Goal: Obtain resource: Obtain resource

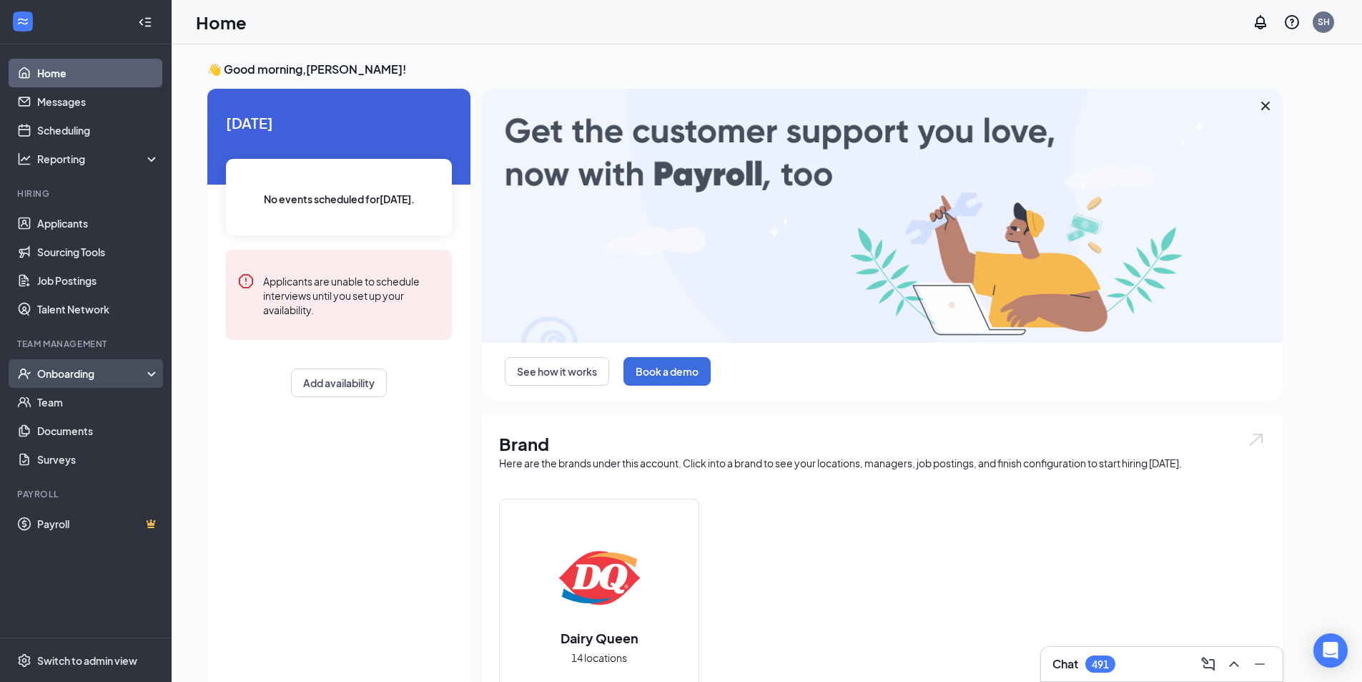
click at [74, 375] on div "Onboarding" at bounding box center [92, 373] width 110 height 14
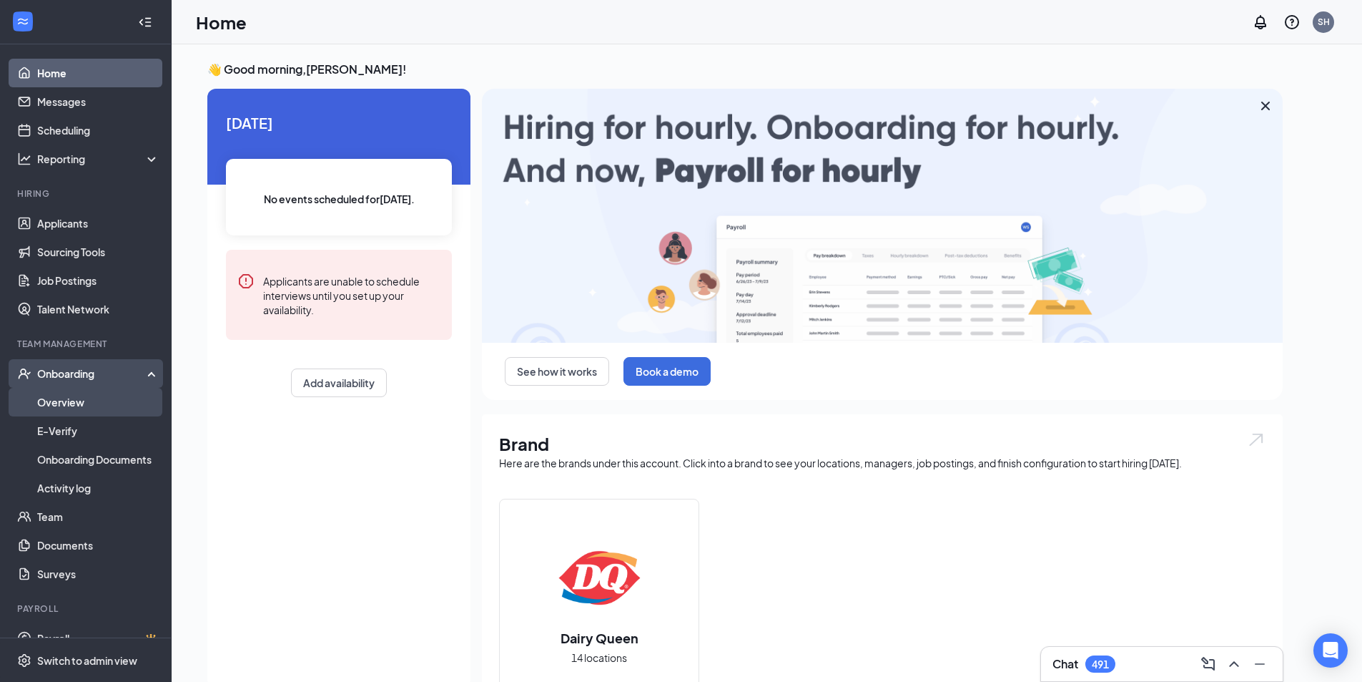
click at [67, 407] on link "Overview" at bounding box center [98, 402] width 122 height 29
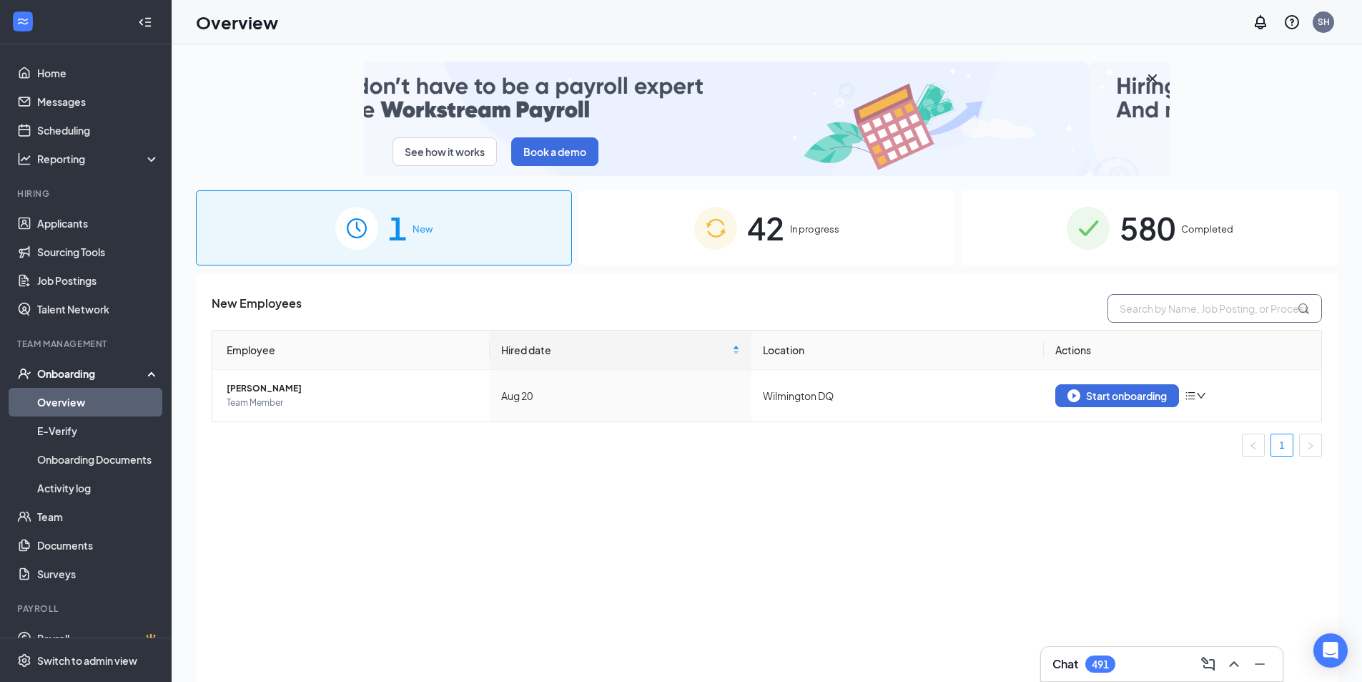
click at [1187, 314] on input "text" at bounding box center [1215, 308] width 215 height 29
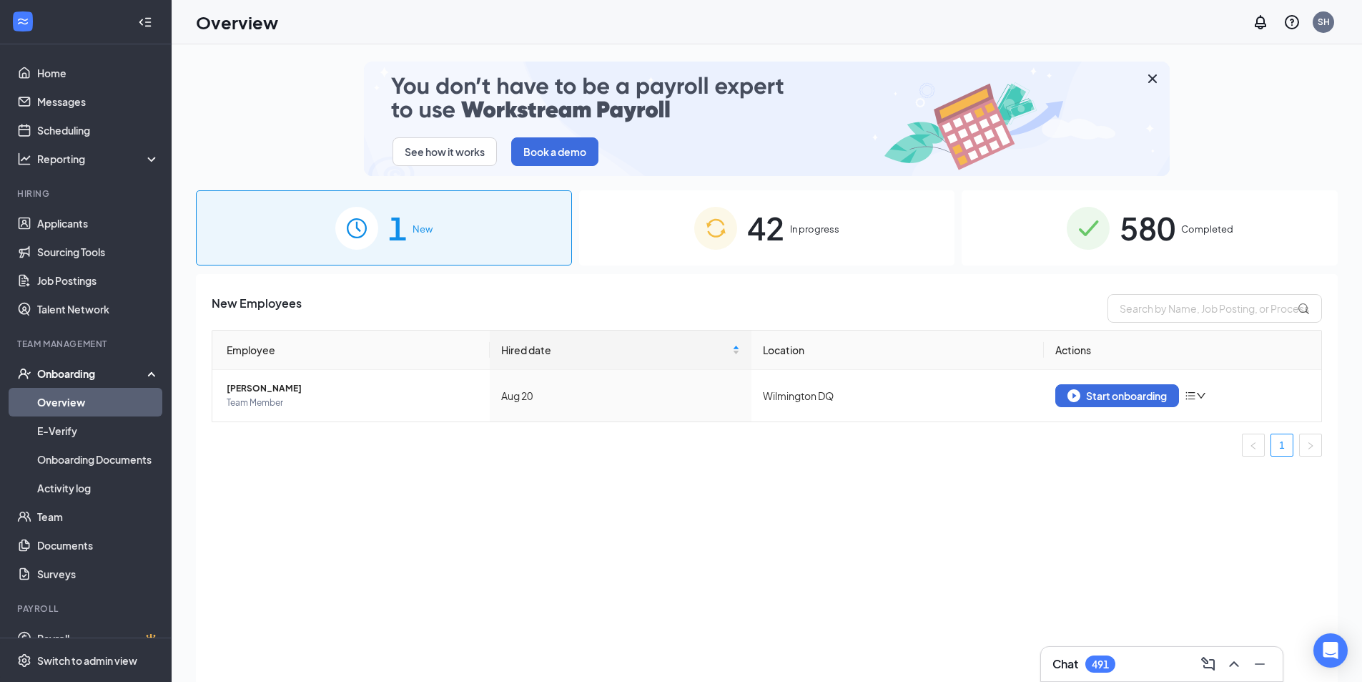
click at [1177, 222] on div "580 Completed" at bounding box center [1150, 227] width 376 height 75
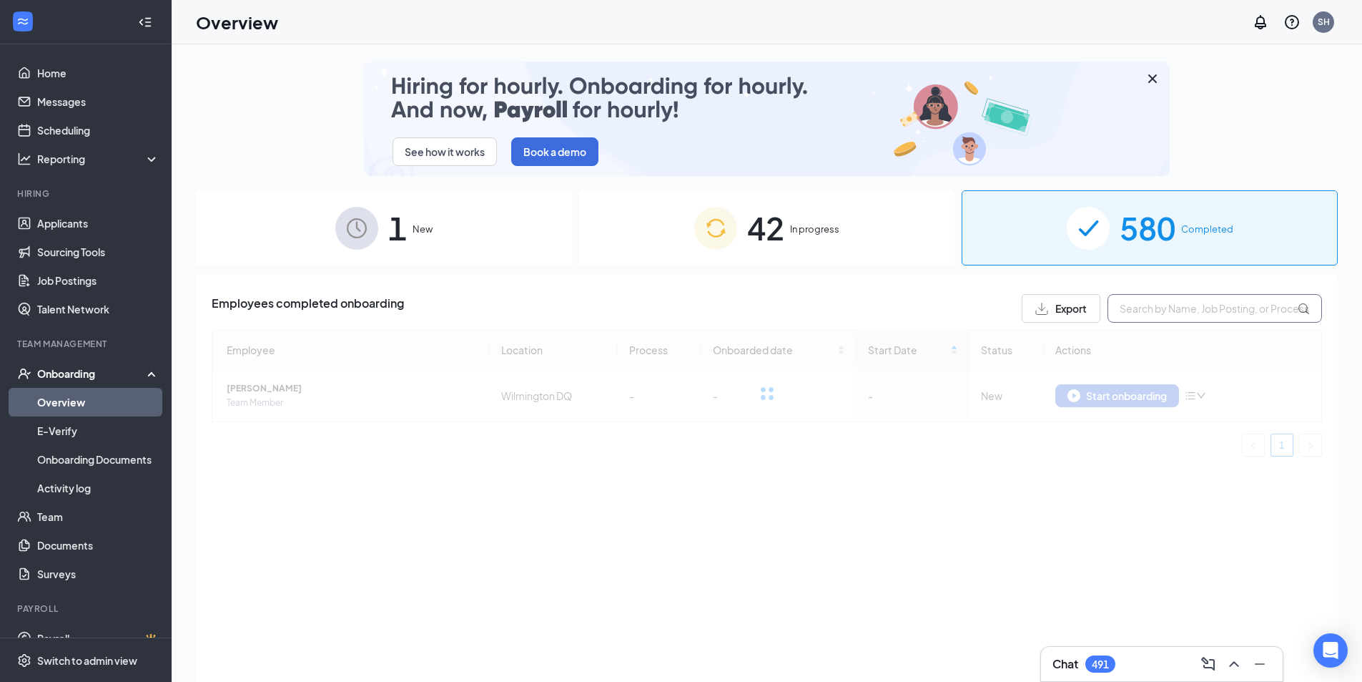
click at [1164, 316] on input "text" at bounding box center [1215, 308] width 215 height 29
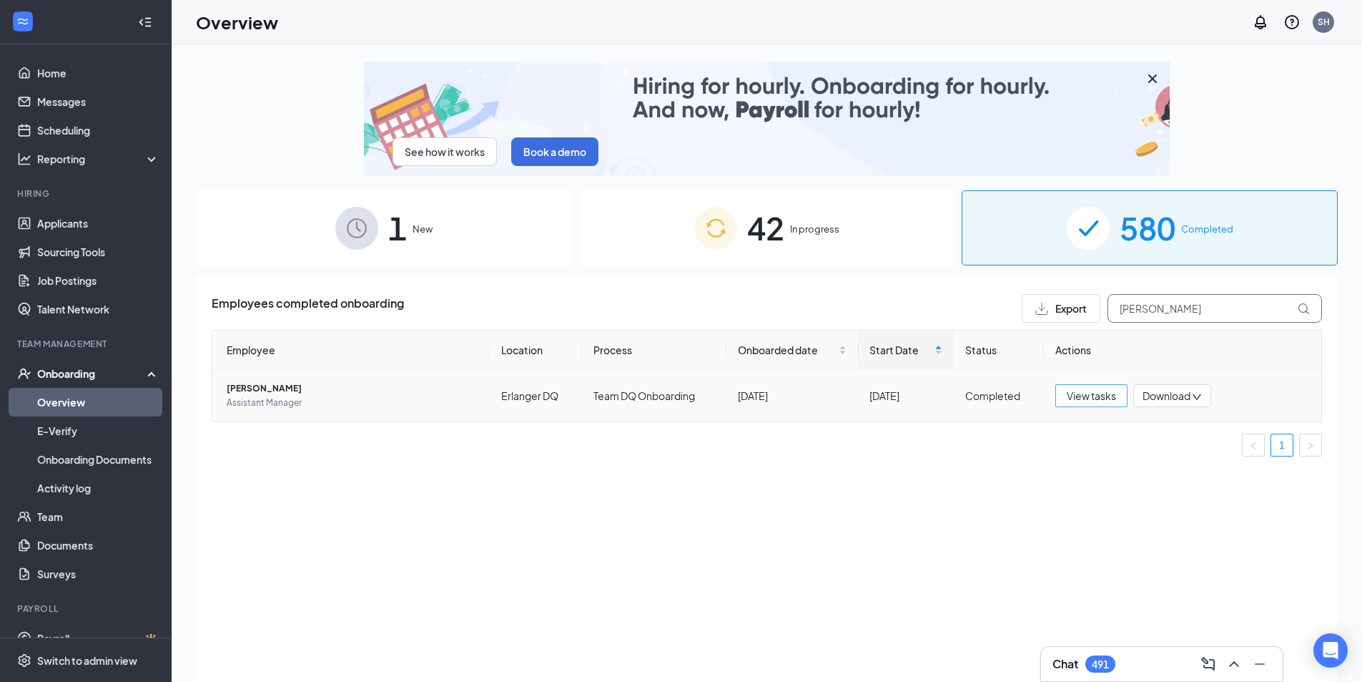
type input "[PERSON_NAME]"
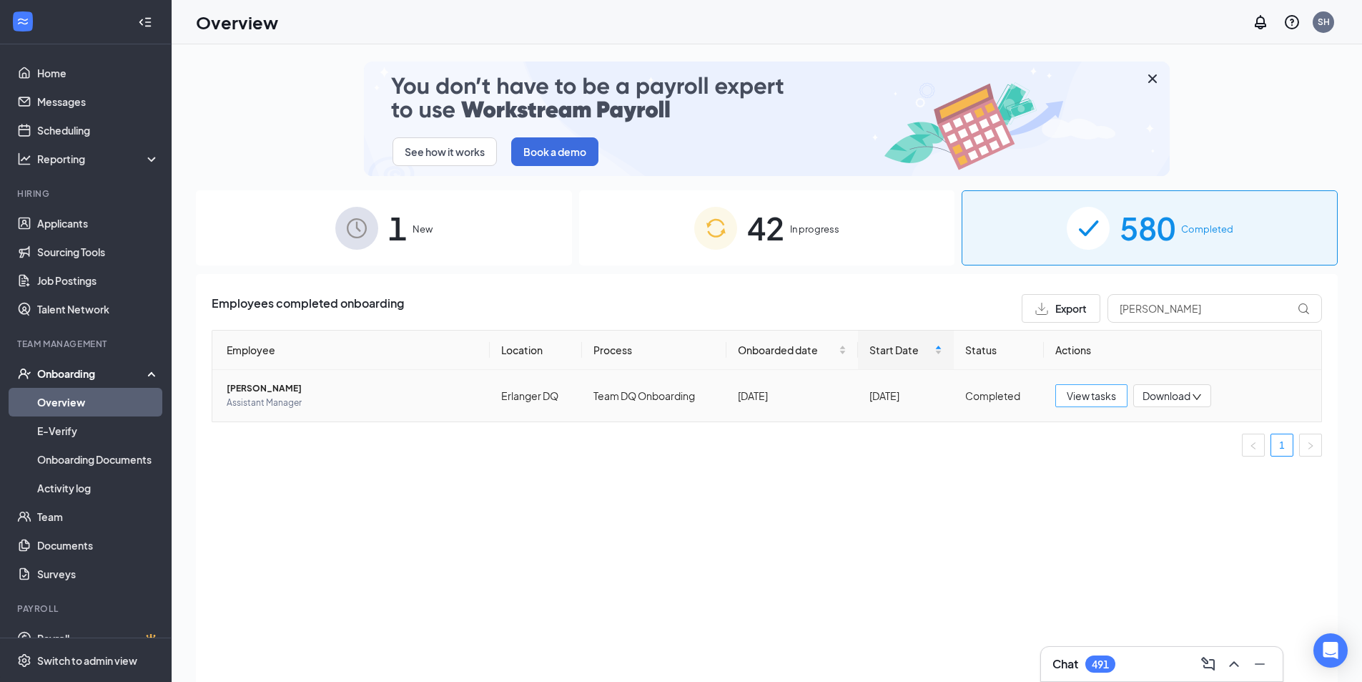
click at [1101, 388] on span "View tasks" at bounding box center [1091, 396] width 49 height 16
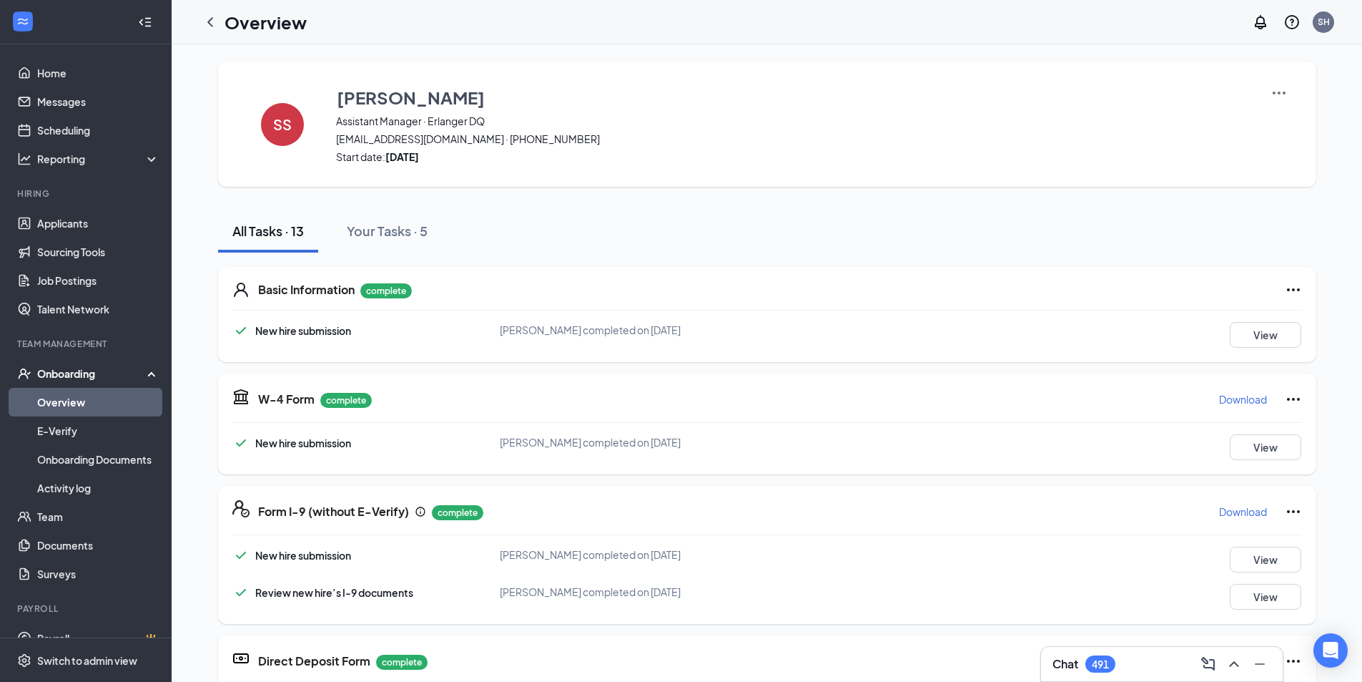
click at [1282, 94] on img at bounding box center [1279, 92] width 17 height 17
click at [1279, 112] on span "View details" at bounding box center [1274, 119] width 56 height 16
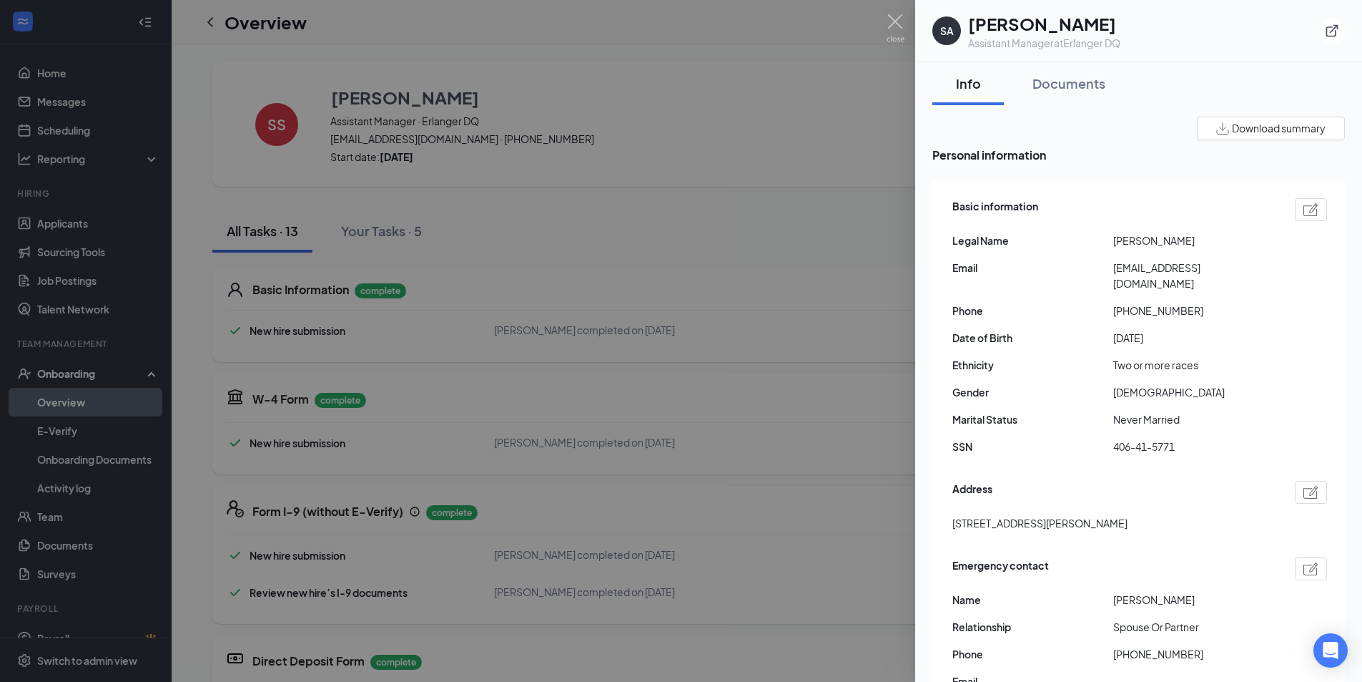
click at [1262, 130] on span "Download summary" at bounding box center [1279, 128] width 94 height 15
click at [608, 243] on div at bounding box center [681, 341] width 1362 height 682
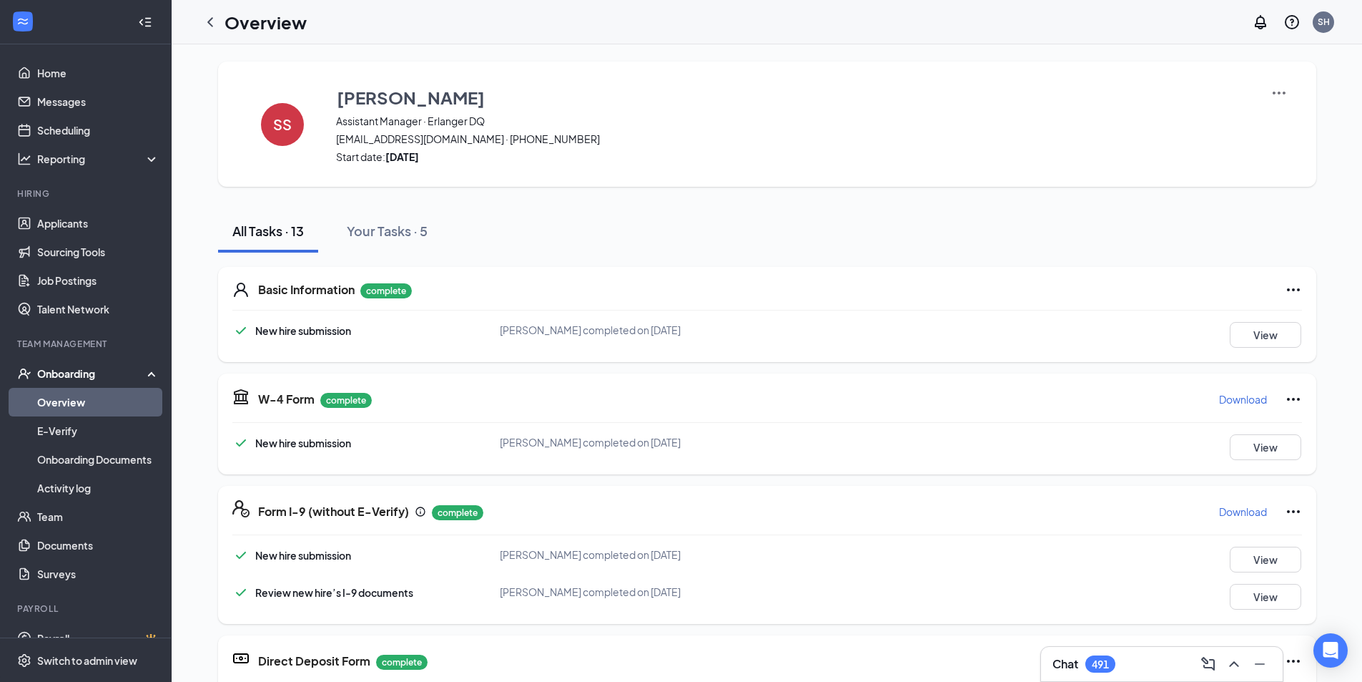
click at [1237, 398] on p "Download" at bounding box center [1243, 399] width 48 height 14
click at [1235, 511] on p "Download" at bounding box center [1243, 511] width 48 height 14
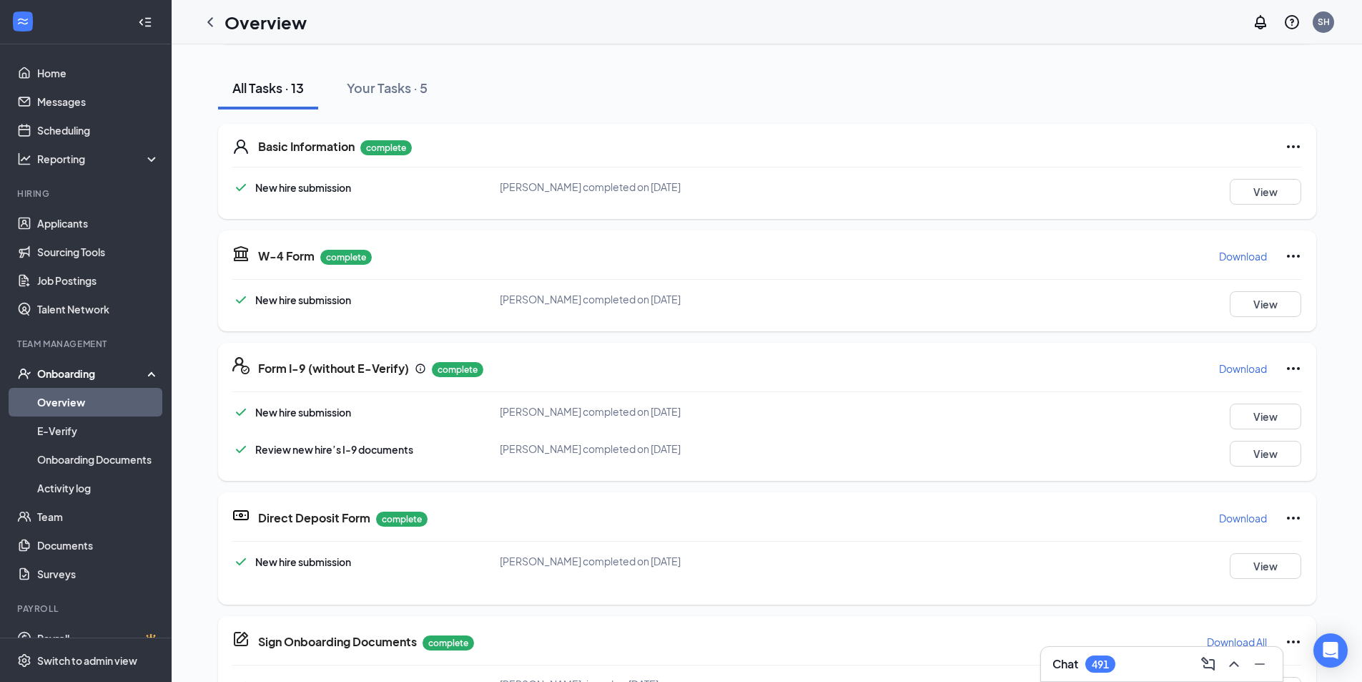
click at [1219, 521] on p "Download" at bounding box center [1243, 518] width 48 height 14
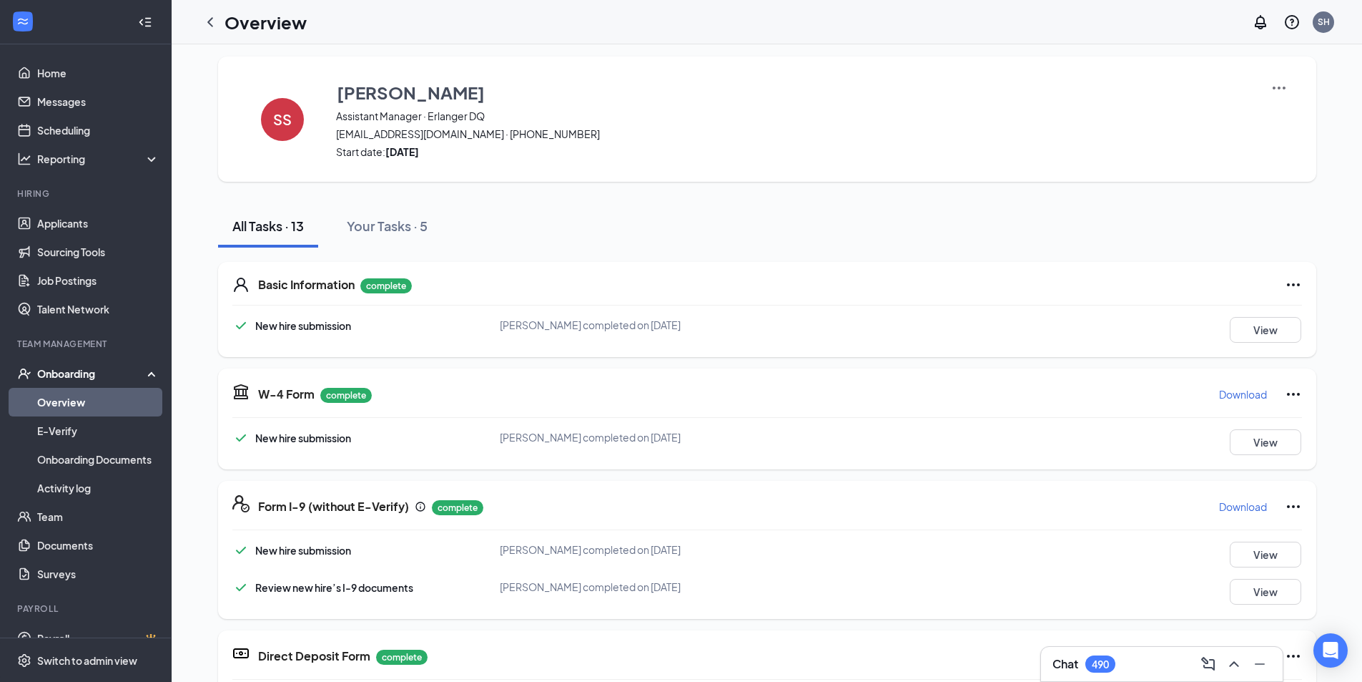
scroll to position [0, 0]
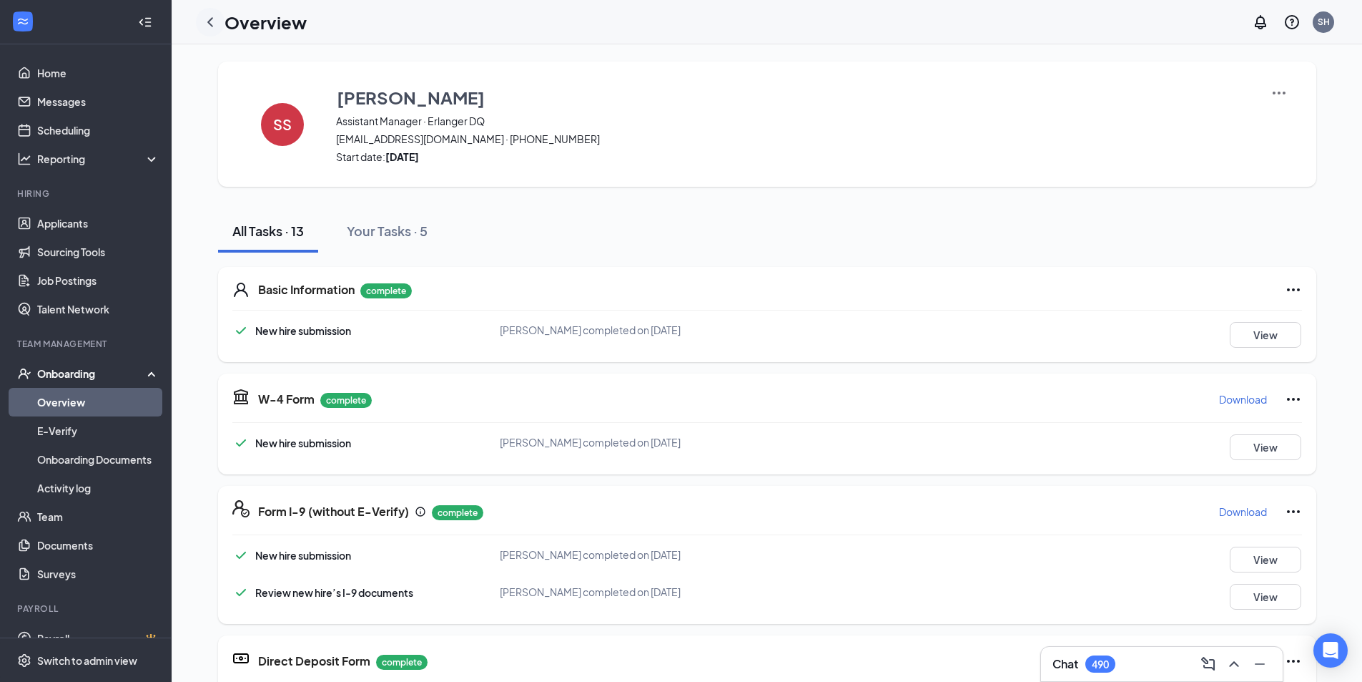
click at [207, 22] on icon "ChevronLeft" at bounding box center [210, 22] width 17 height 17
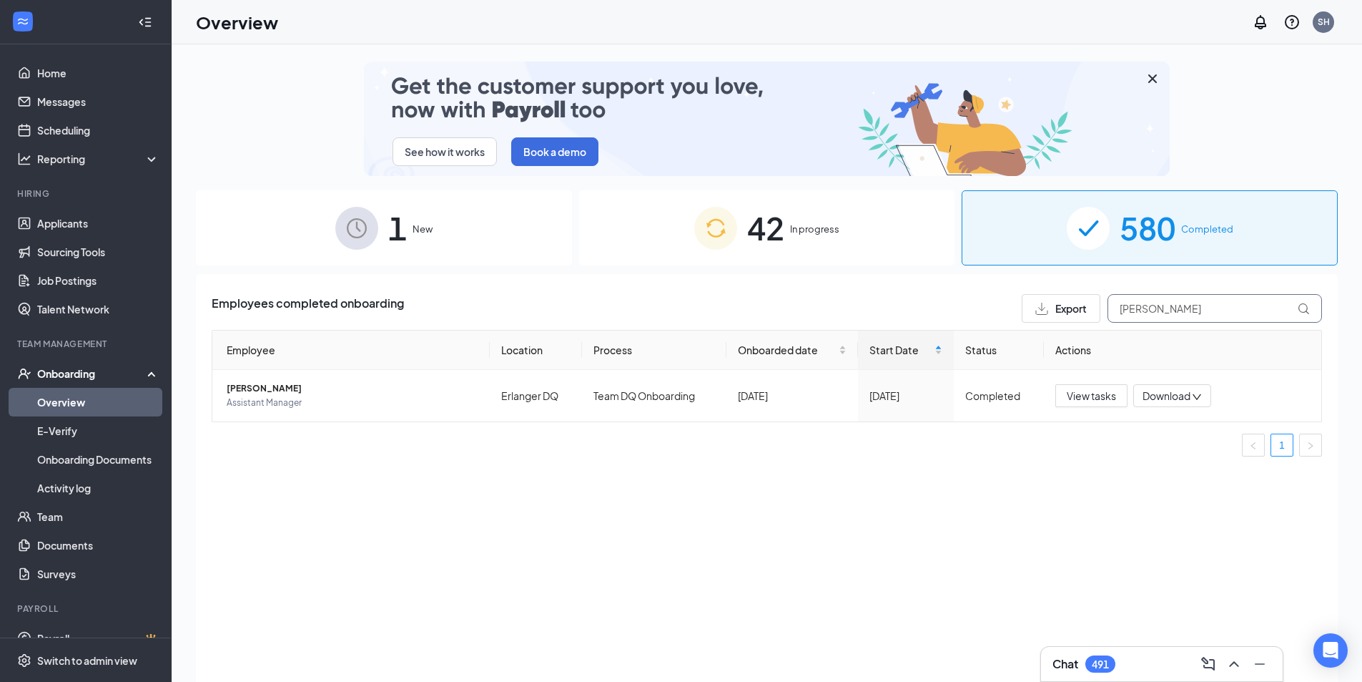
drag, startPoint x: 1194, startPoint y: 309, endPoint x: 983, endPoint y: 315, distance: 211.8
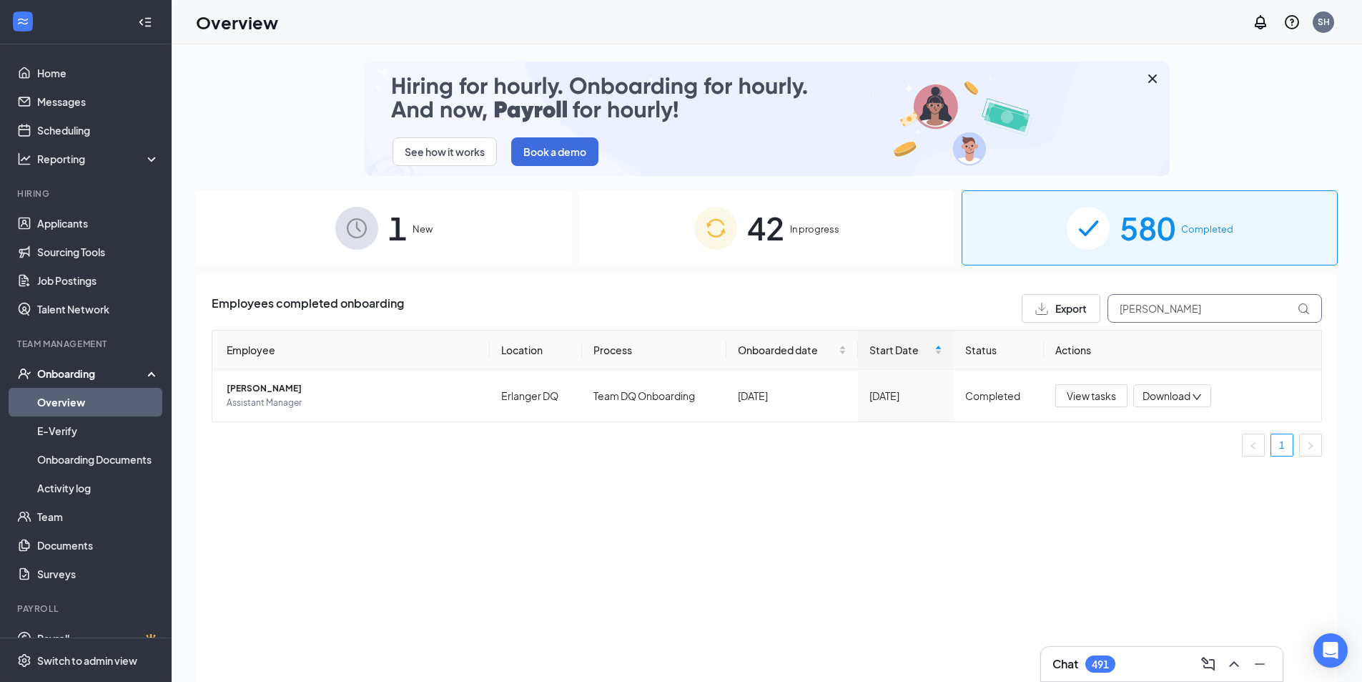
click at [984, 315] on div "Employees completed onboarding Export [PERSON_NAME]" at bounding box center [767, 308] width 1111 height 29
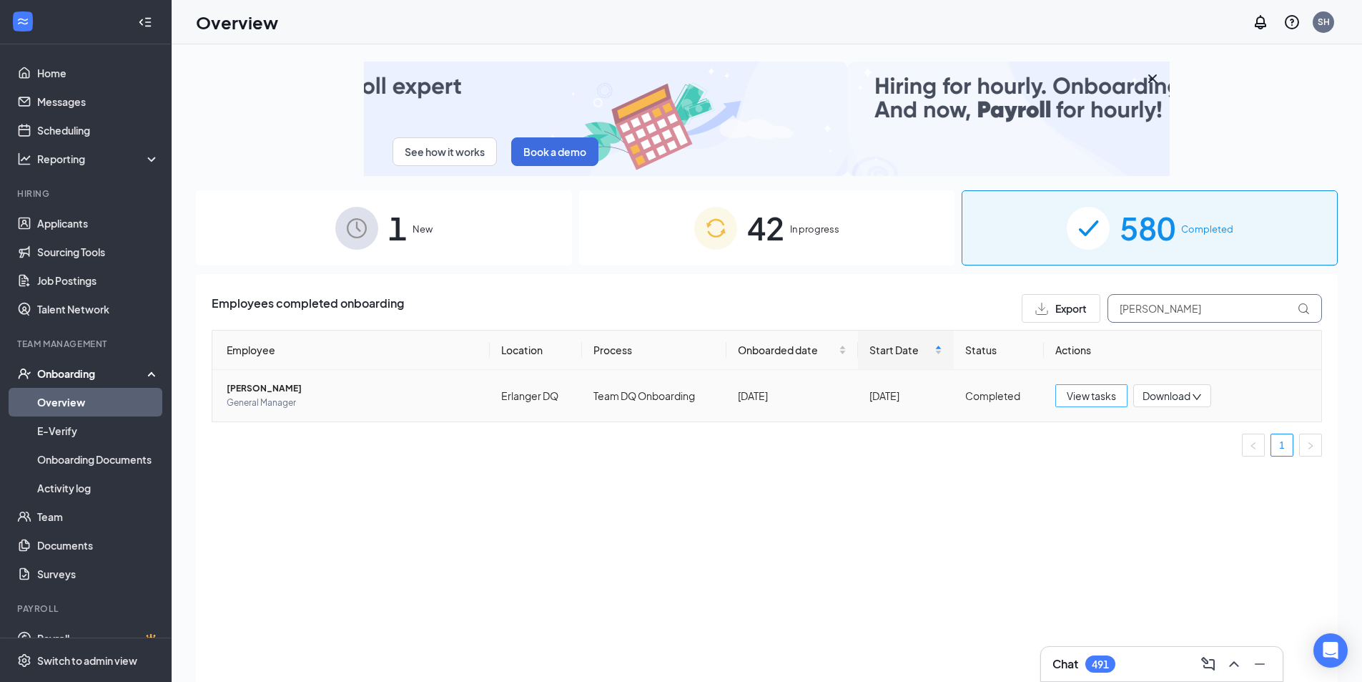
type input "[PERSON_NAME]"
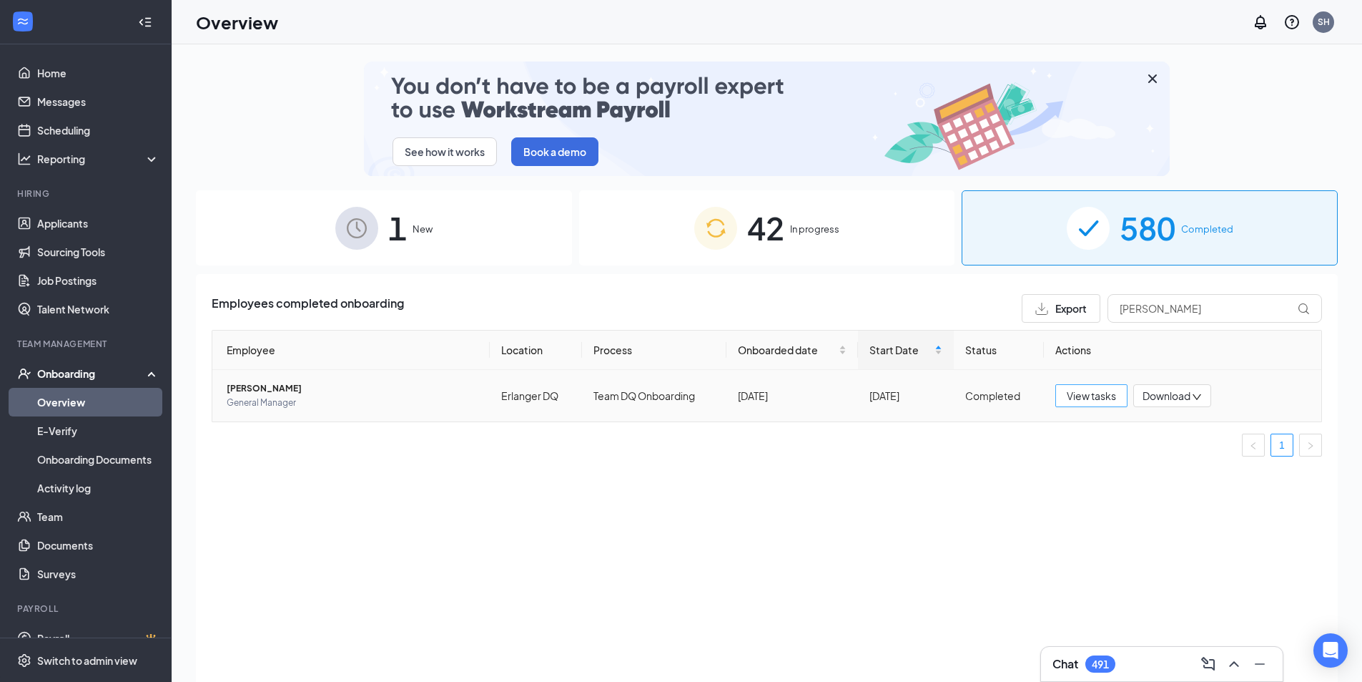
click at [1077, 398] on span "View tasks" at bounding box center [1091, 396] width 49 height 16
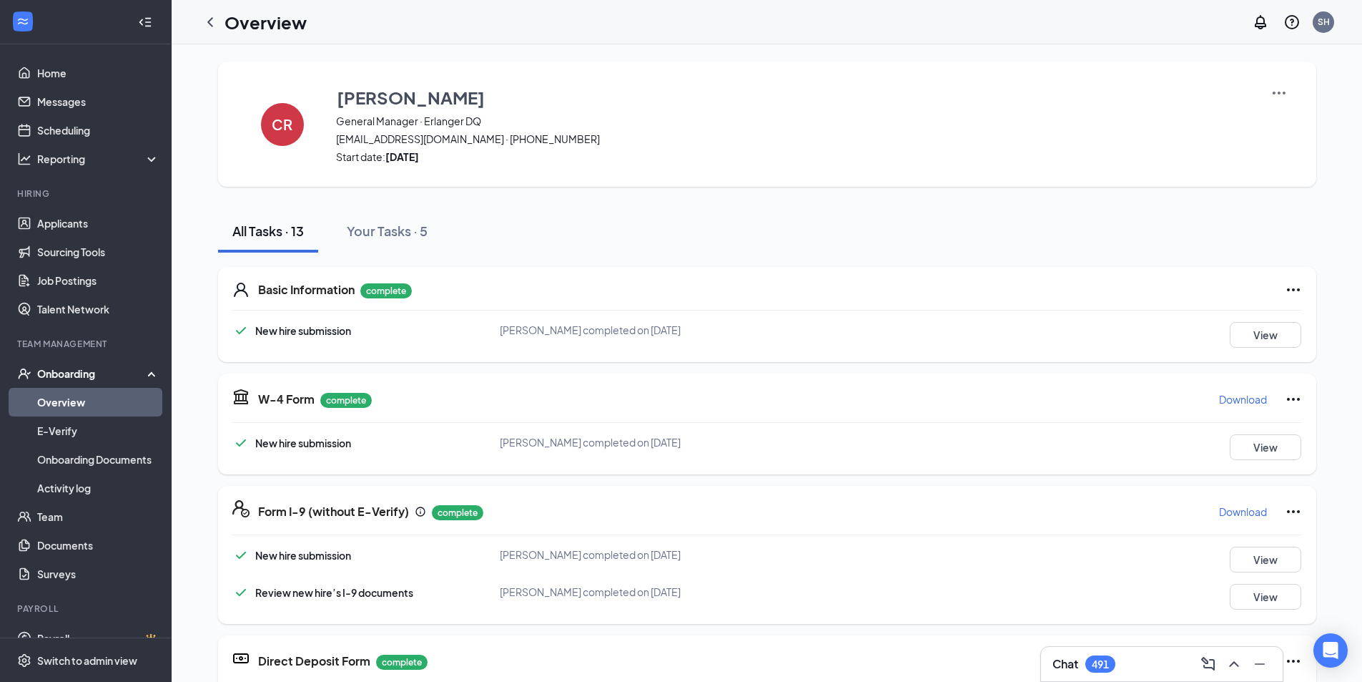
click at [1279, 94] on img at bounding box center [1279, 92] width 17 height 17
click at [1276, 122] on span "View details" at bounding box center [1274, 119] width 56 height 16
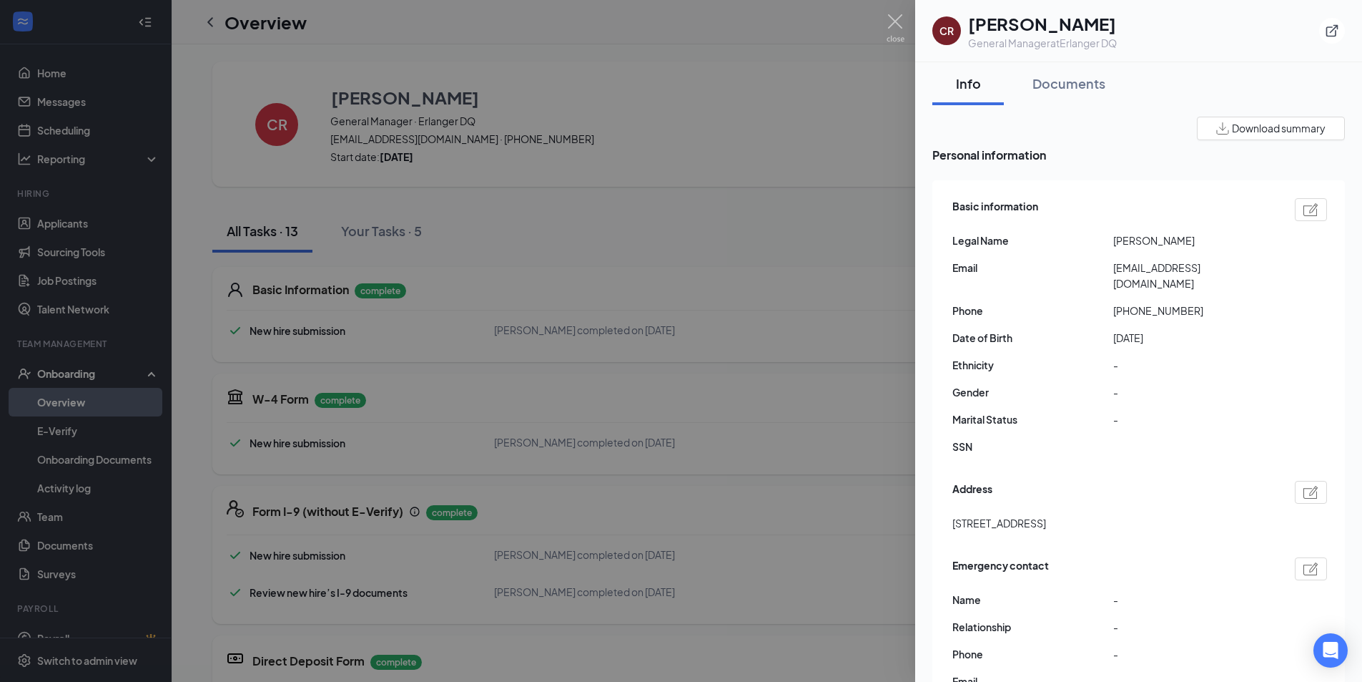
click at [1239, 132] on span "Download summary" at bounding box center [1279, 128] width 94 height 15
drag, startPoint x: 784, startPoint y: 190, endPoint x: 796, endPoint y: 200, distance: 15.8
click at [790, 195] on div at bounding box center [681, 341] width 1362 height 682
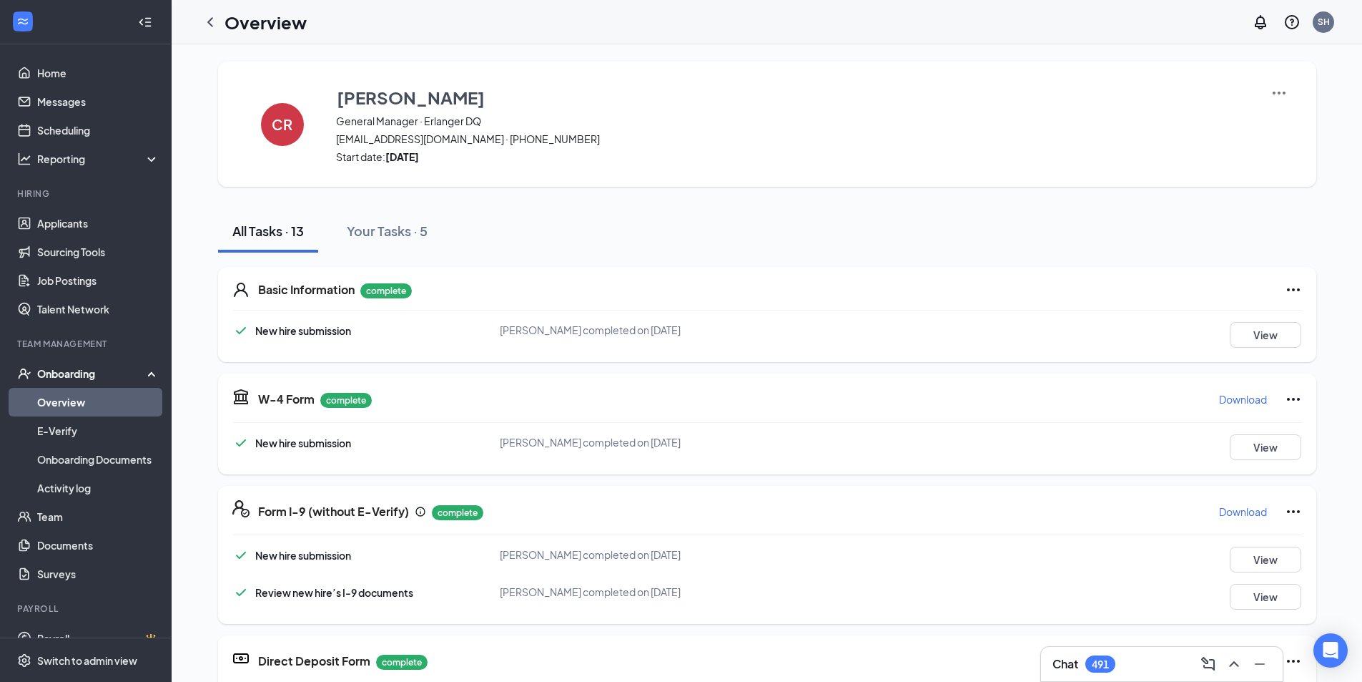
click at [1246, 400] on p "Download" at bounding box center [1243, 399] width 48 height 14
click at [1247, 509] on p "Download" at bounding box center [1243, 511] width 48 height 14
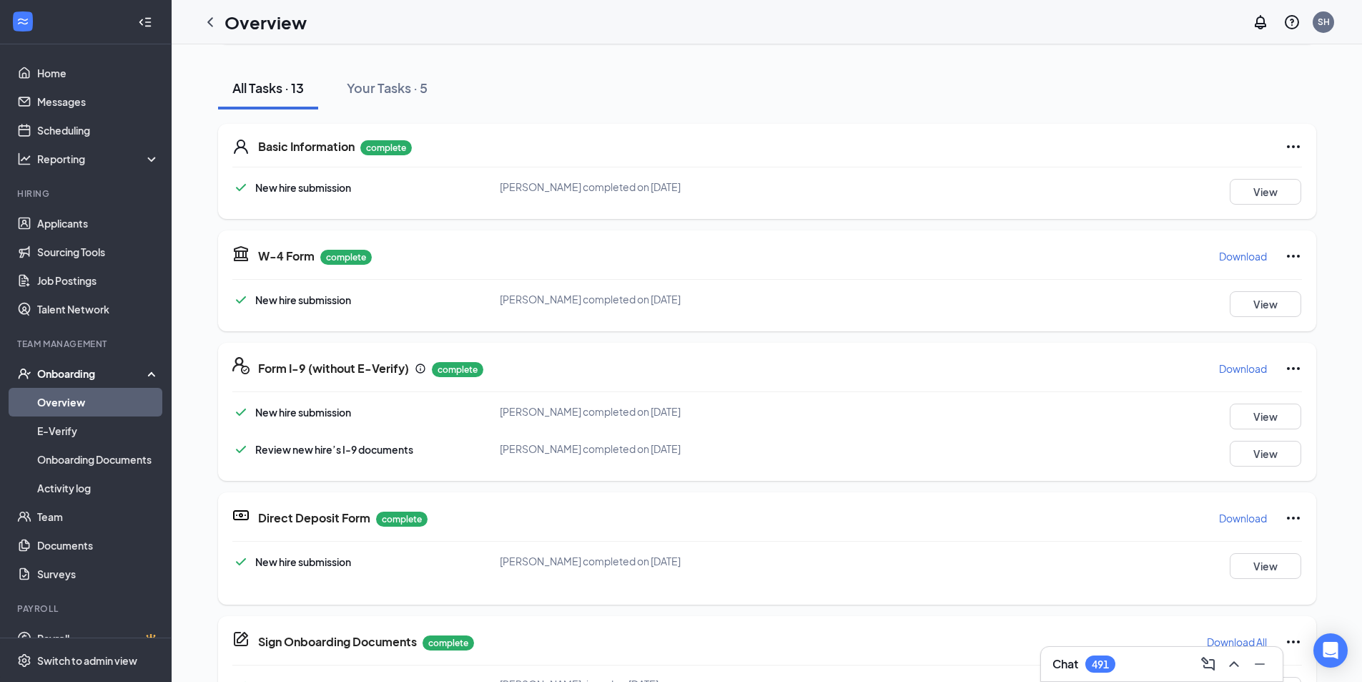
click at [1221, 516] on p "Download" at bounding box center [1243, 518] width 48 height 14
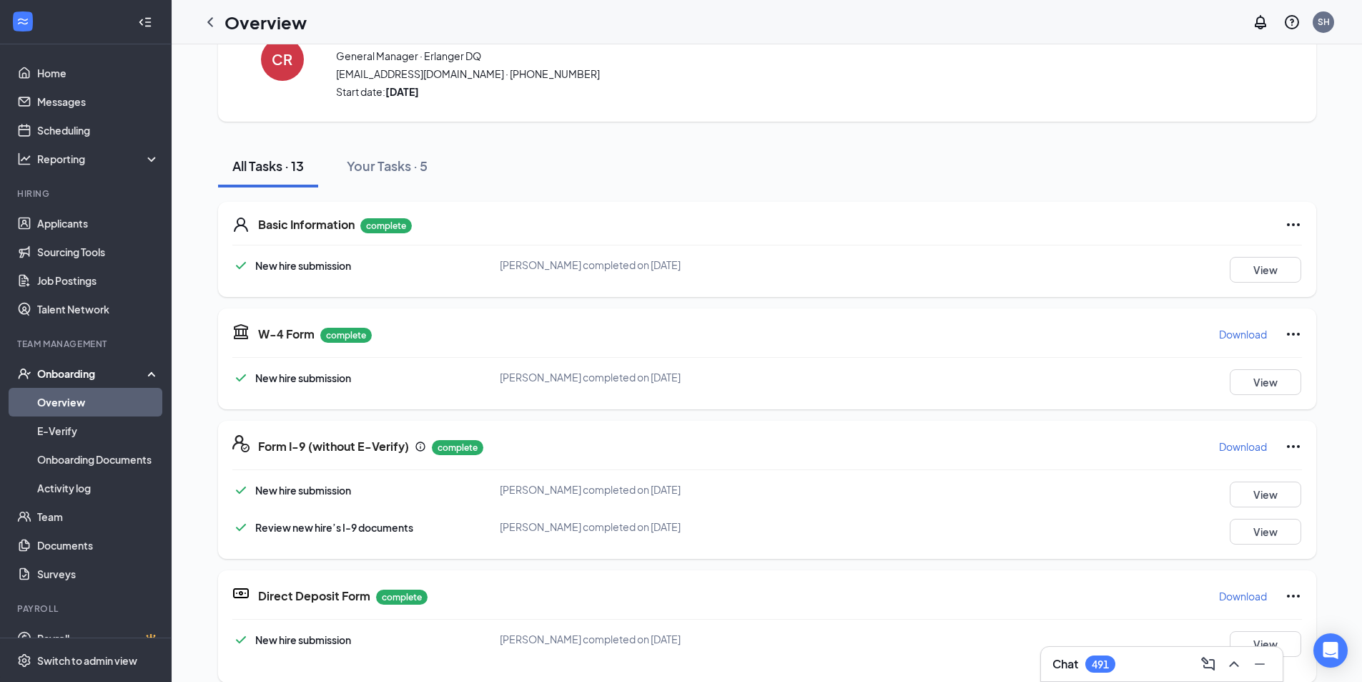
scroll to position [0, 0]
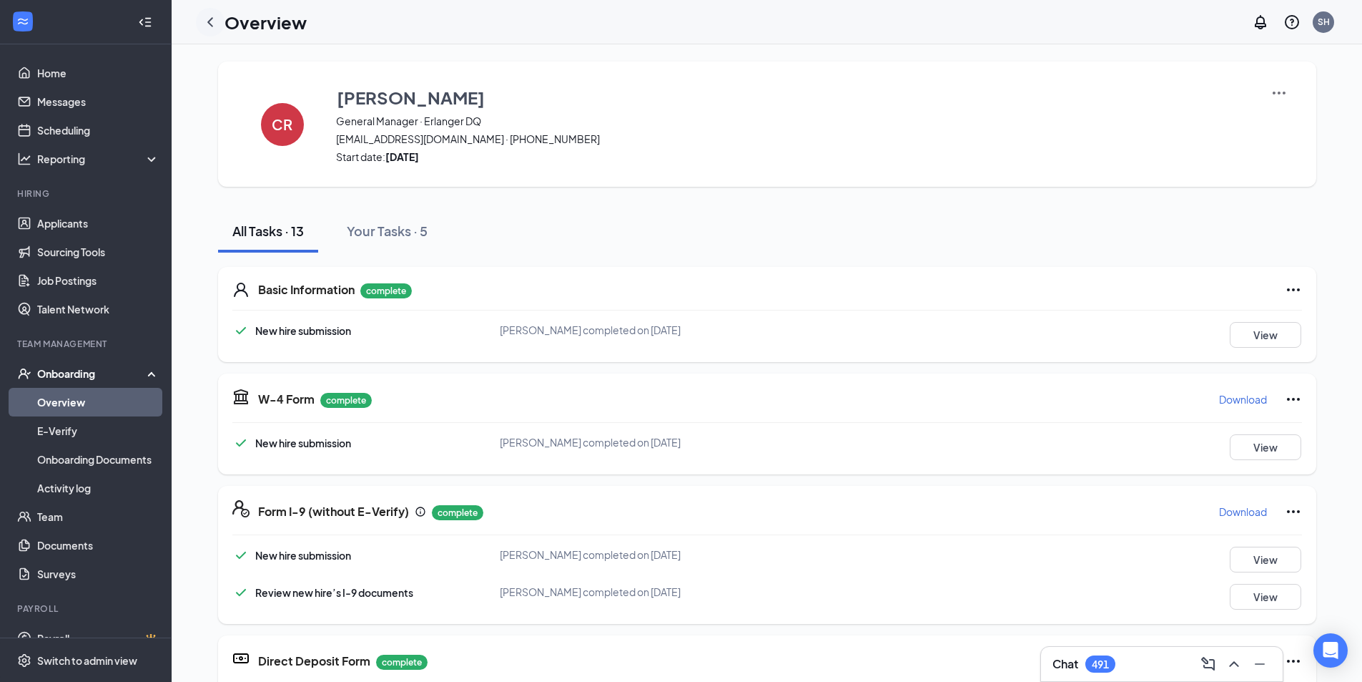
click at [212, 21] on icon "ChevronLeft" at bounding box center [210, 22] width 17 height 17
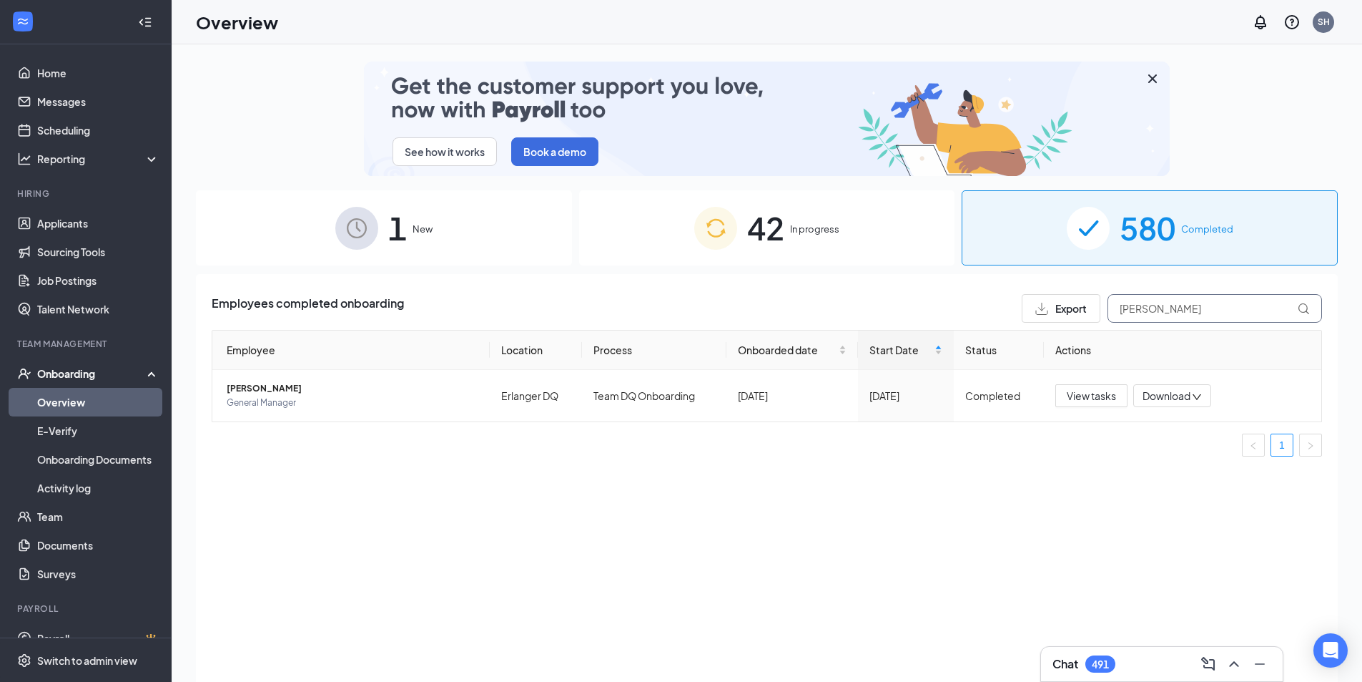
drag, startPoint x: 1204, startPoint y: 311, endPoint x: 920, endPoint y: 310, distance: 283.2
click at [935, 315] on div "Employees completed onboarding Export [PERSON_NAME]" at bounding box center [767, 308] width 1111 height 29
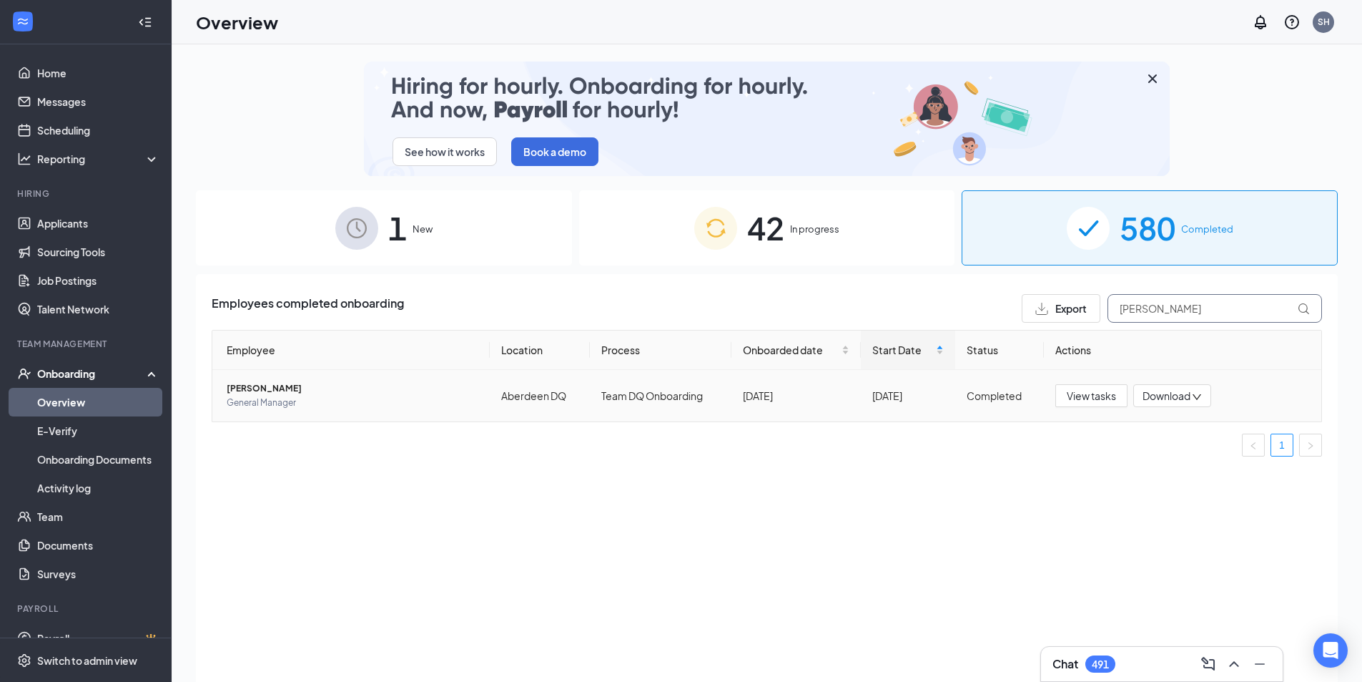
type input "[PERSON_NAME]"
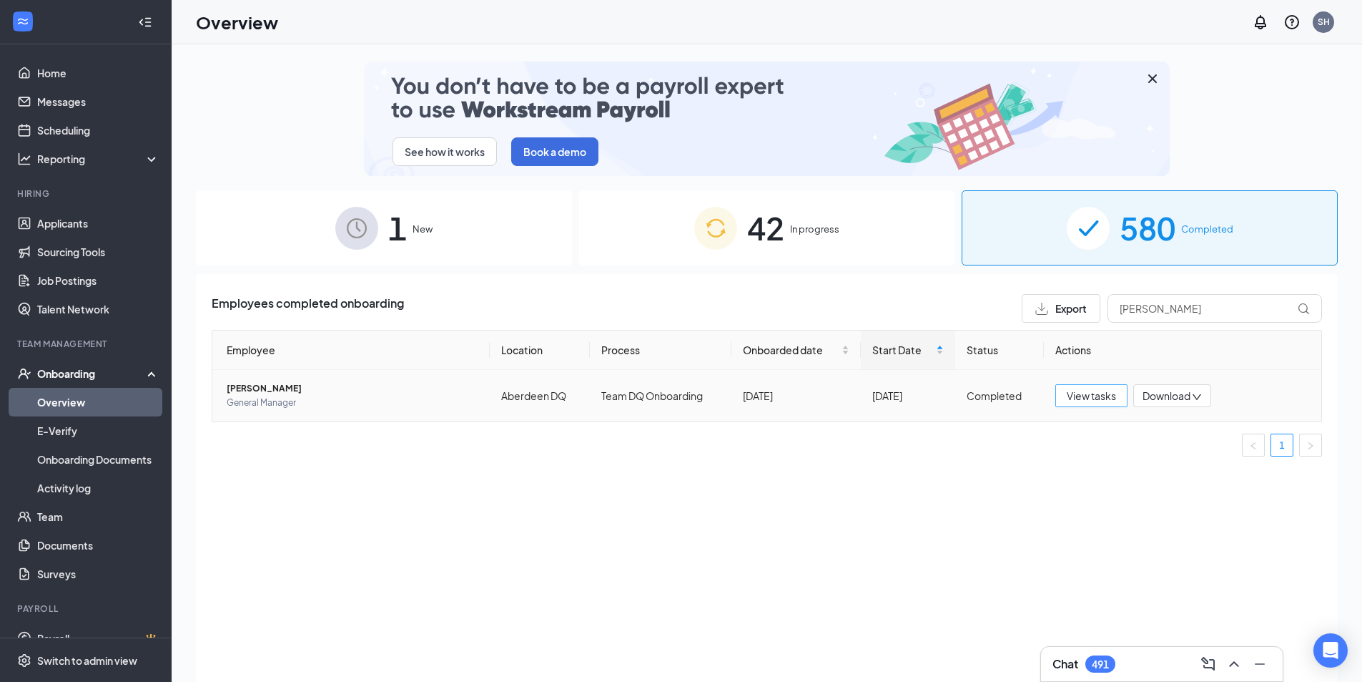
click at [1095, 390] on span "View tasks" at bounding box center [1091, 396] width 49 height 16
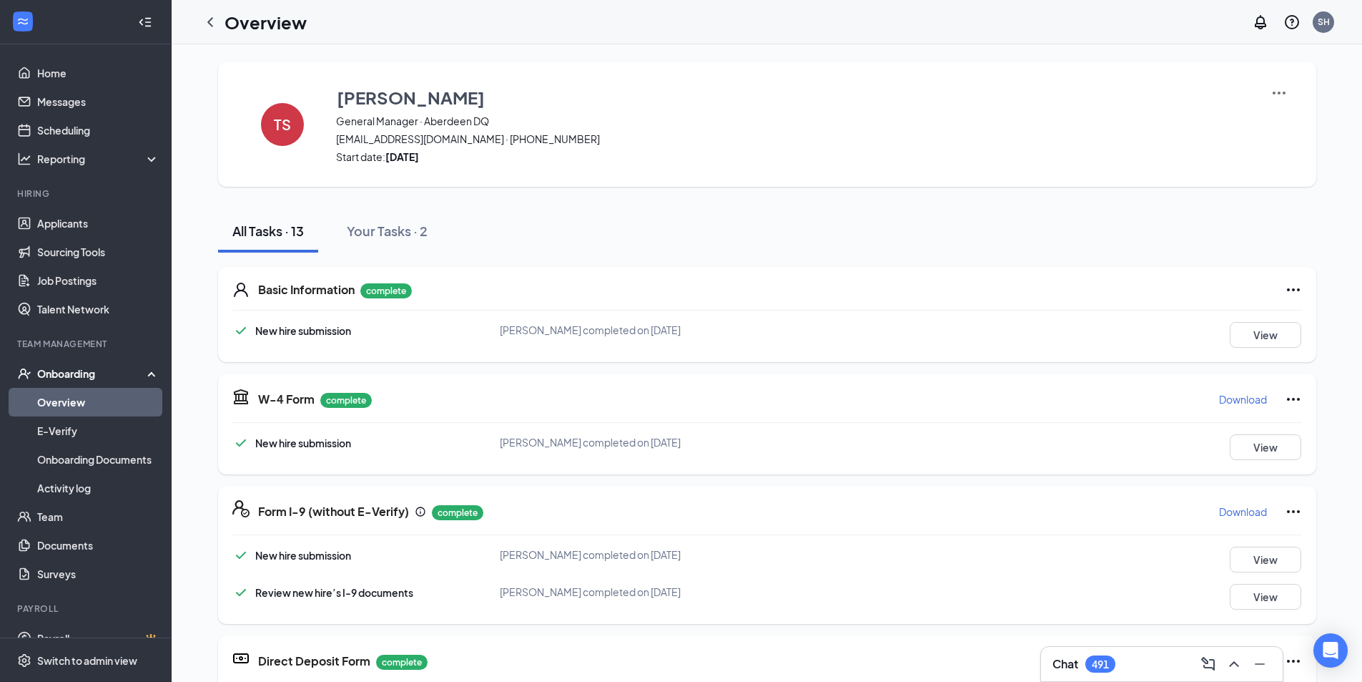
click at [1272, 91] on img at bounding box center [1279, 92] width 17 height 17
click at [1280, 117] on span "View details" at bounding box center [1274, 119] width 56 height 16
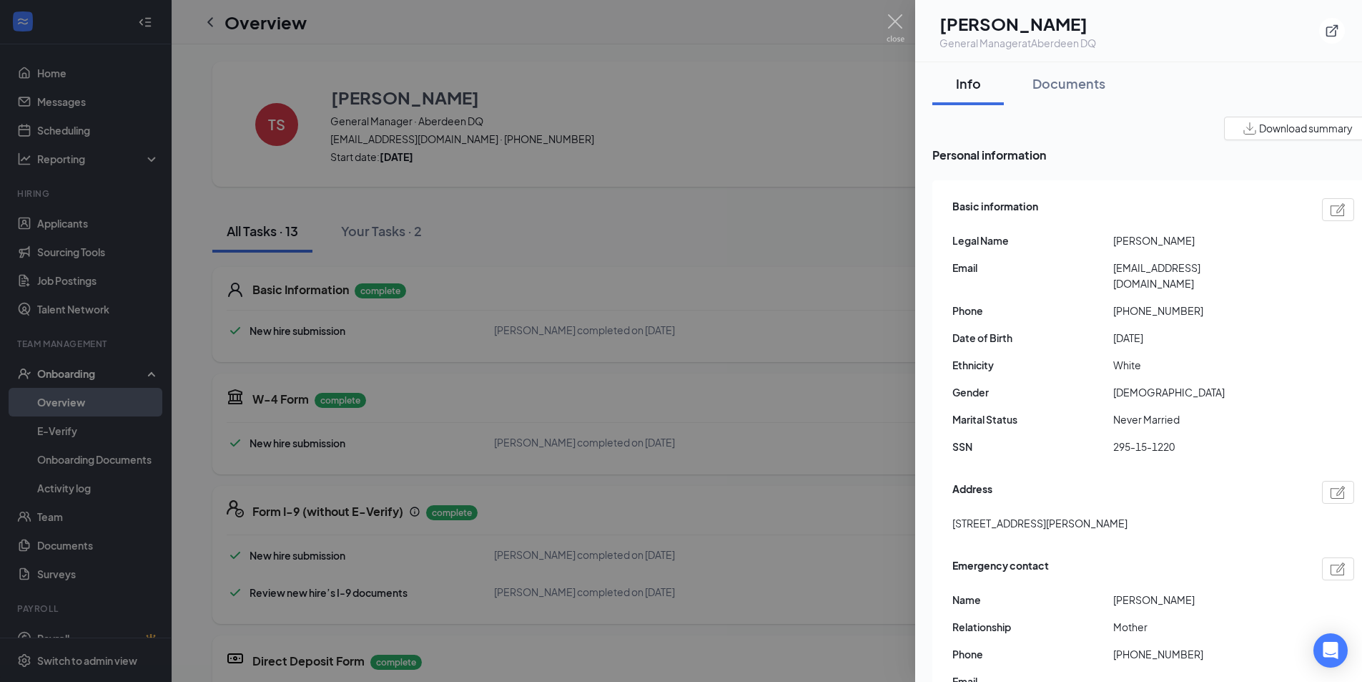
click at [1281, 137] on button "Download summary" at bounding box center [1298, 129] width 148 height 24
click at [799, 233] on div at bounding box center [681, 341] width 1362 height 682
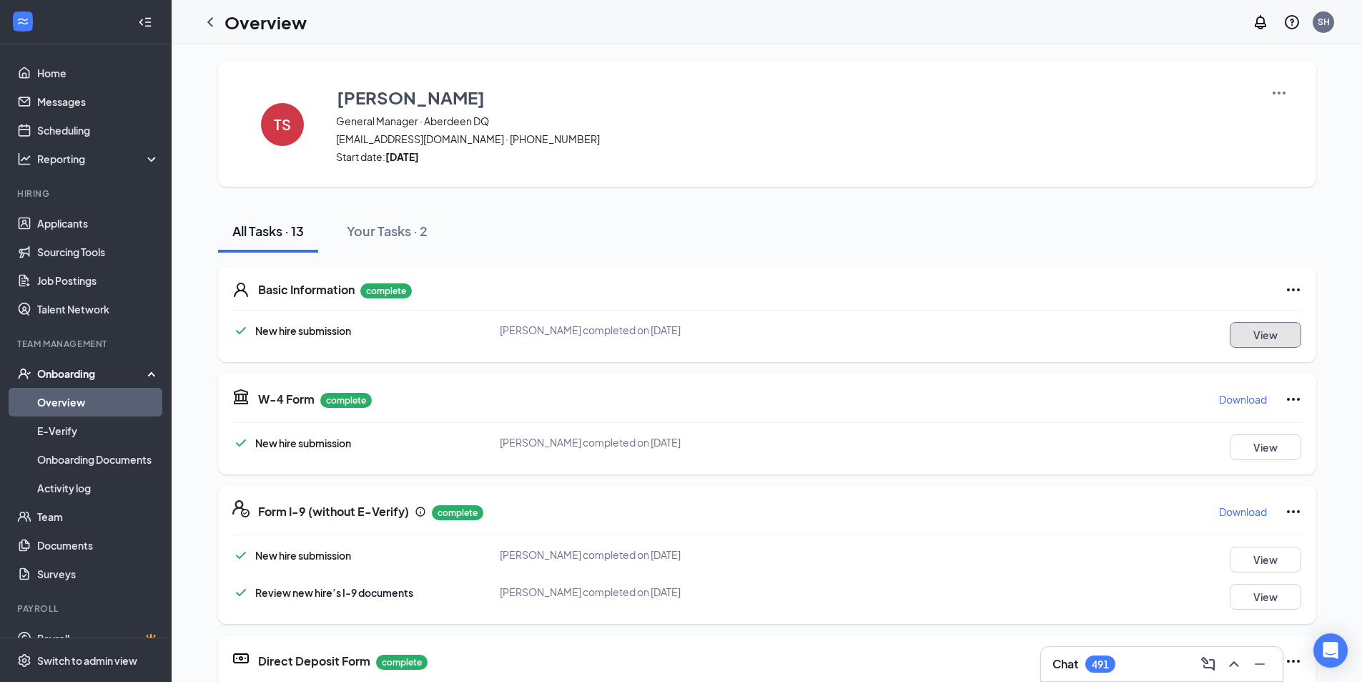
click at [1254, 338] on button "View" at bounding box center [1266, 335] width 72 height 26
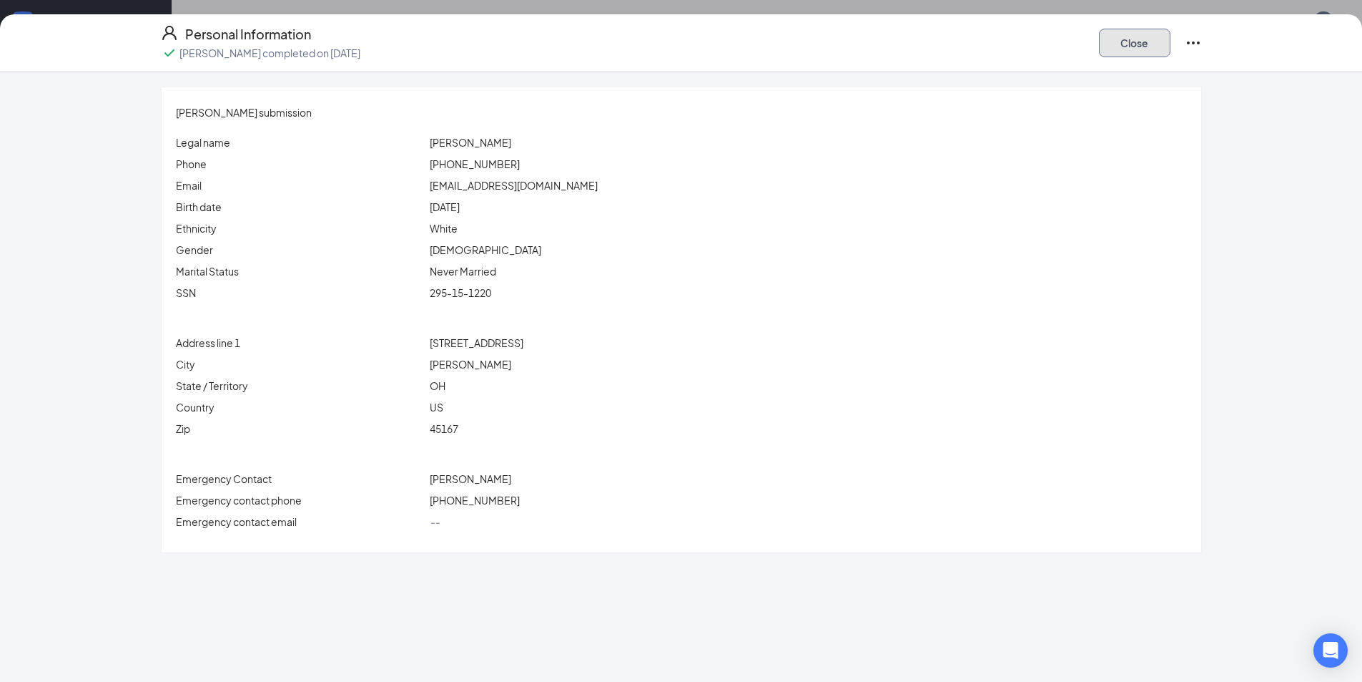
click at [1146, 38] on button "Close" at bounding box center [1135, 43] width 72 height 29
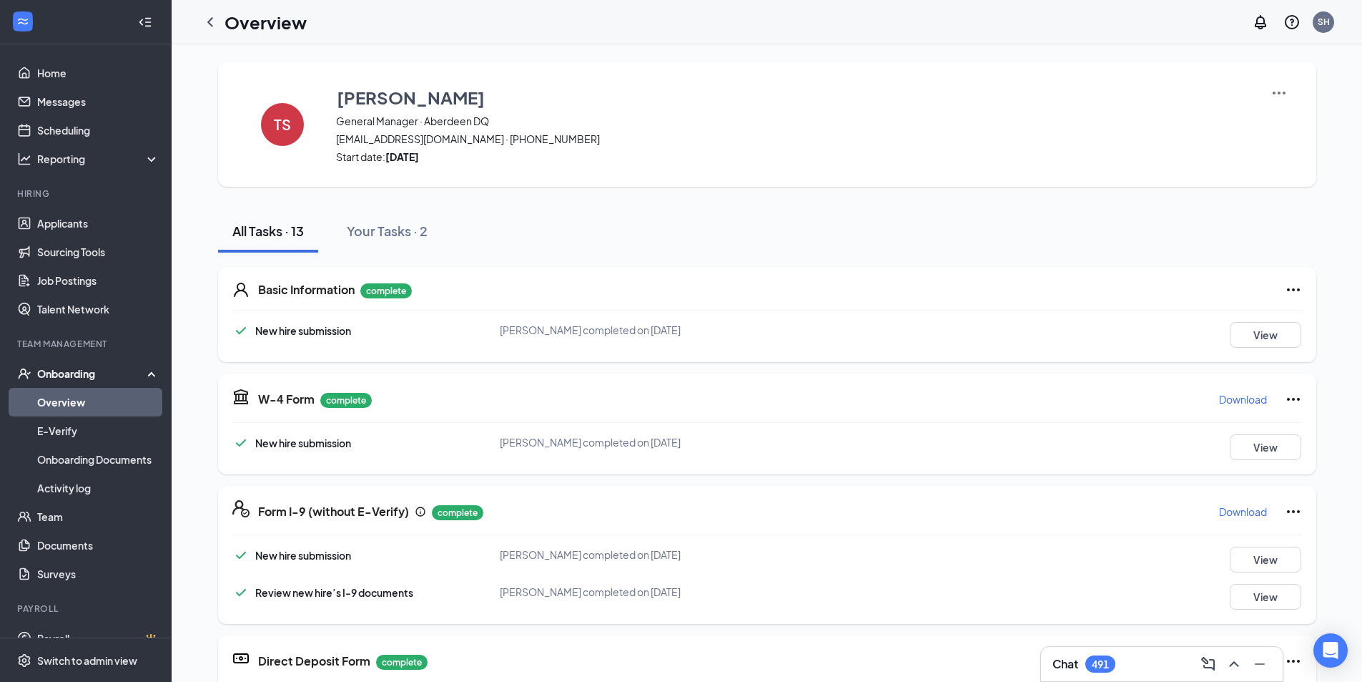
click at [1226, 397] on p "Download" at bounding box center [1243, 399] width 48 height 14
click at [1220, 512] on p "Download" at bounding box center [1243, 511] width 48 height 14
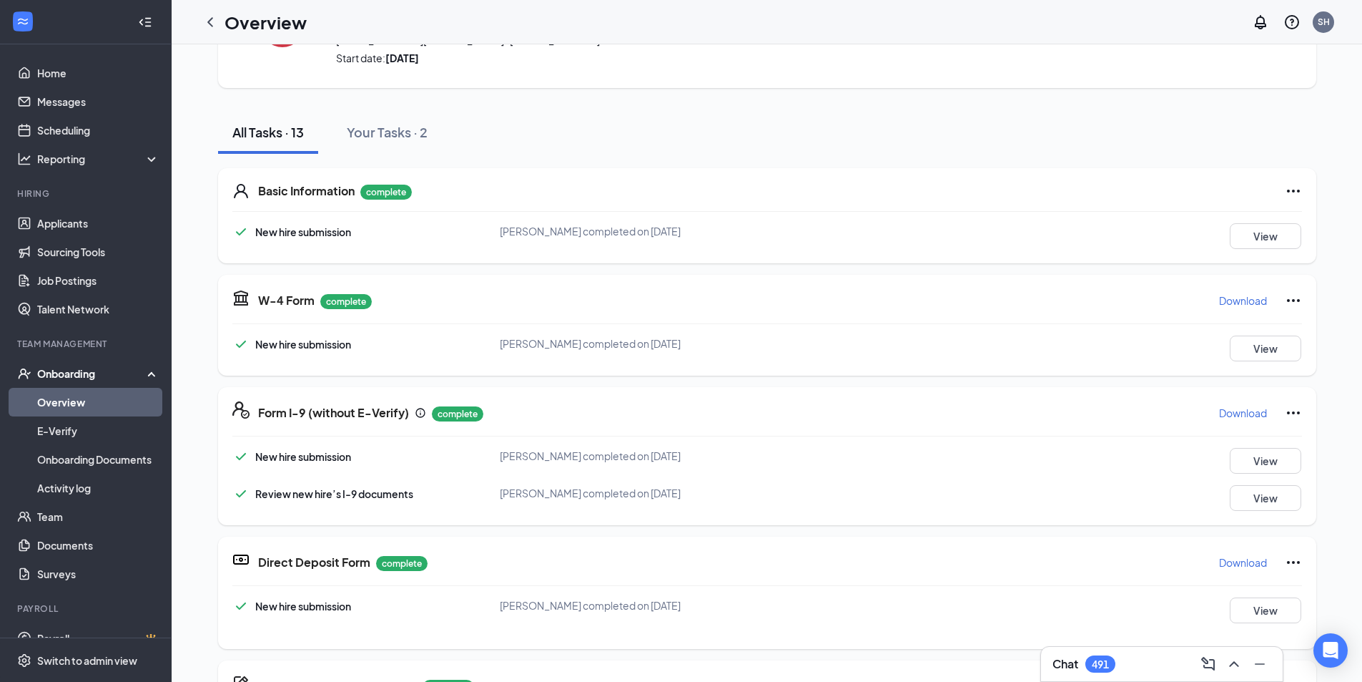
scroll to position [143, 0]
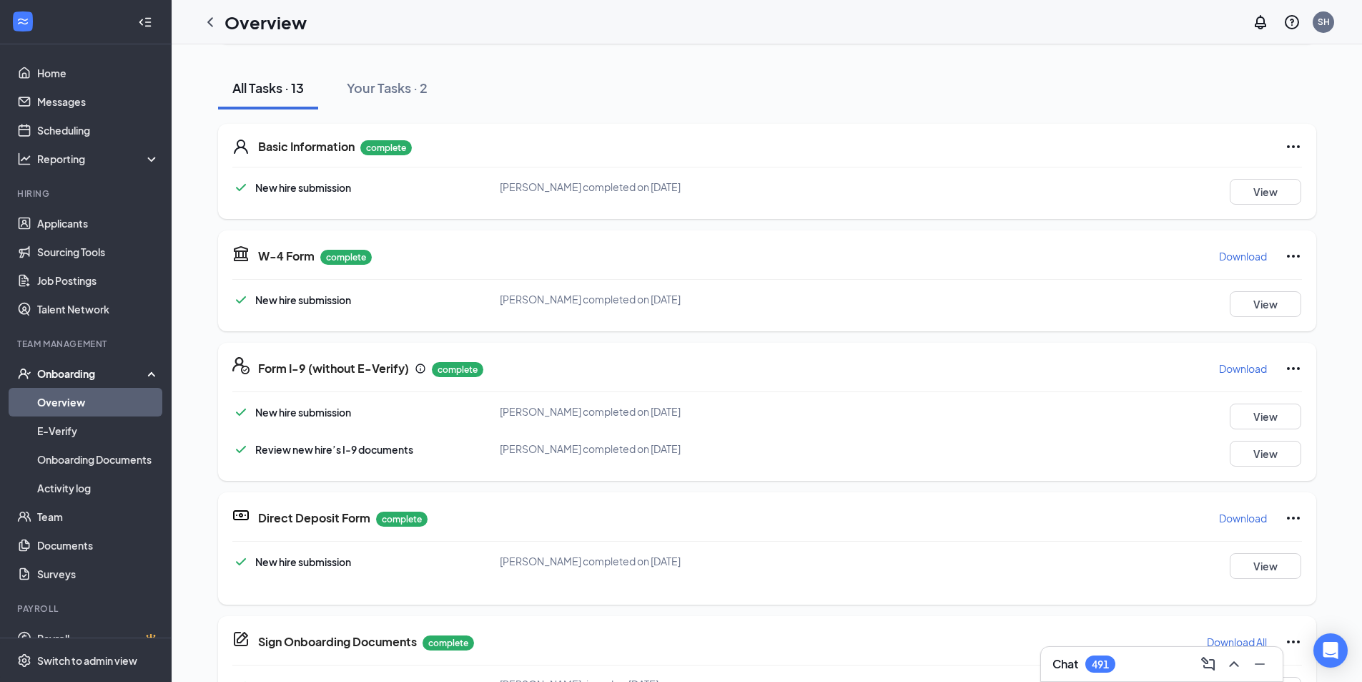
click at [1246, 517] on p "Download" at bounding box center [1243, 518] width 48 height 14
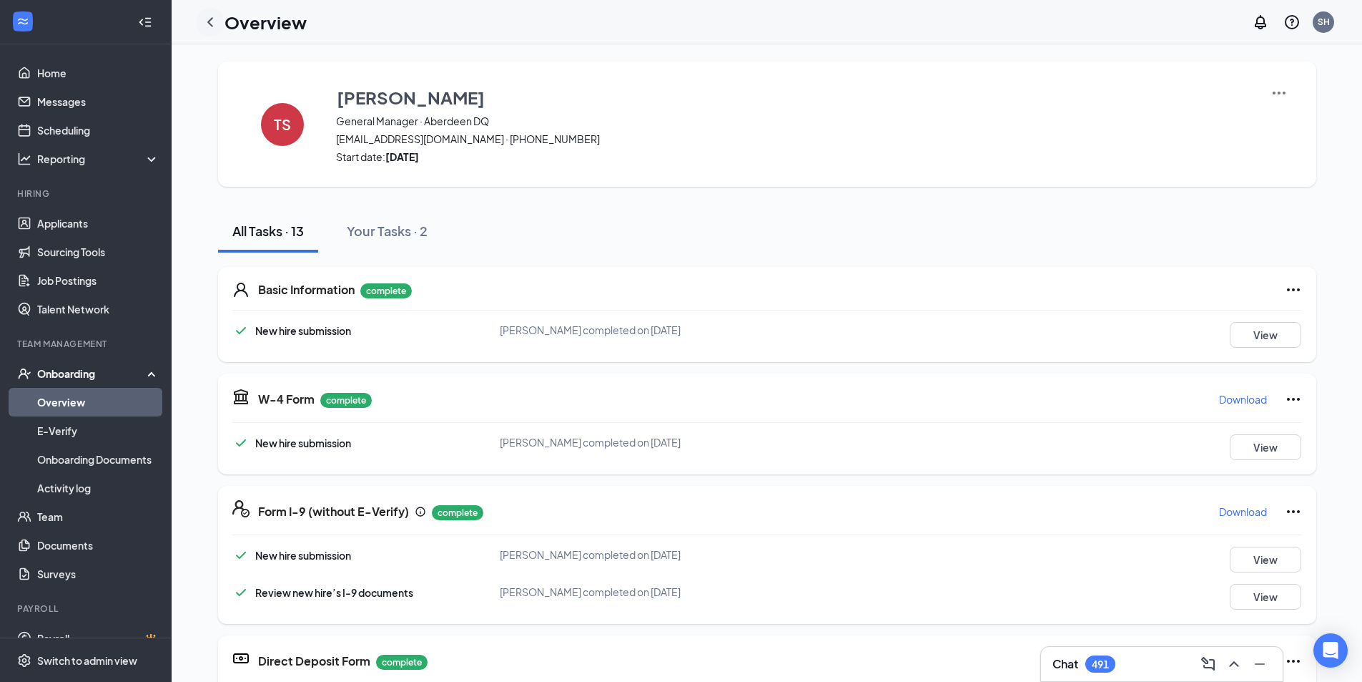
click at [210, 24] on icon "ChevronLeft" at bounding box center [210, 22] width 17 height 17
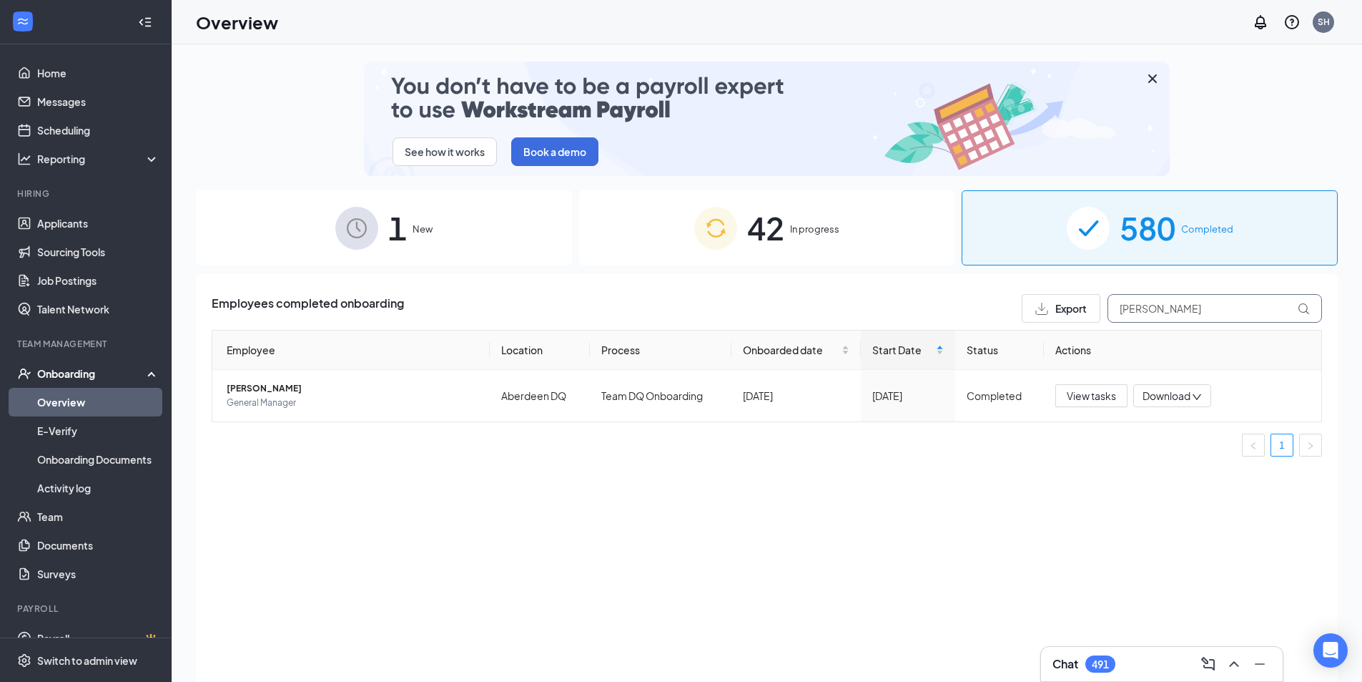
click at [1168, 305] on input "[PERSON_NAME]" at bounding box center [1215, 308] width 215 height 29
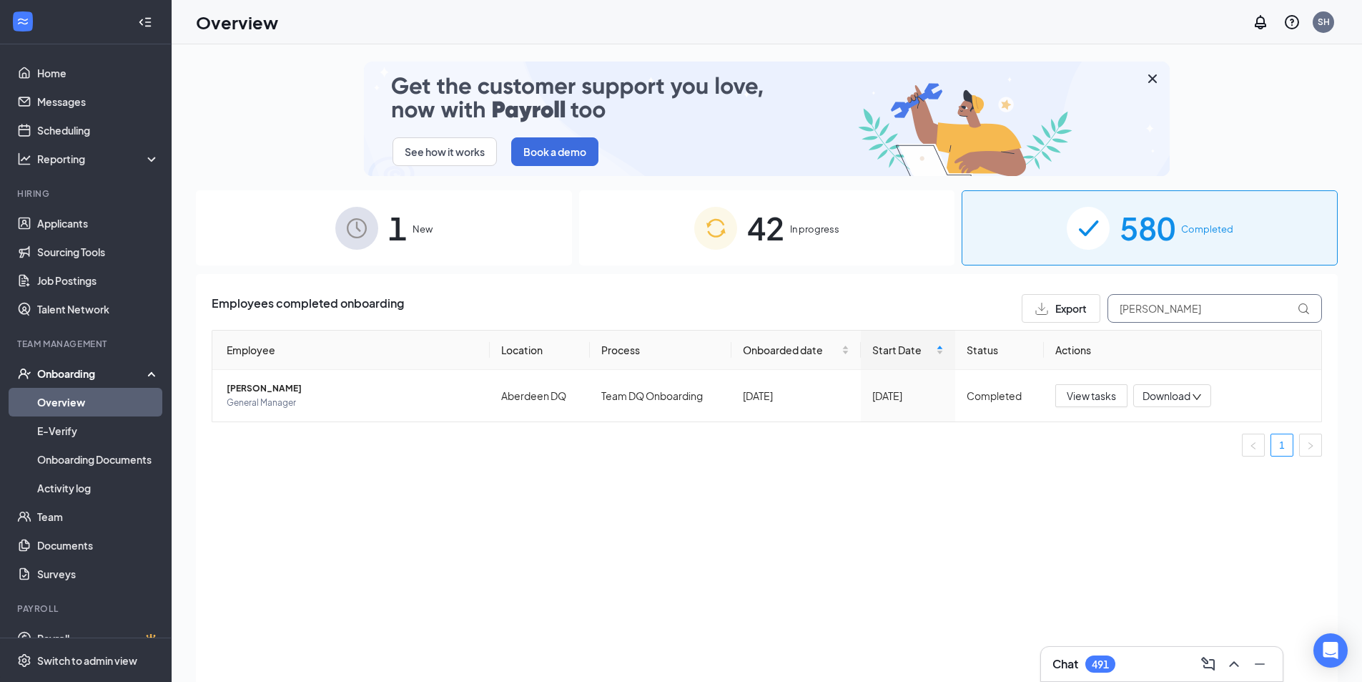
drag, startPoint x: 1180, startPoint y: 306, endPoint x: 993, endPoint y: 307, distance: 187.4
click at [993, 307] on div "Employees completed onboarding Export [PERSON_NAME]" at bounding box center [767, 308] width 1111 height 29
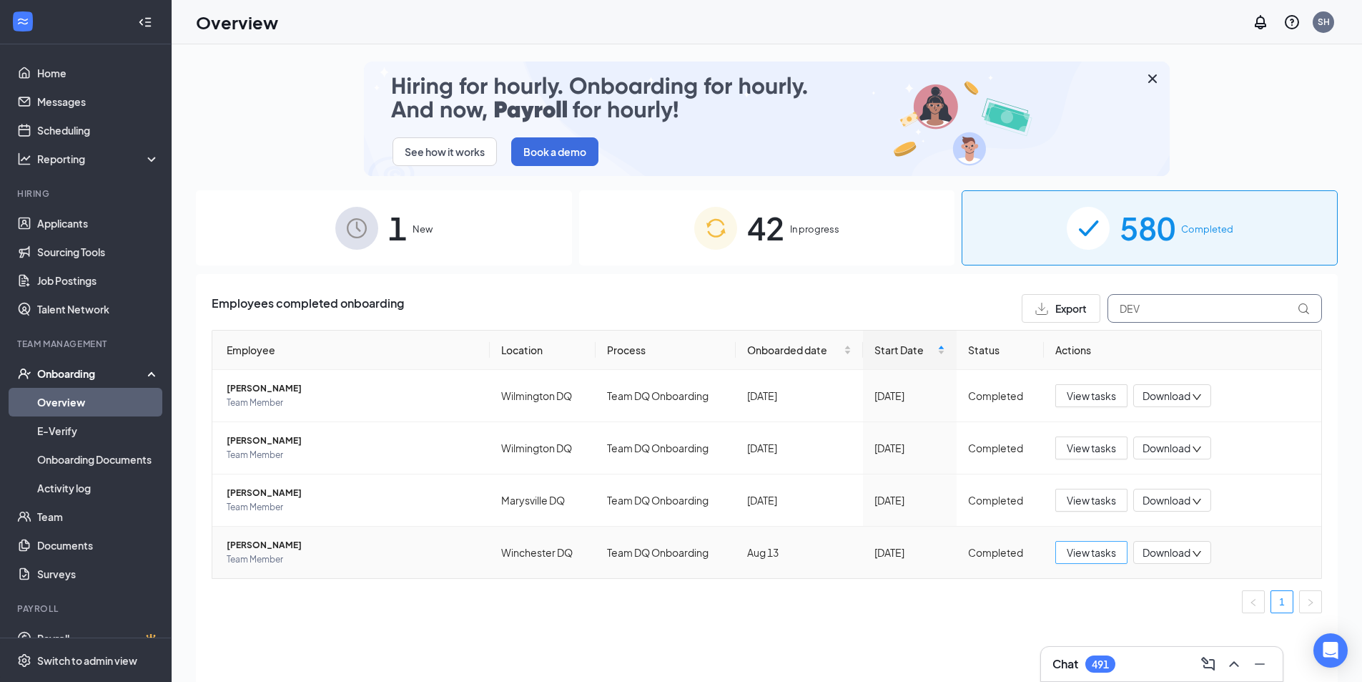
type input "DEV"
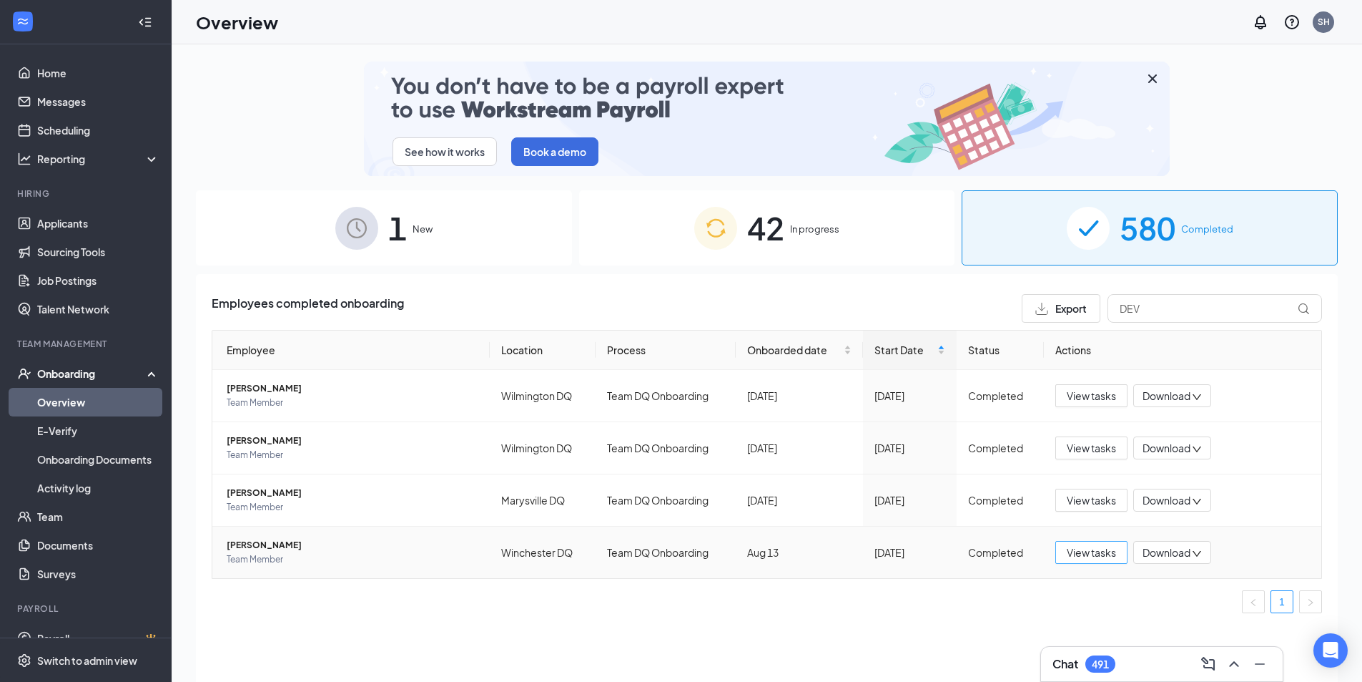
click at [1075, 550] on span "View tasks" at bounding box center [1091, 552] width 49 height 16
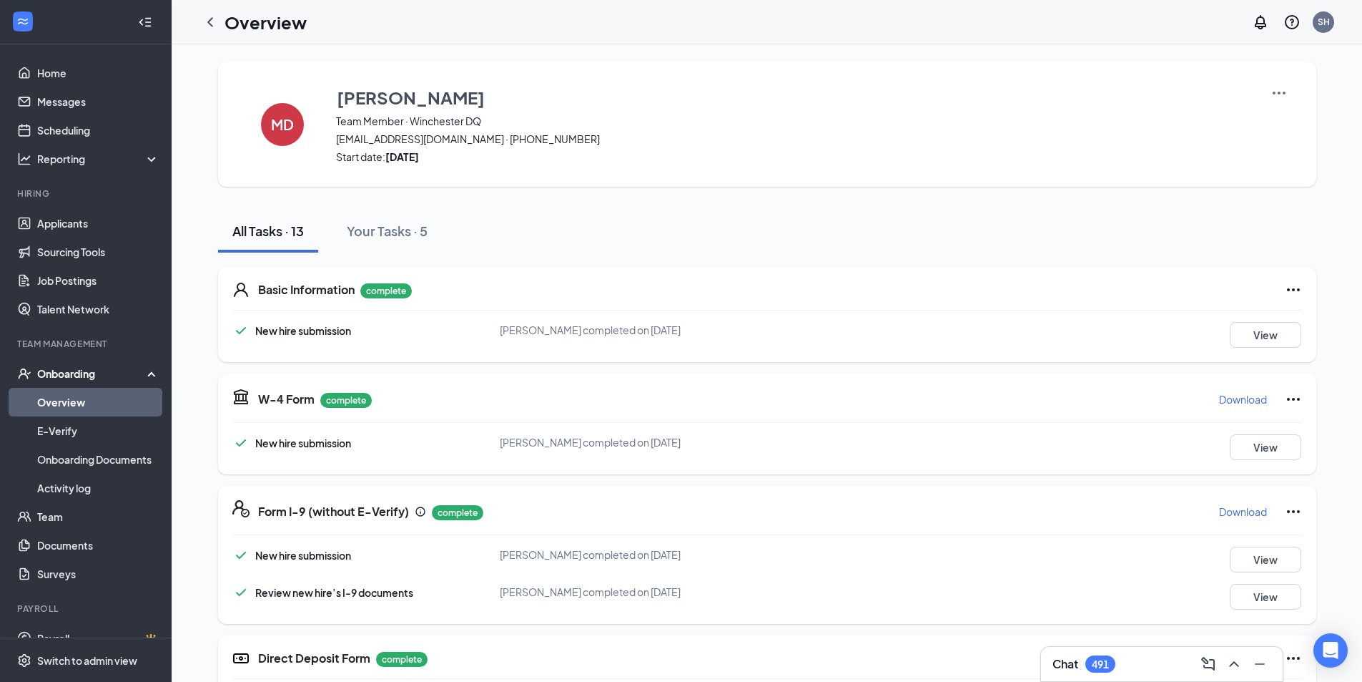
click at [1282, 92] on img at bounding box center [1279, 92] width 17 height 17
click at [1257, 127] on li "View details" at bounding box center [1278, 118] width 73 height 23
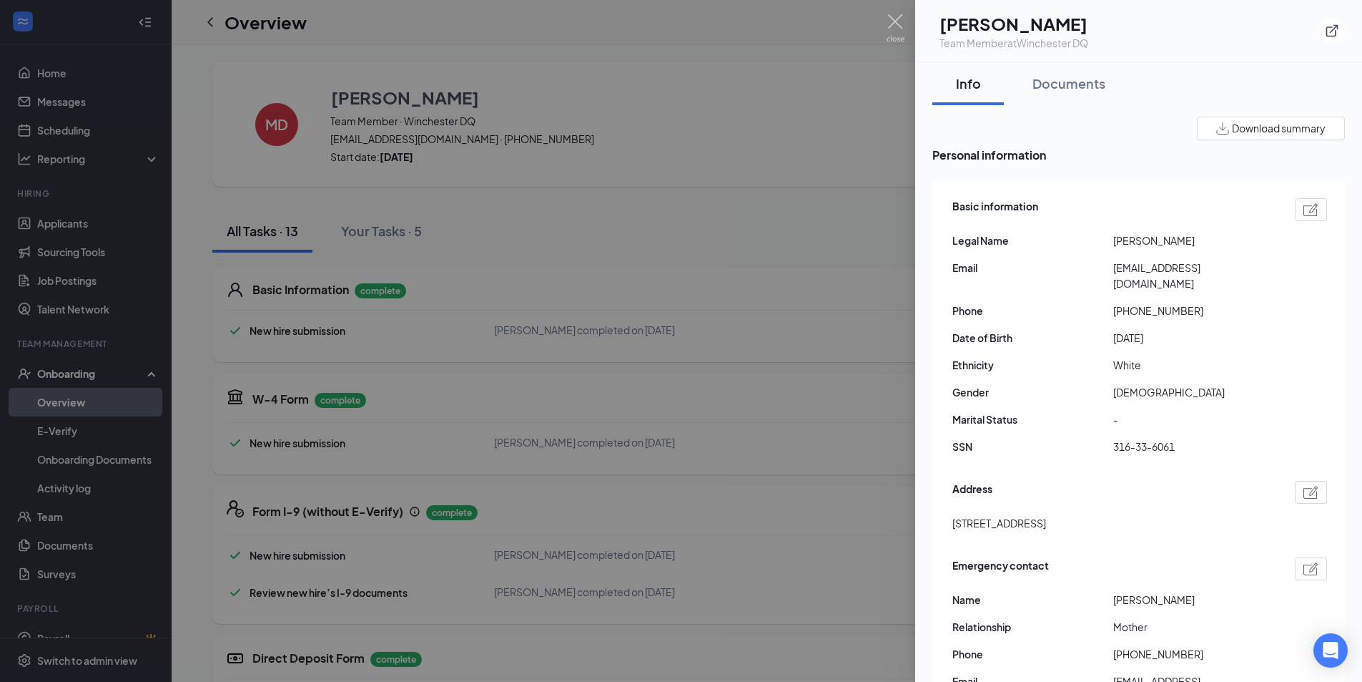
click at [1242, 132] on span "Download summary" at bounding box center [1279, 128] width 94 height 15
click at [745, 158] on div at bounding box center [681, 341] width 1362 height 682
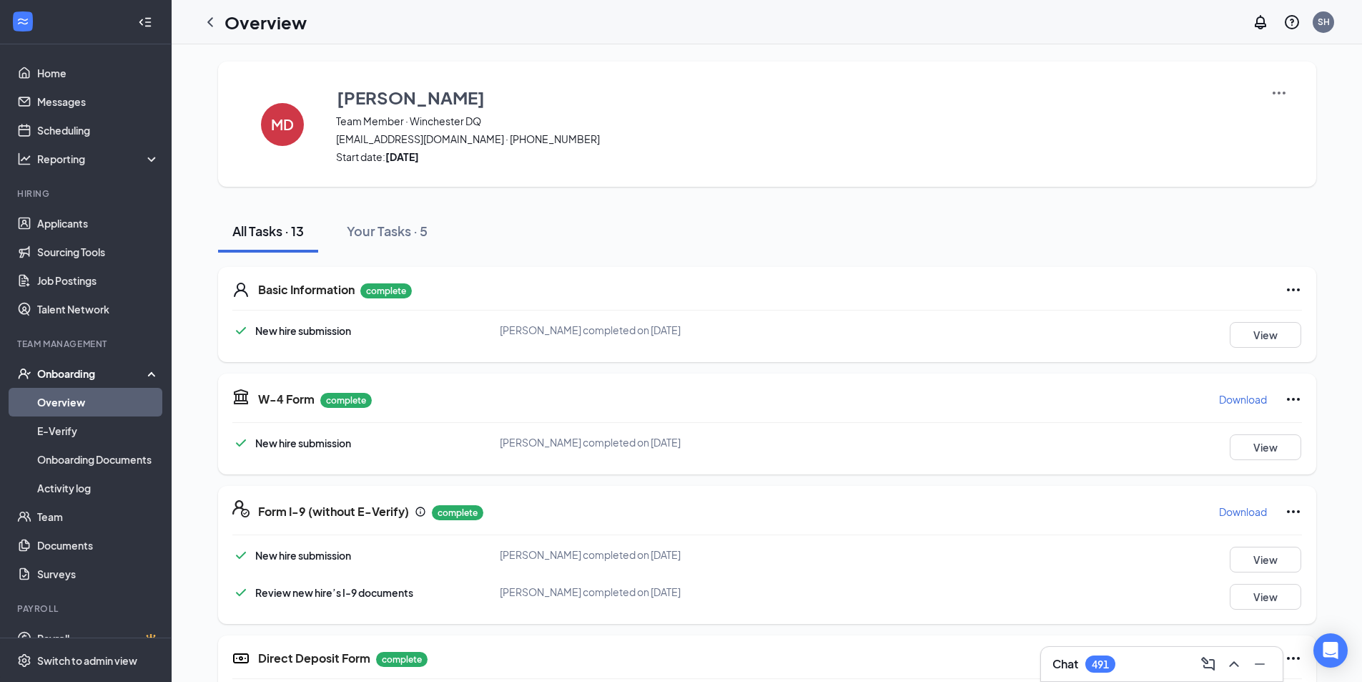
click at [1244, 398] on p "Download" at bounding box center [1243, 399] width 48 height 14
click at [1242, 511] on p "Download" at bounding box center [1243, 511] width 48 height 14
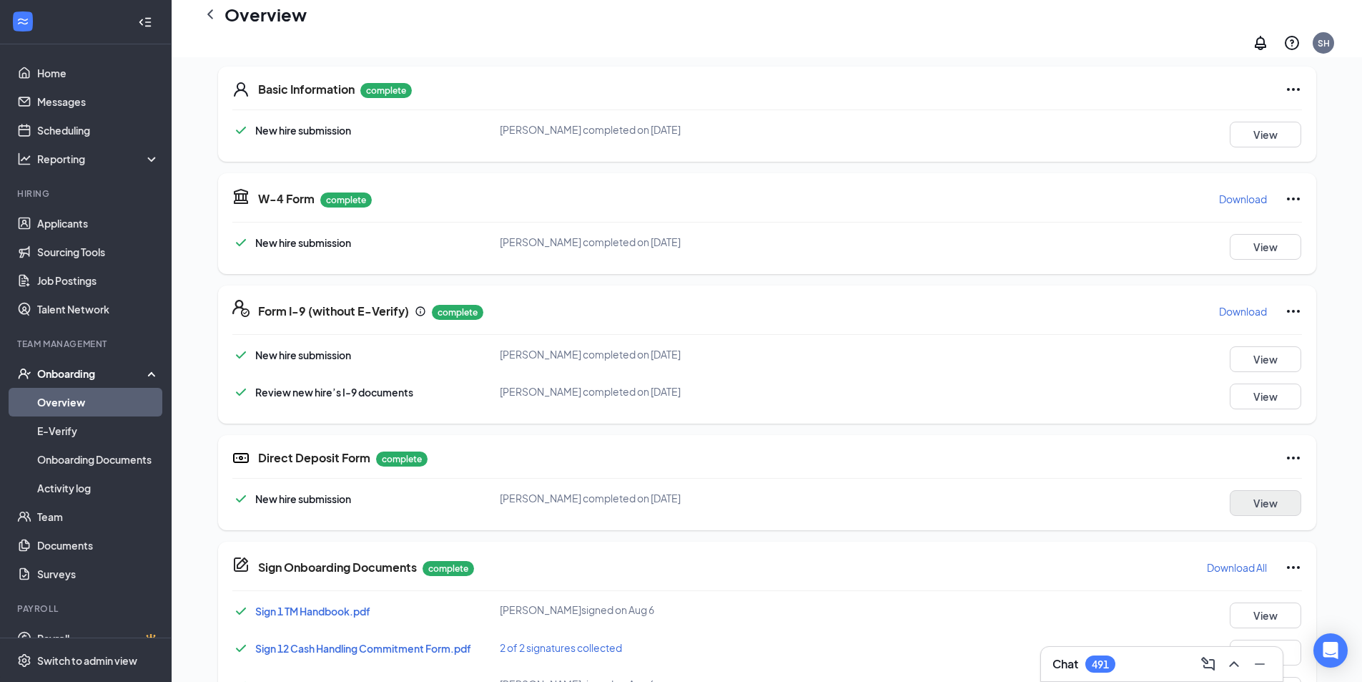
scroll to position [215, 0]
click at [1239, 495] on button "View" at bounding box center [1266, 501] width 72 height 26
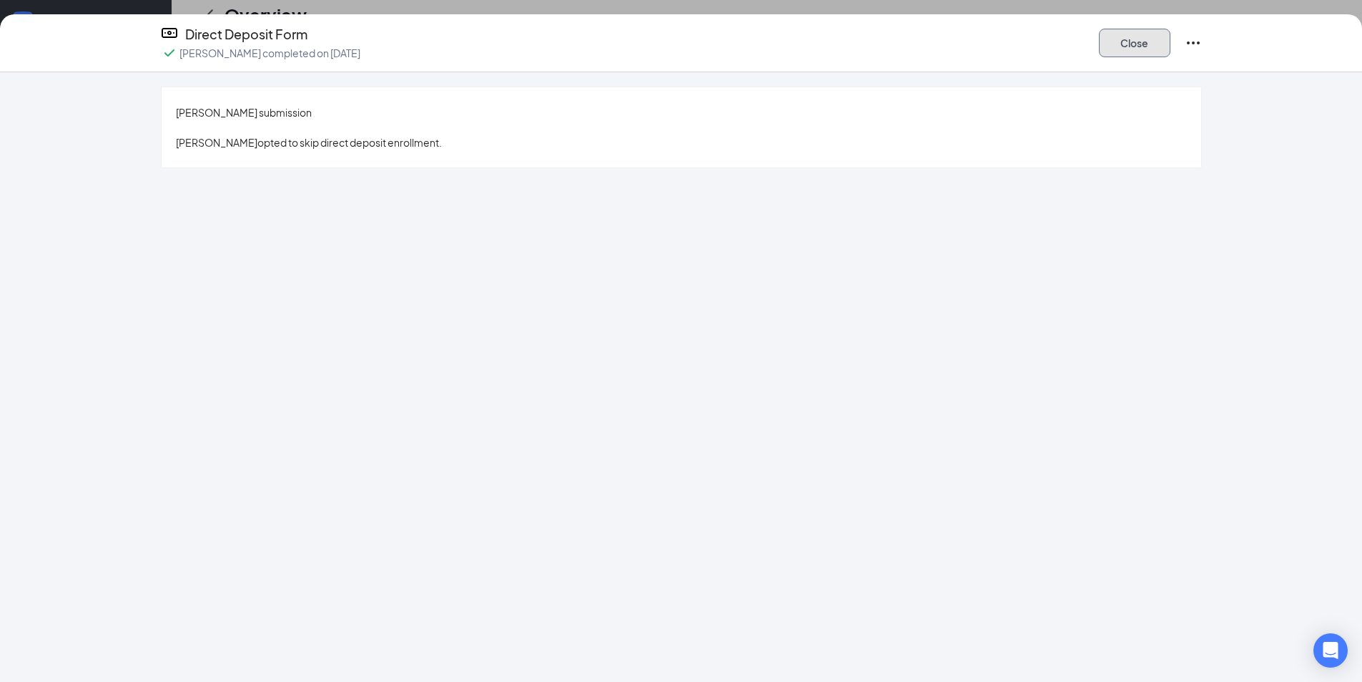
click at [1136, 41] on button "Close" at bounding box center [1135, 43] width 72 height 29
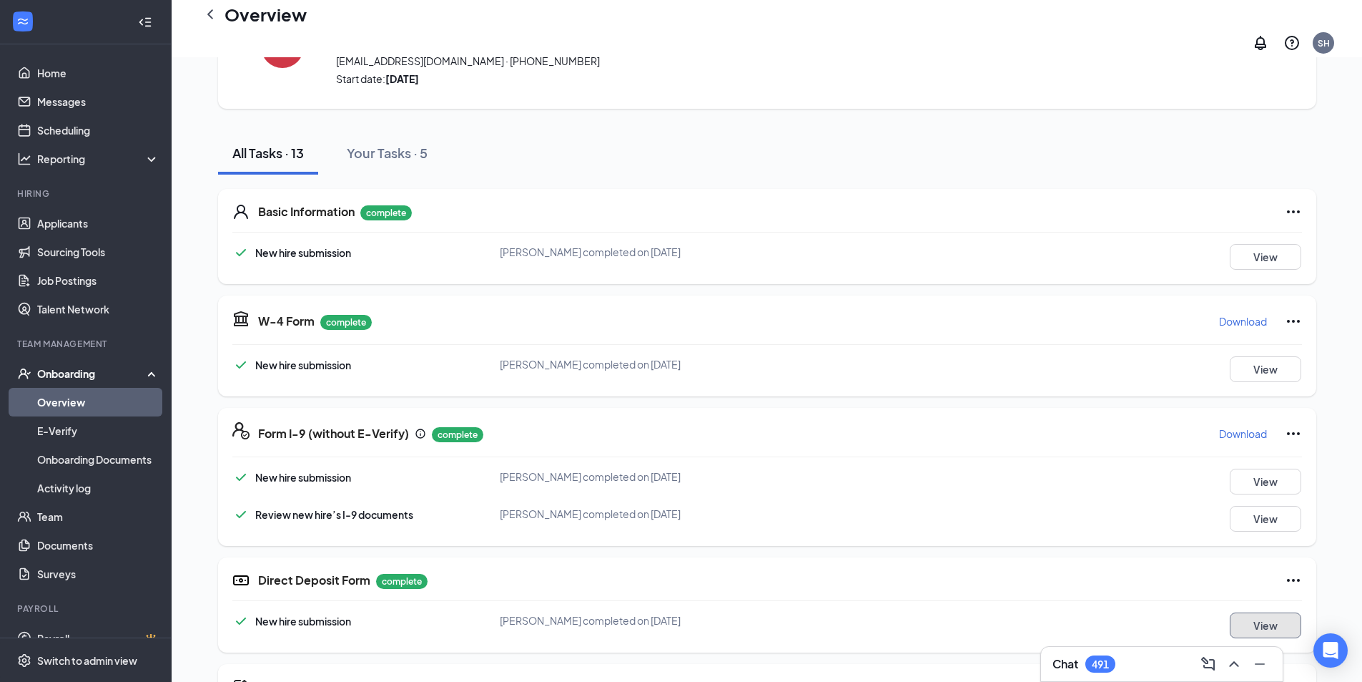
scroll to position [0, 0]
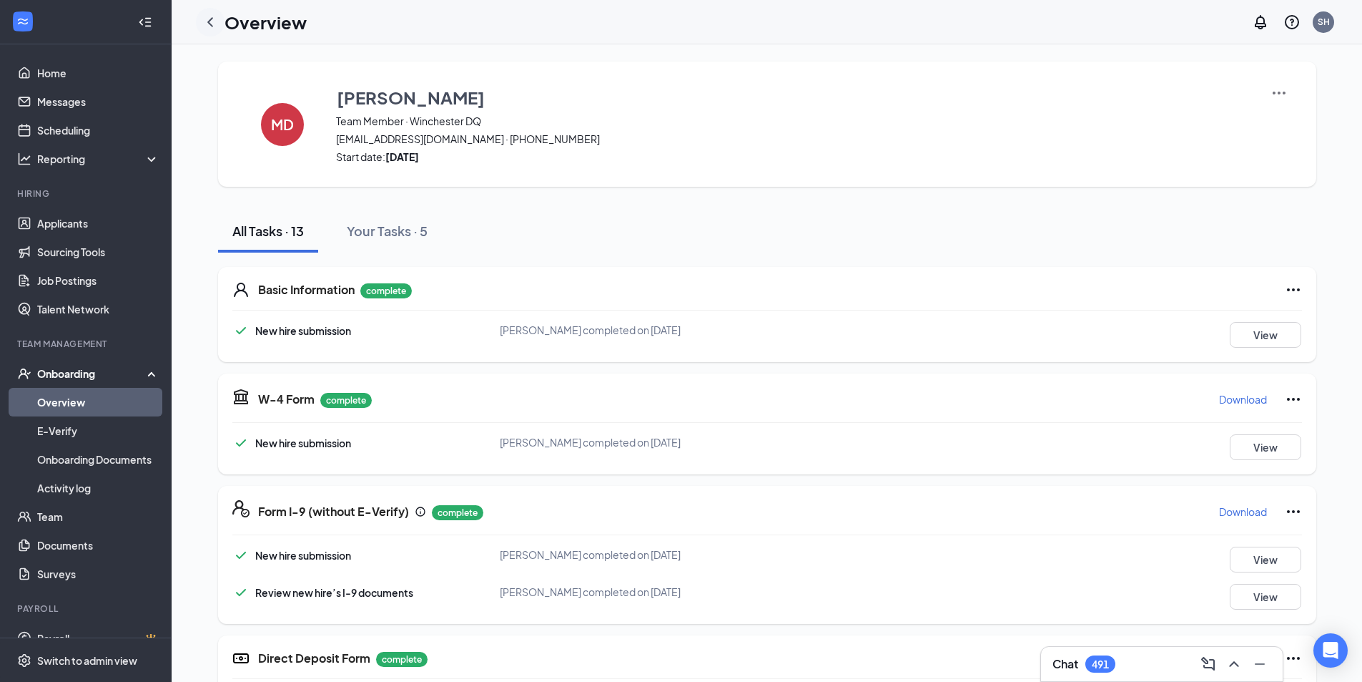
click at [215, 23] on icon "ChevronLeft" at bounding box center [210, 22] width 17 height 17
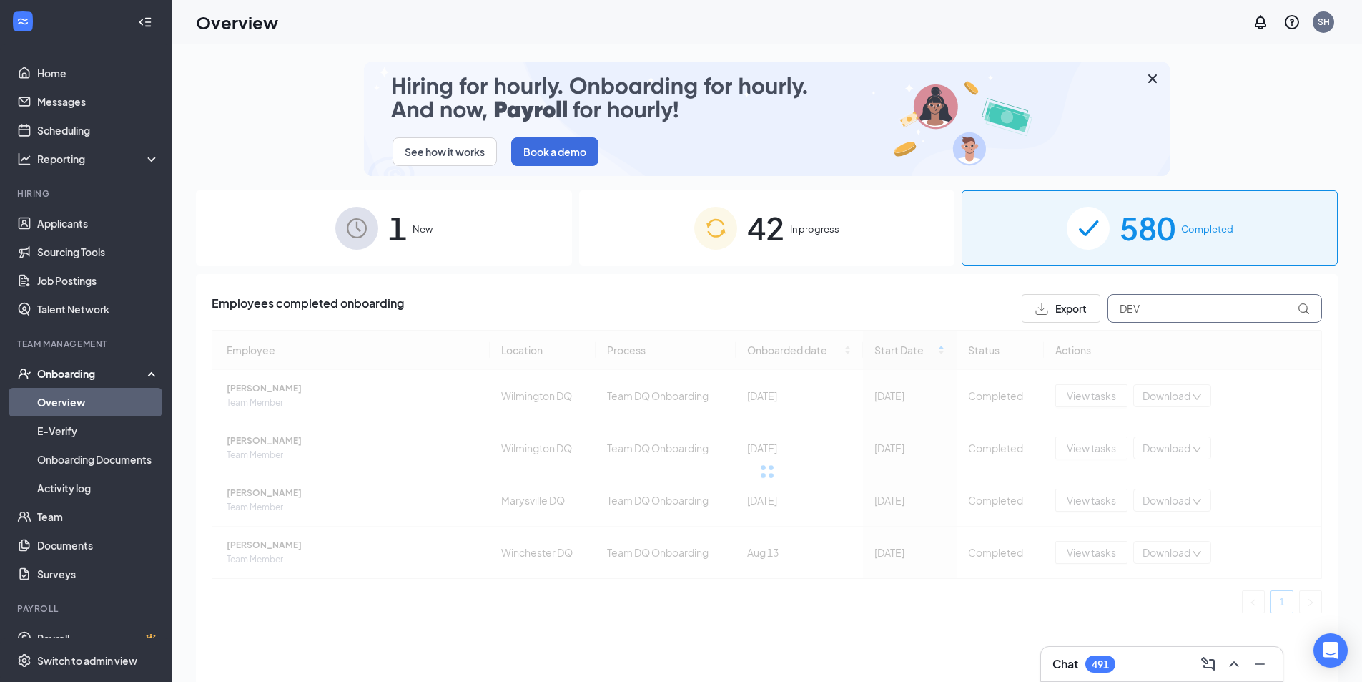
drag, startPoint x: 1200, startPoint y: 299, endPoint x: 915, endPoint y: 308, distance: 285.5
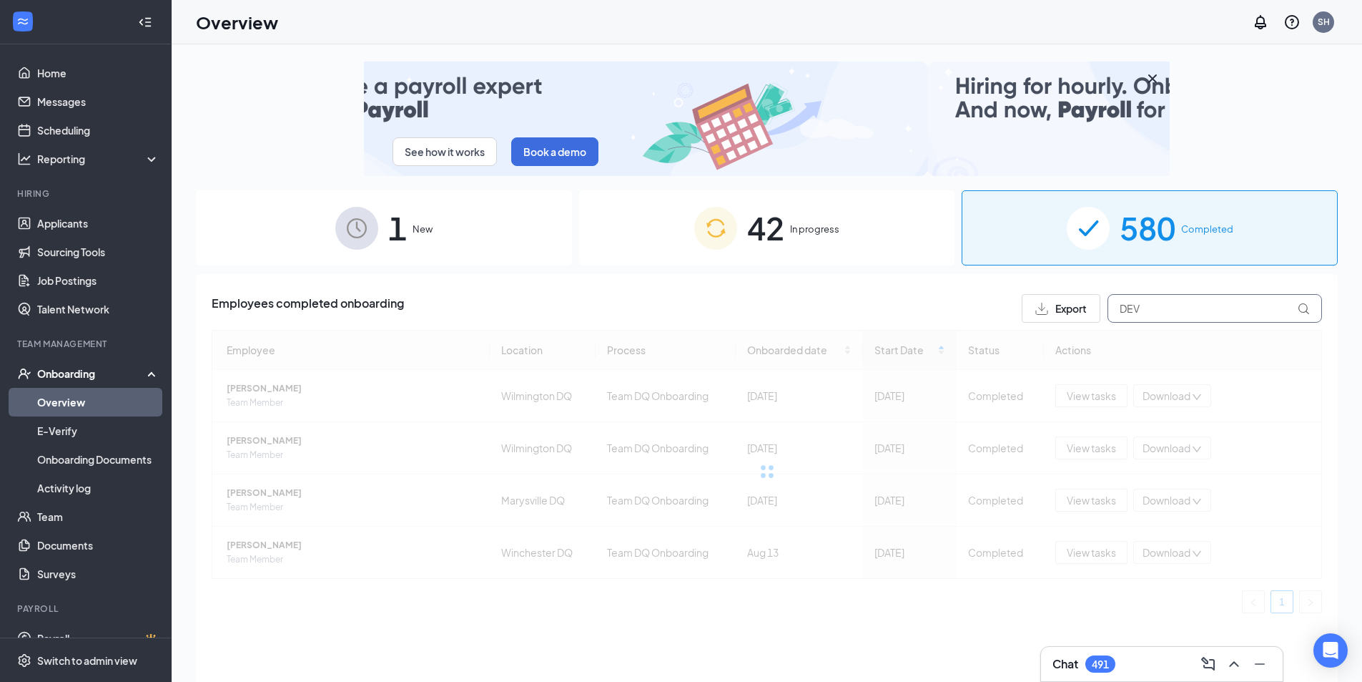
click at [915, 308] on div "Employees completed onboarding Export DEV" at bounding box center [767, 308] width 1111 height 29
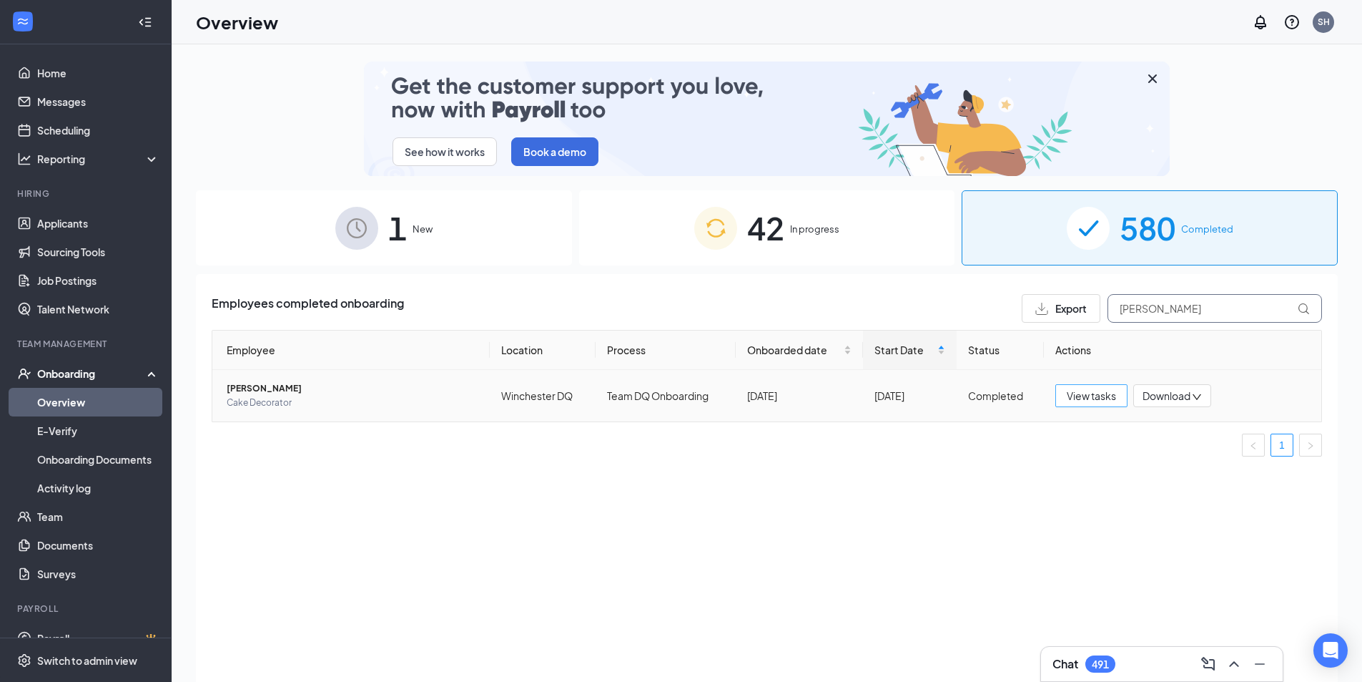
type input "[PERSON_NAME]"
click at [1081, 393] on span "View tasks" at bounding box center [1091, 396] width 49 height 16
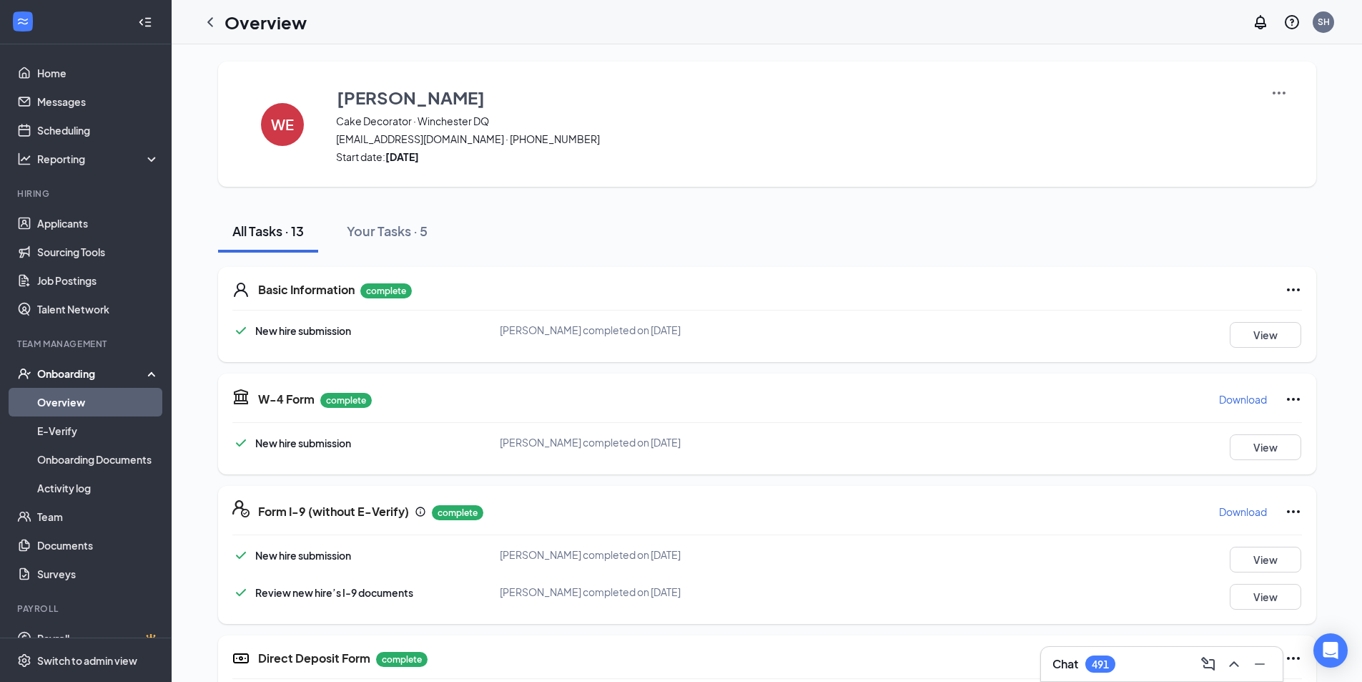
click at [1284, 84] on img at bounding box center [1279, 92] width 17 height 17
click at [1289, 124] on span "View details" at bounding box center [1279, 119] width 56 height 16
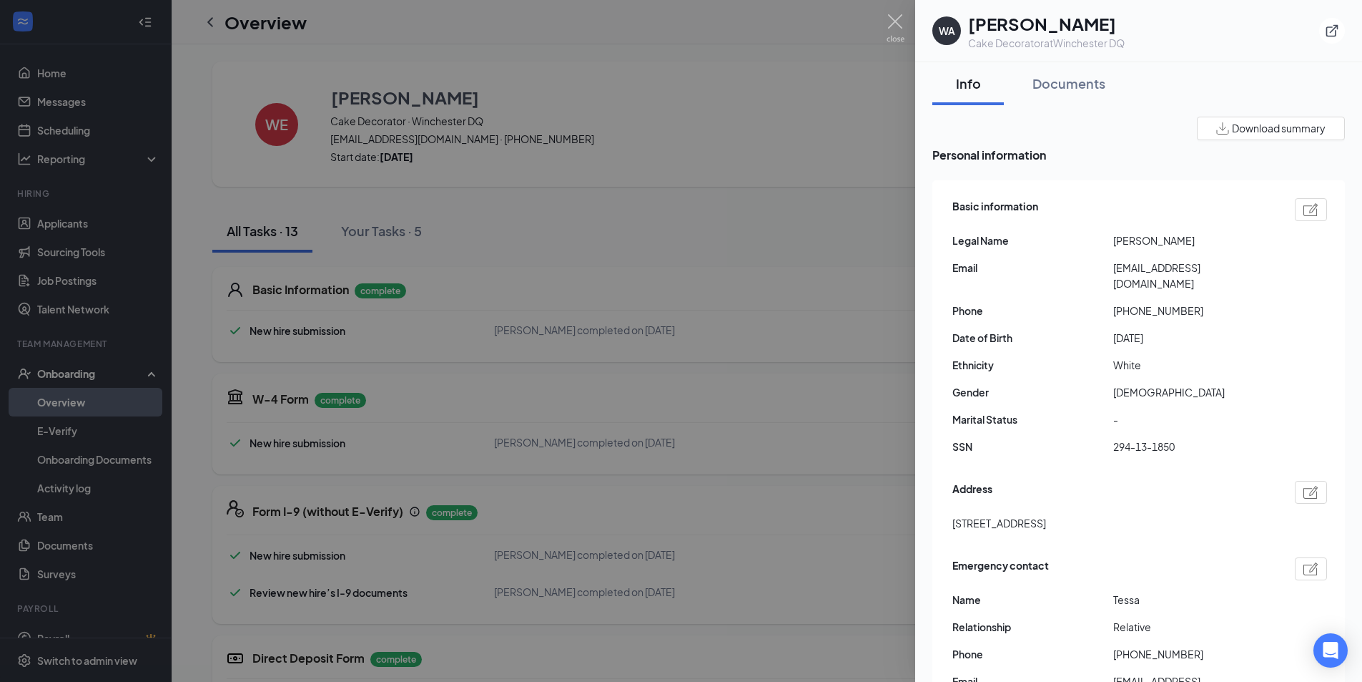
click at [1289, 124] on span "Download summary" at bounding box center [1279, 128] width 94 height 15
click at [830, 166] on div at bounding box center [681, 341] width 1362 height 682
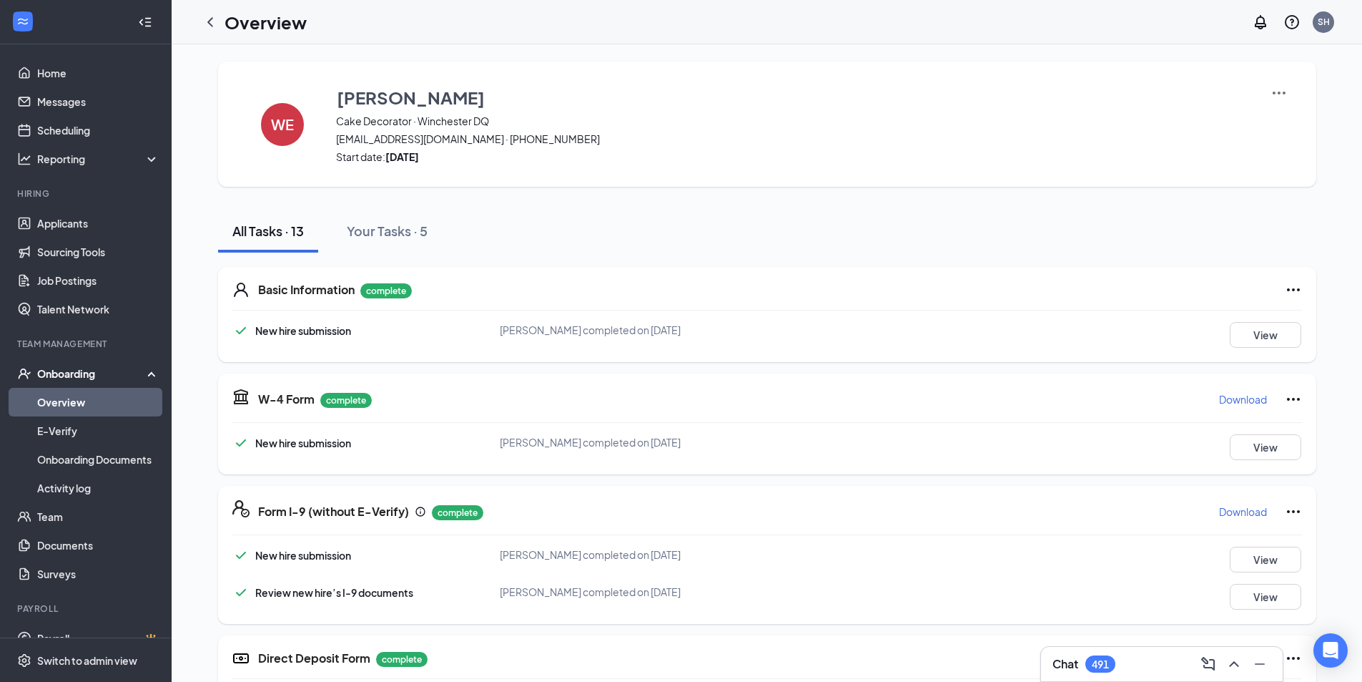
click at [1255, 398] on p "Download" at bounding box center [1243, 399] width 48 height 14
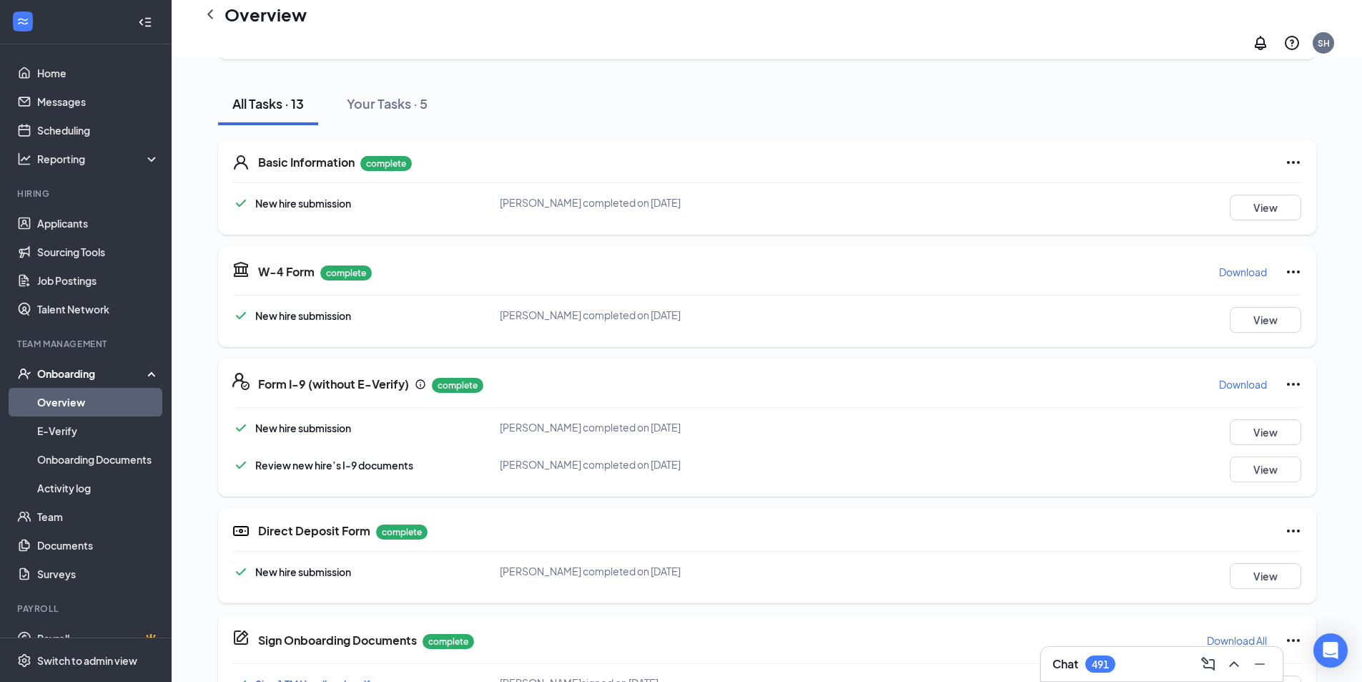
scroll to position [143, 0]
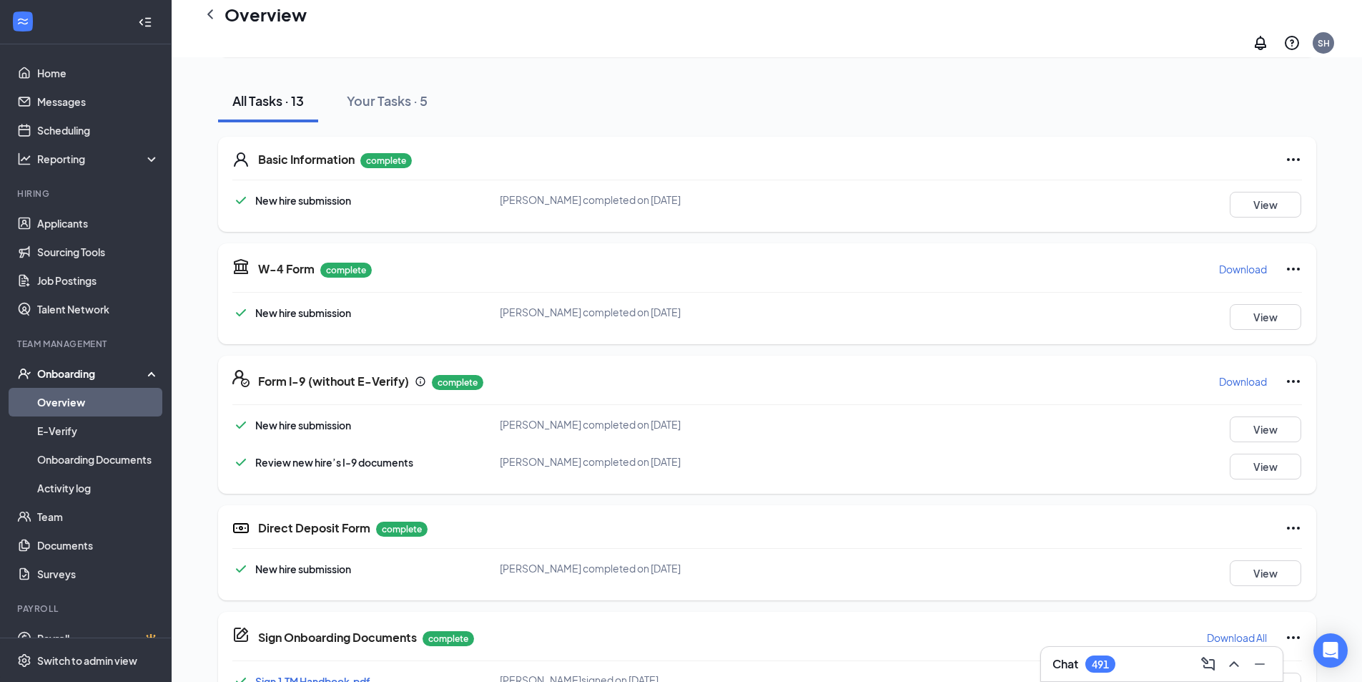
click at [1256, 374] on p "Download" at bounding box center [1243, 381] width 48 height 14
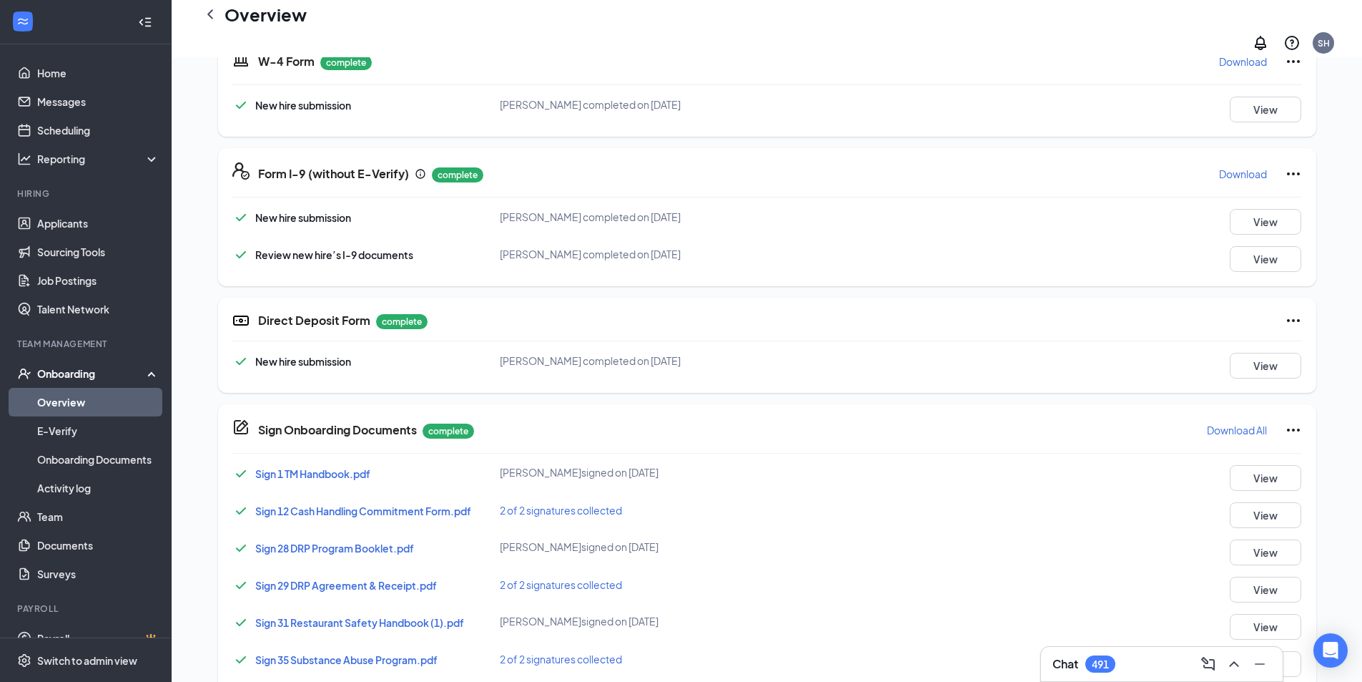
scroll to position [358, 0]
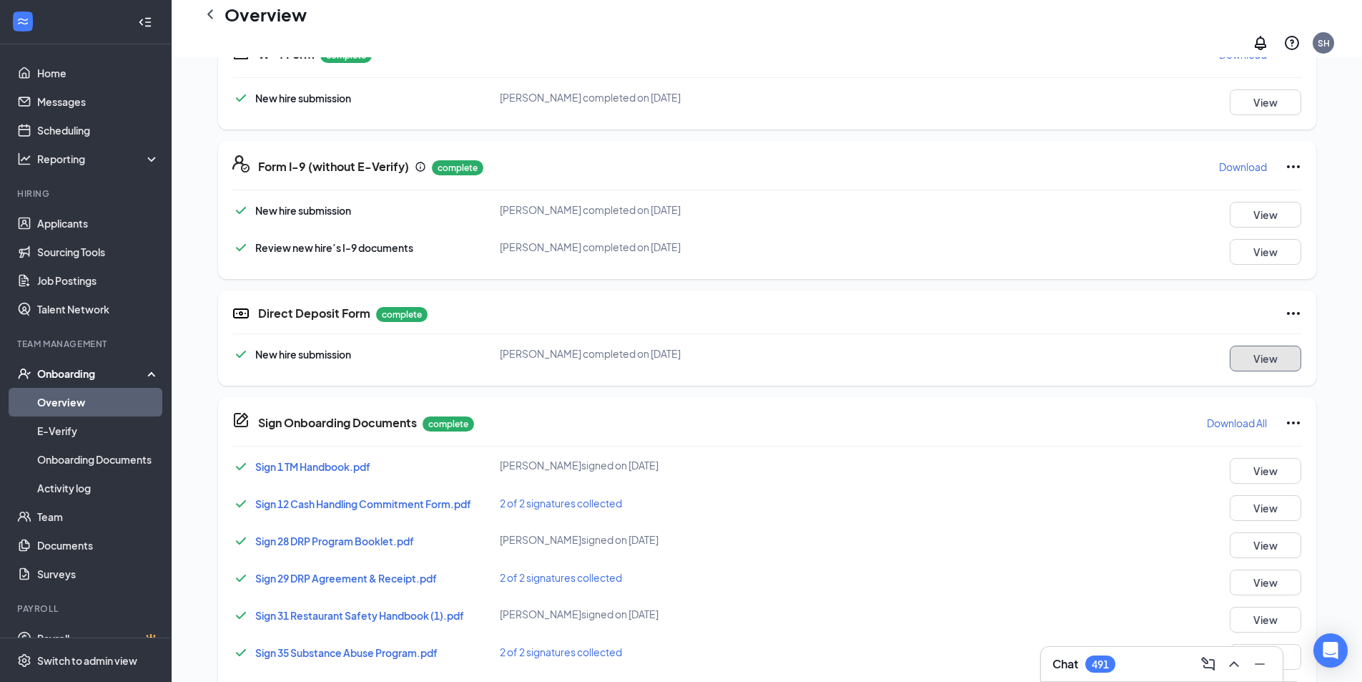
click at [1282, 347] on button "View" at bounding box center [1266, 358] width 72 height 26
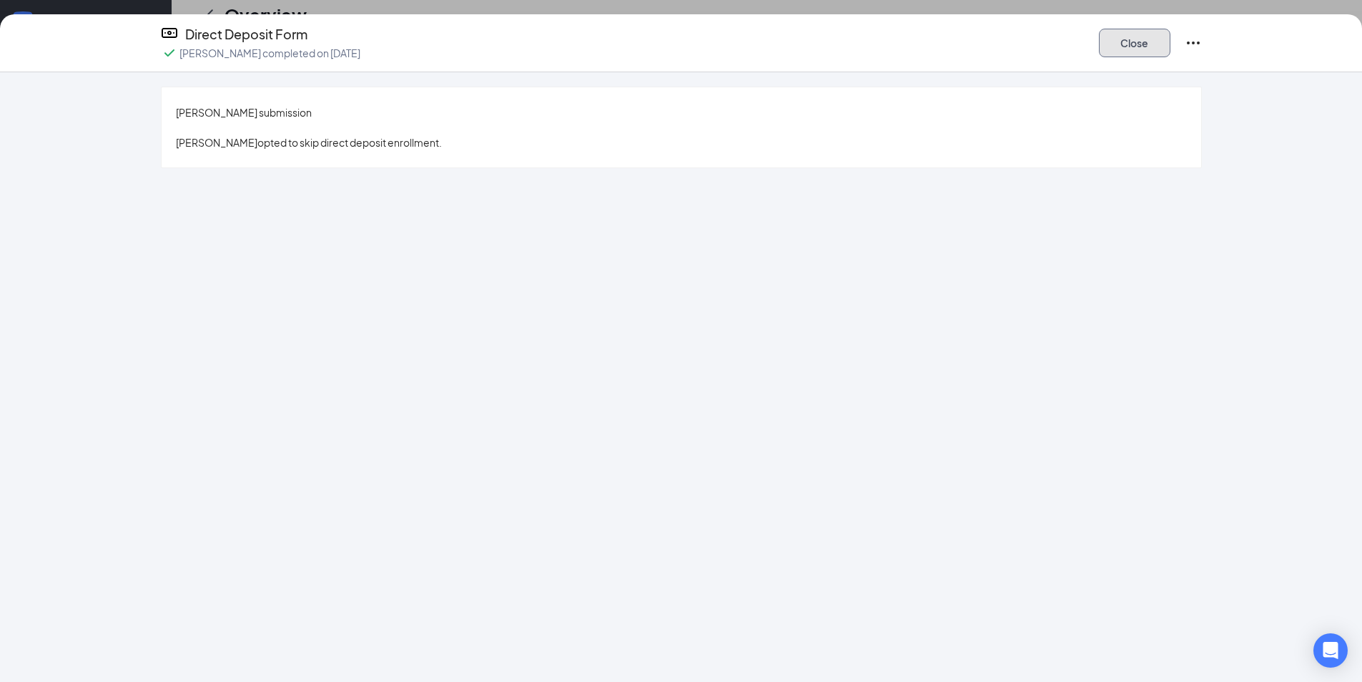
click at [1132, 41] on button "Close" at bounding box center [1135, 43] width 72 height 29
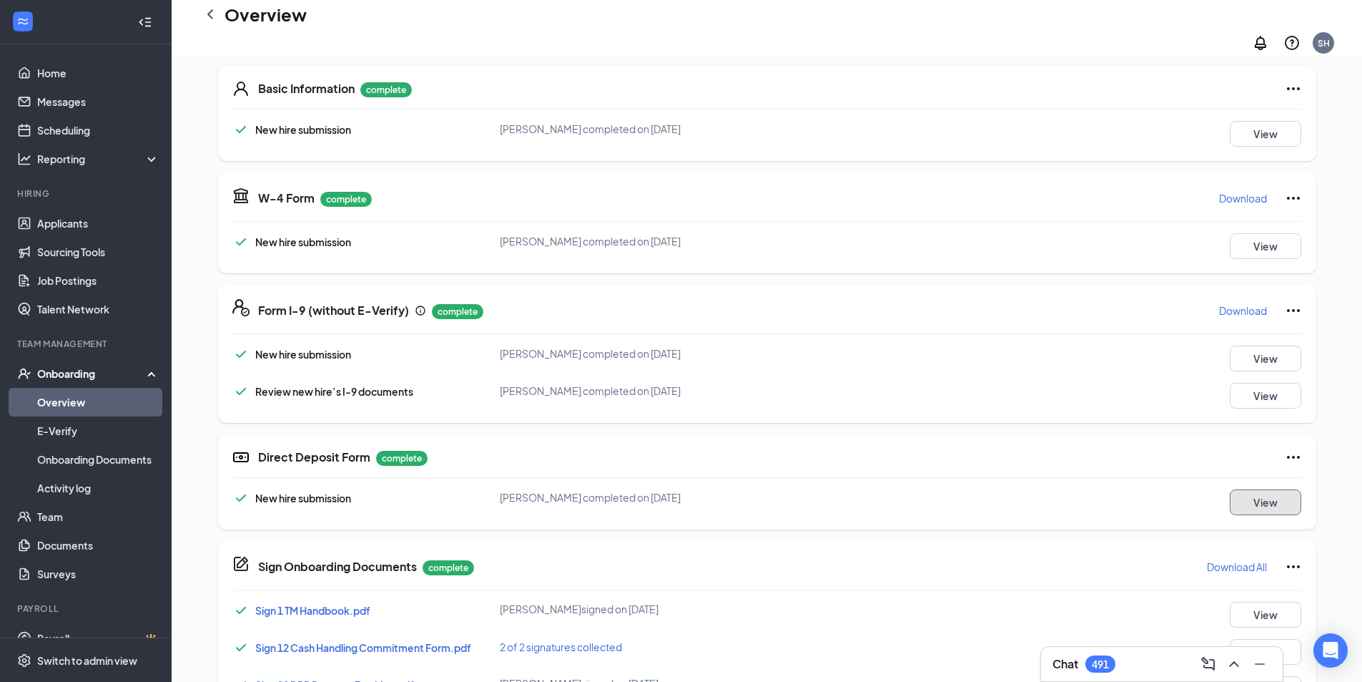
scroll to position [0, 0]
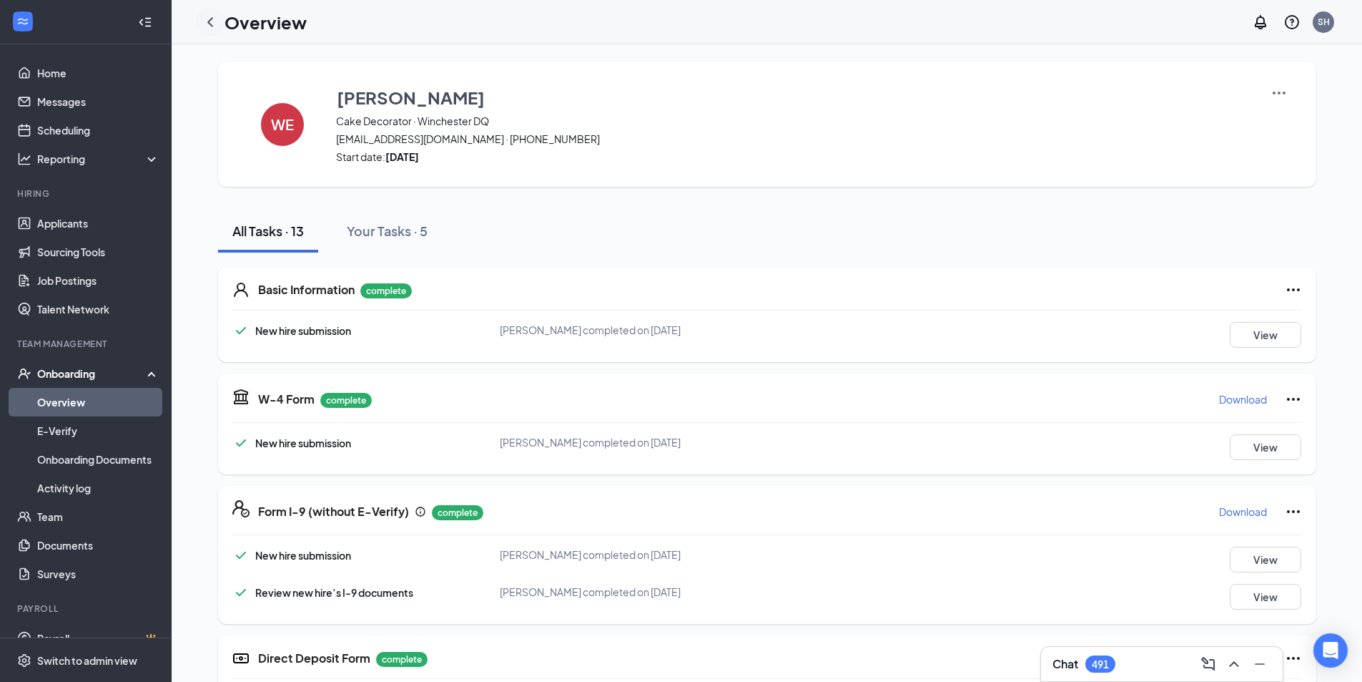
click at [207, 24] on icon "ChevronLeft" at bounding box center [210, 22] width 17 height 17
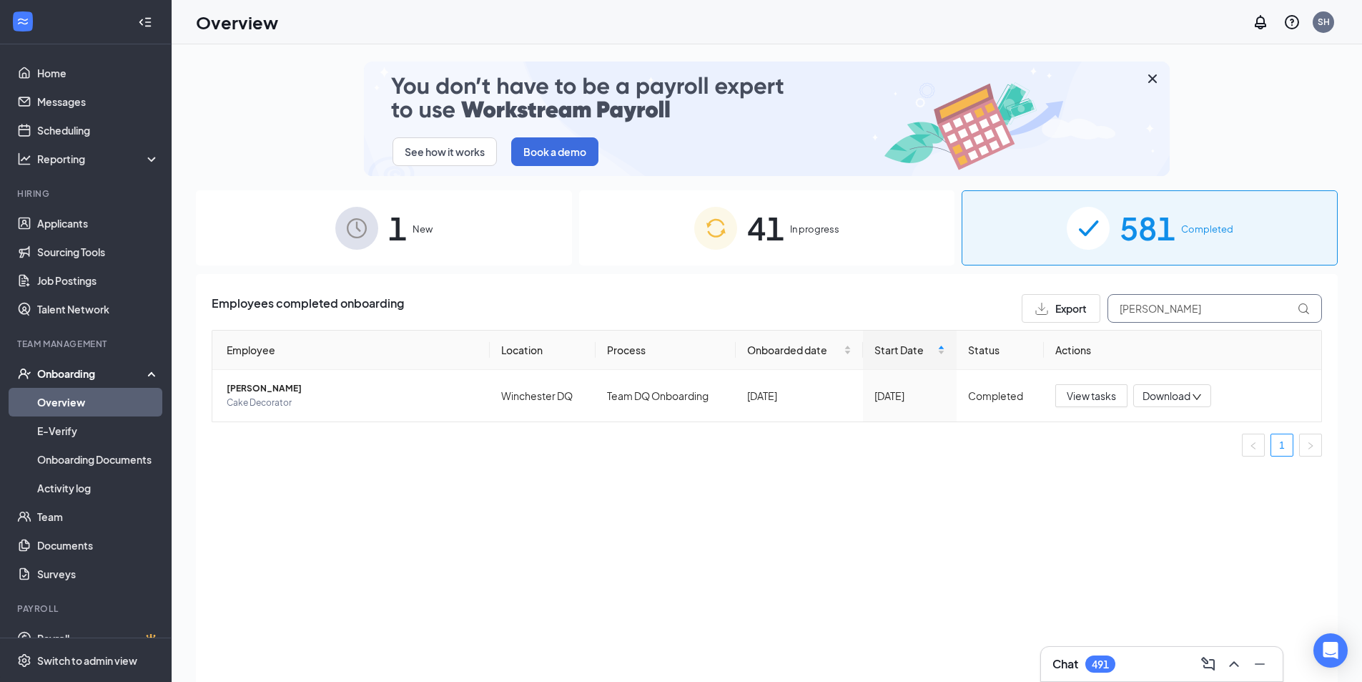
drag, startPoint x: 1192, startPoint y: 307, endPoint x: 898, endPoint y: 310, distance: 294.0
click at [949, 308] on div "Employees completed onboarding Export [PERSON_NAME]" at bounding box center [767, 308] width 1111 height 29
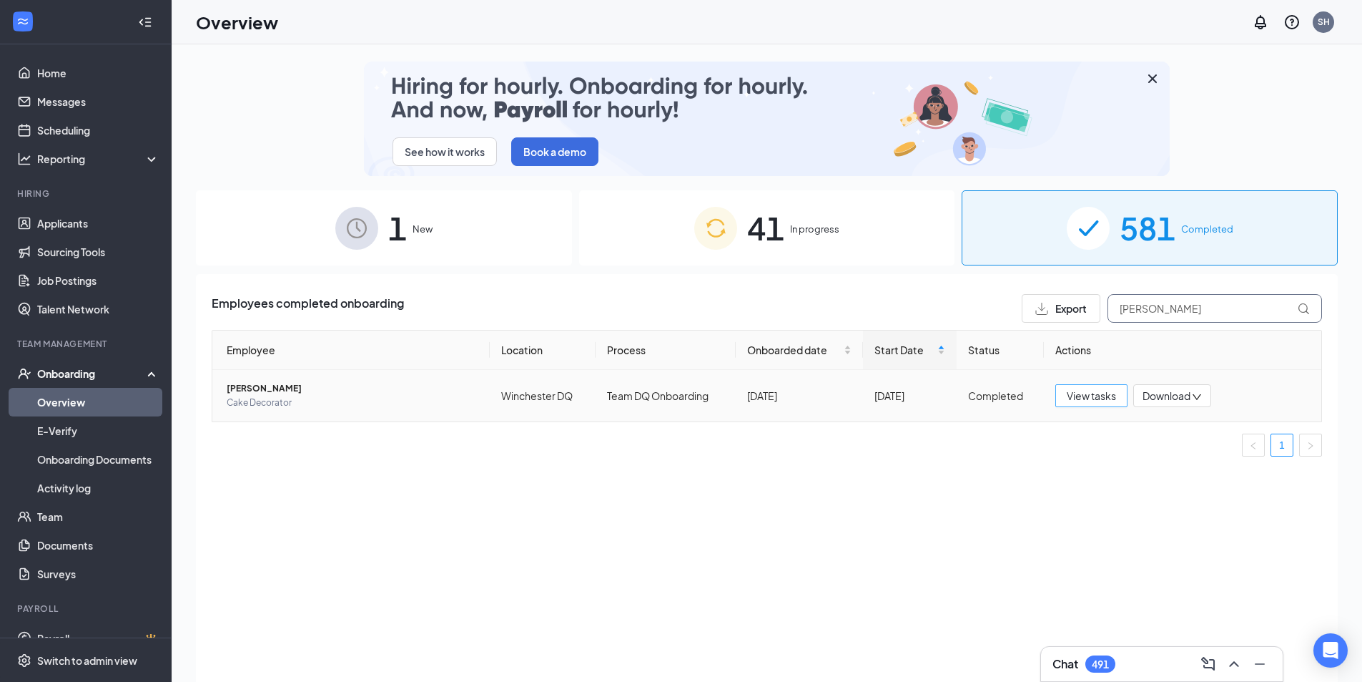
type input "[PERSON_NAME]"
click at [1083, 400] on span "View tasks" at bounding box center [1091, 396] width 49 height 16
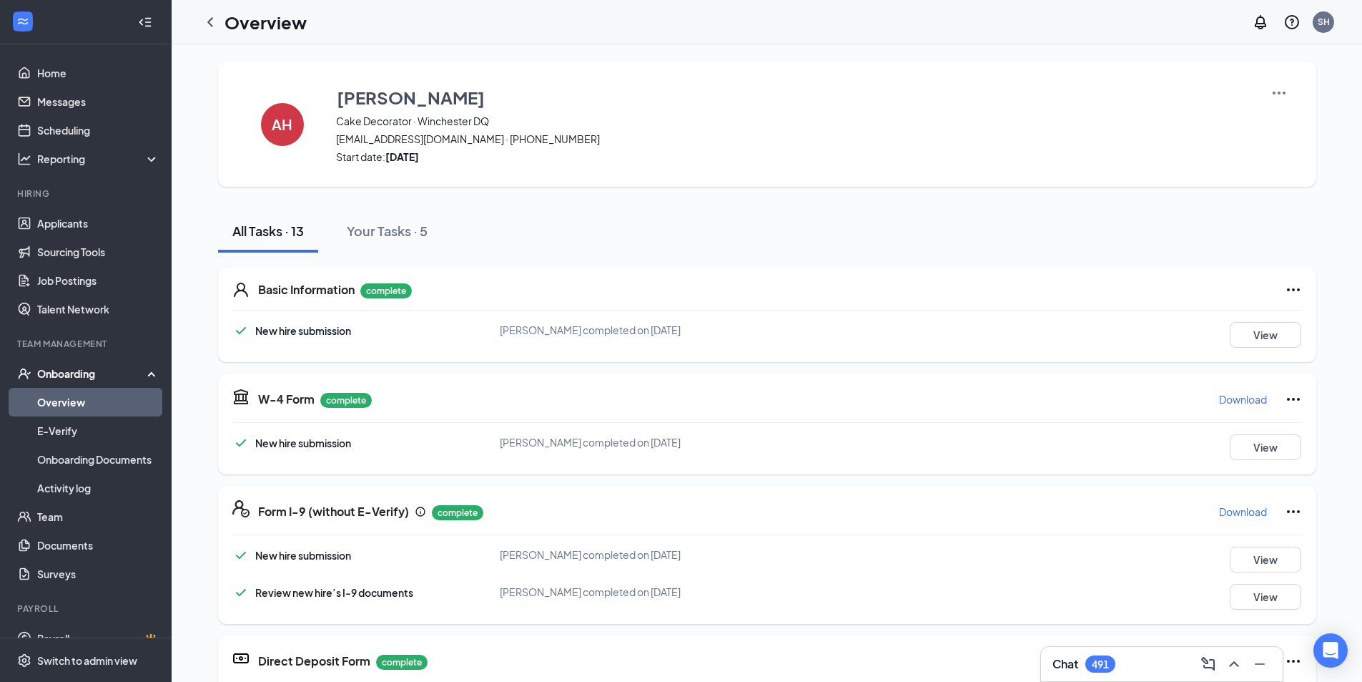
click at [1277, 91] on img at bounding box center [1279, 92] width 17 height 17
click at [1268, 122] on span "View details" at bounding box center [1274, 119] width 56 height 16
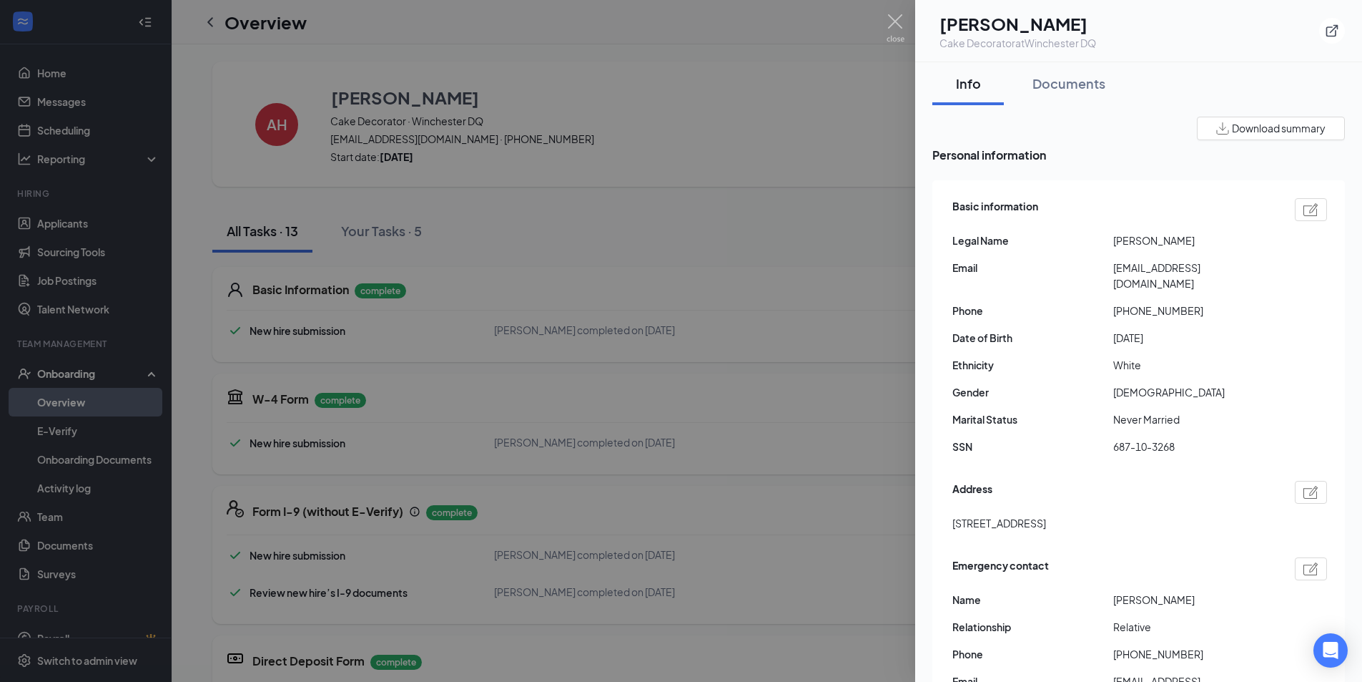
click at [1269, 125] on span "Download summary" at bounding box center [1279, 128] width 94 height 15
click at [841, 175] on div at bounding box center [681, 341] width 1362 height 682
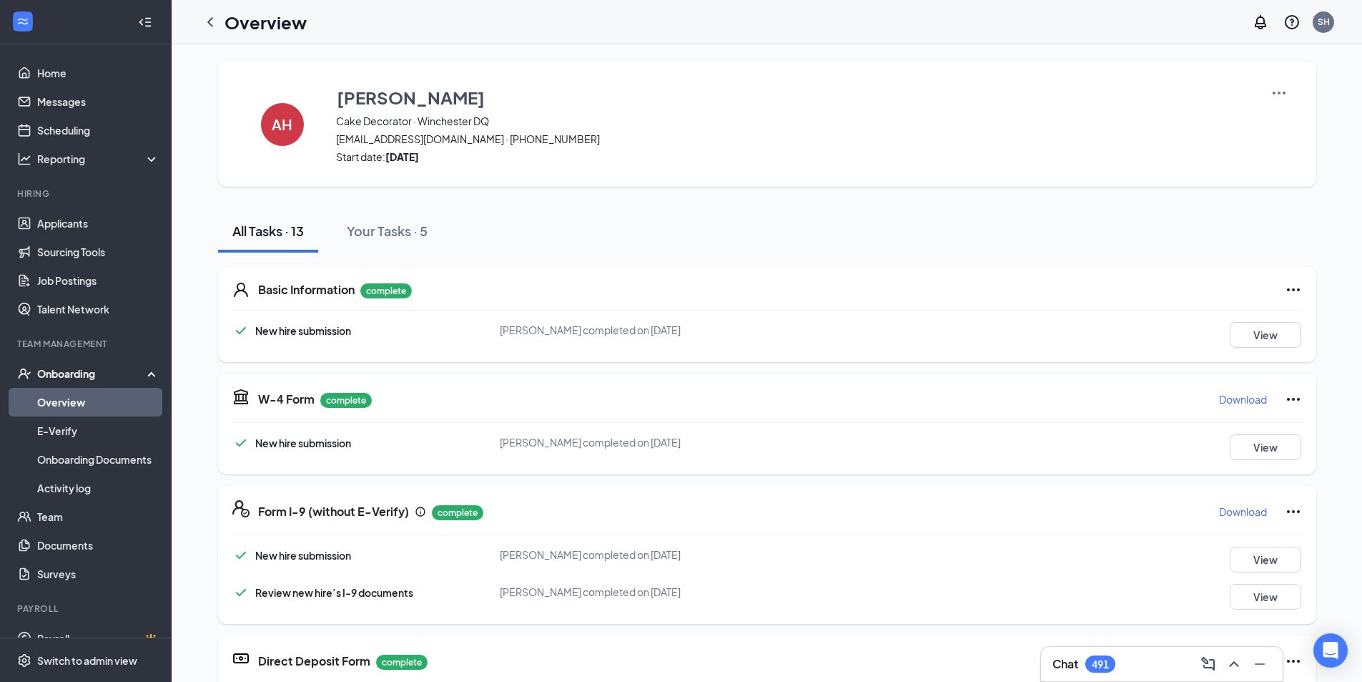
click at [1226, 398] on p "Download" at bounding box center [1243, 399] width 48 height 14
click at [1230, 509] on p "Download" at bounding box center [1243, 511] width 48 height 14
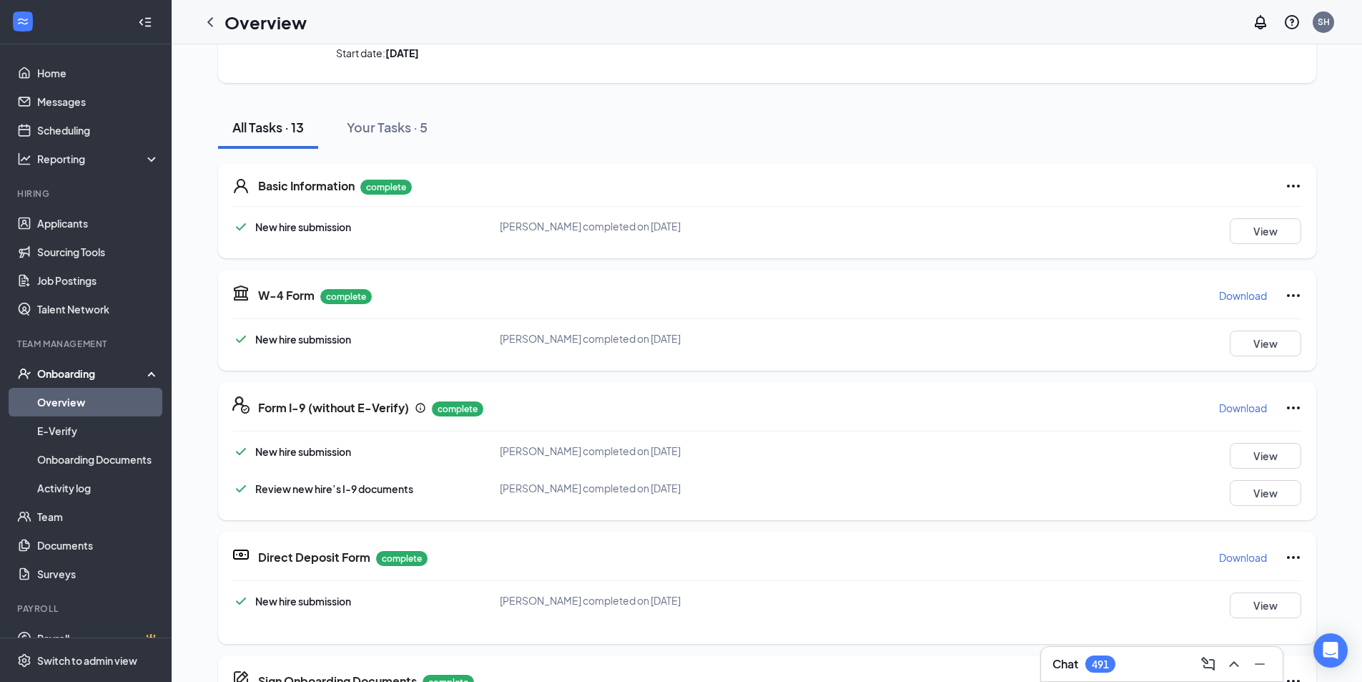
scroll to position [215, 0]
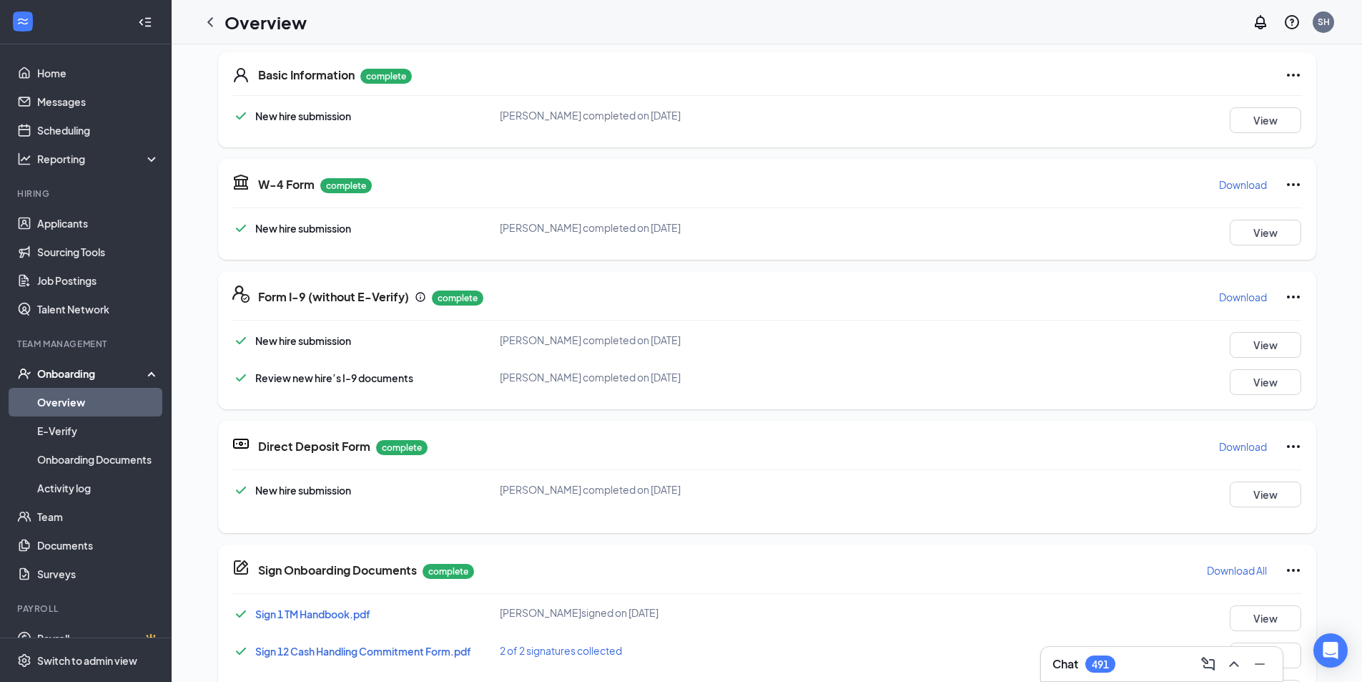
click at [1244, 443] on p "Download" at bounding box center [1243, 446] width 48 height 14
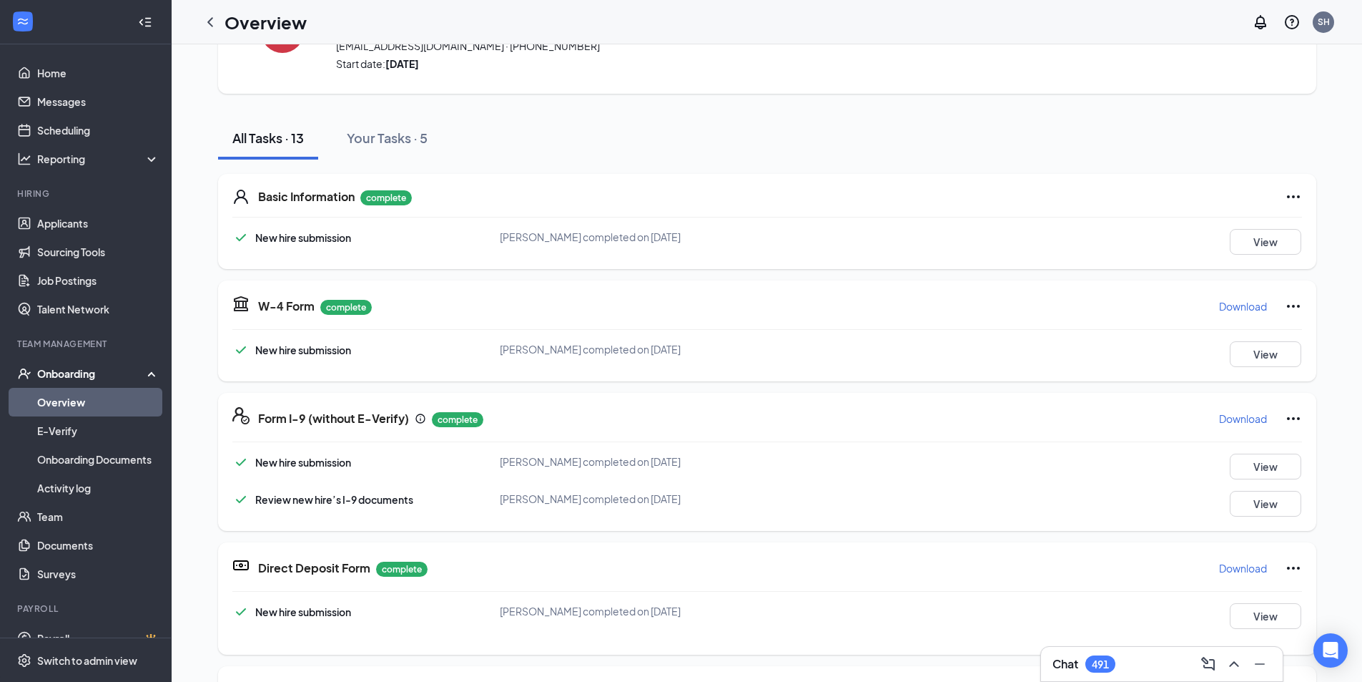
scroll to position [0, 0]
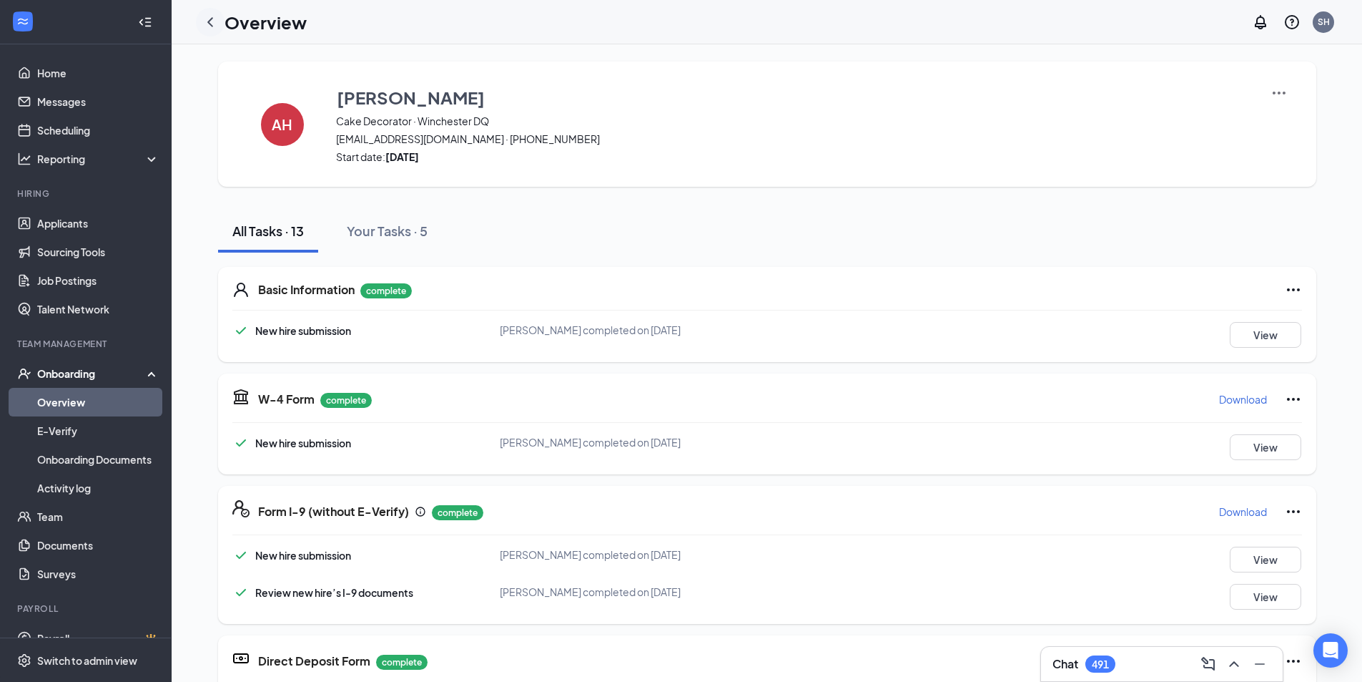
click at [210, 18] on icon "ChevronLeft" at bounding box center [210, 22] width 17 height 17
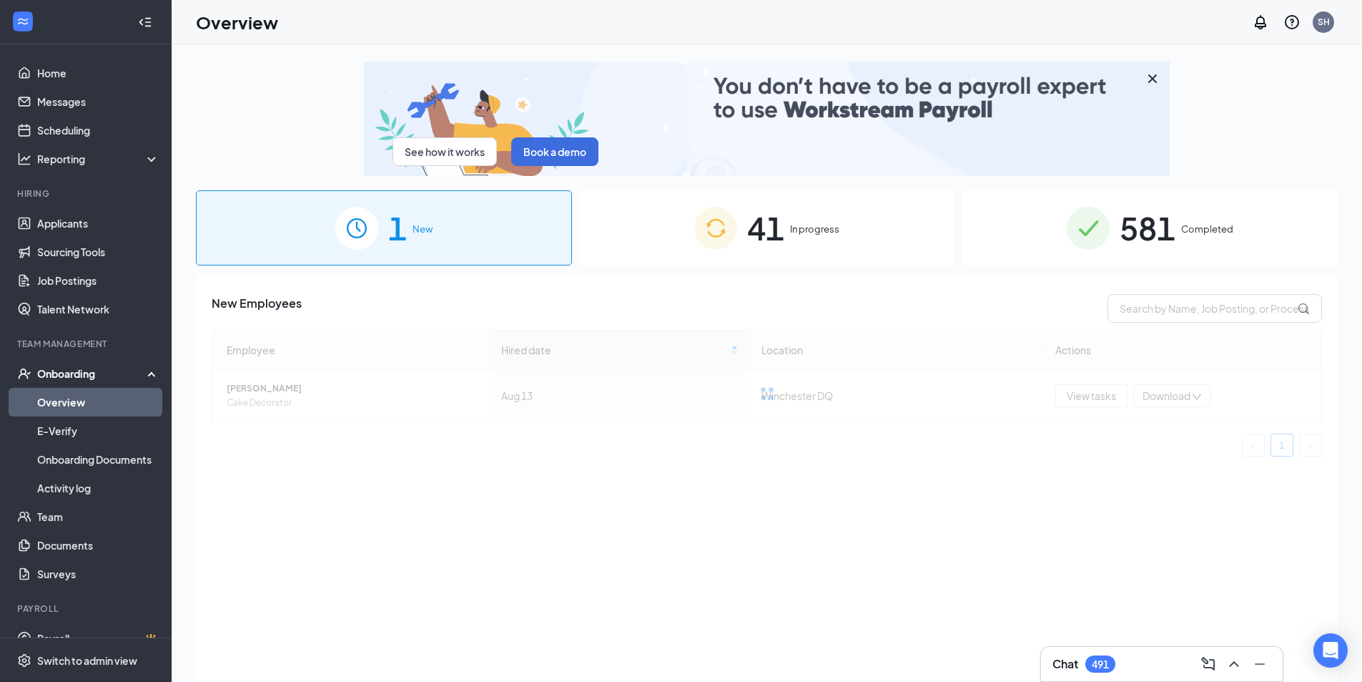
click at [1184, 216] on div "581 Completed" at bounding box center [1150, 227] width 376 height 75
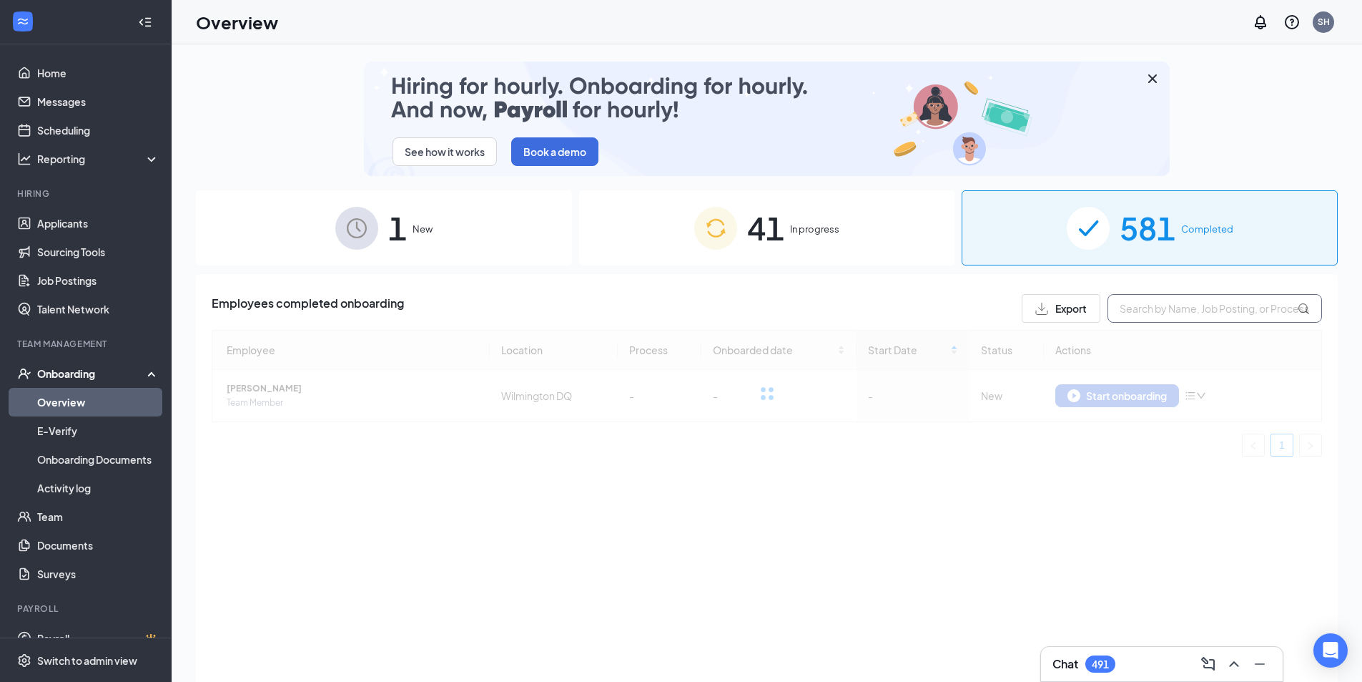
click at [1182, 296] on input "text" at bounding box center [1215, 308] width 215 height 29
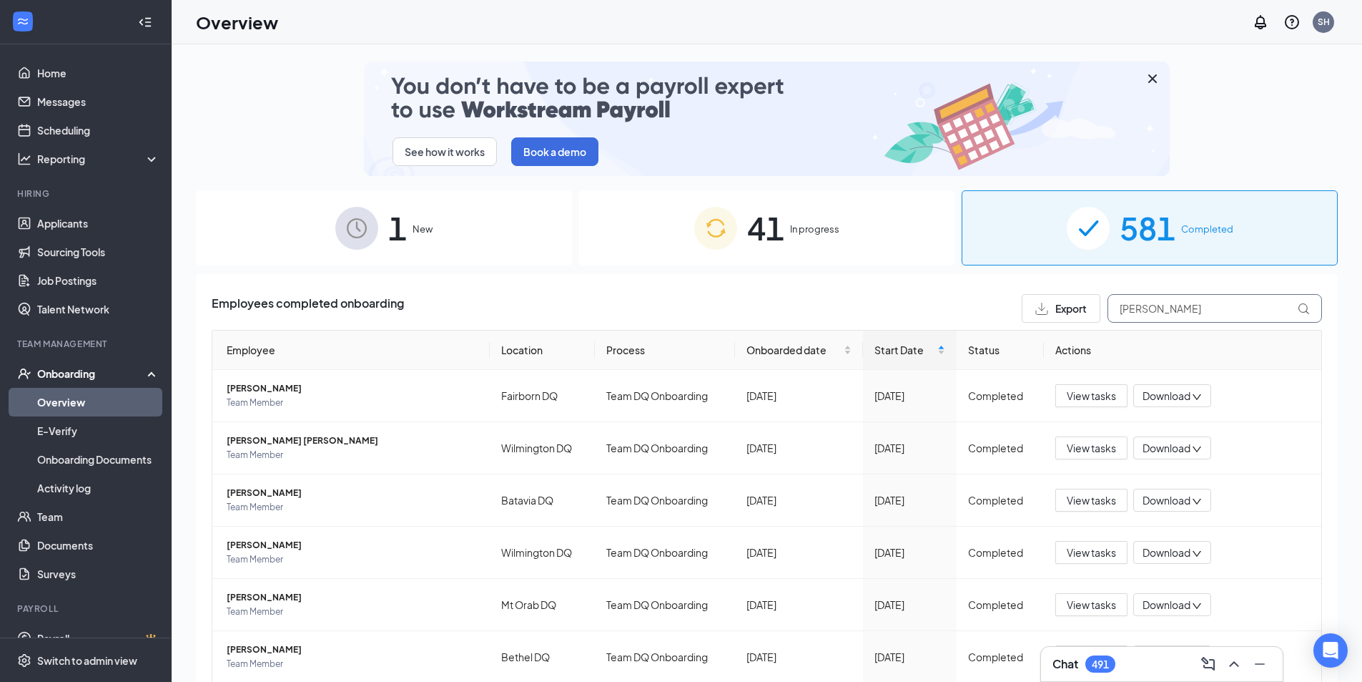
type input "[PERSON_NAME]"
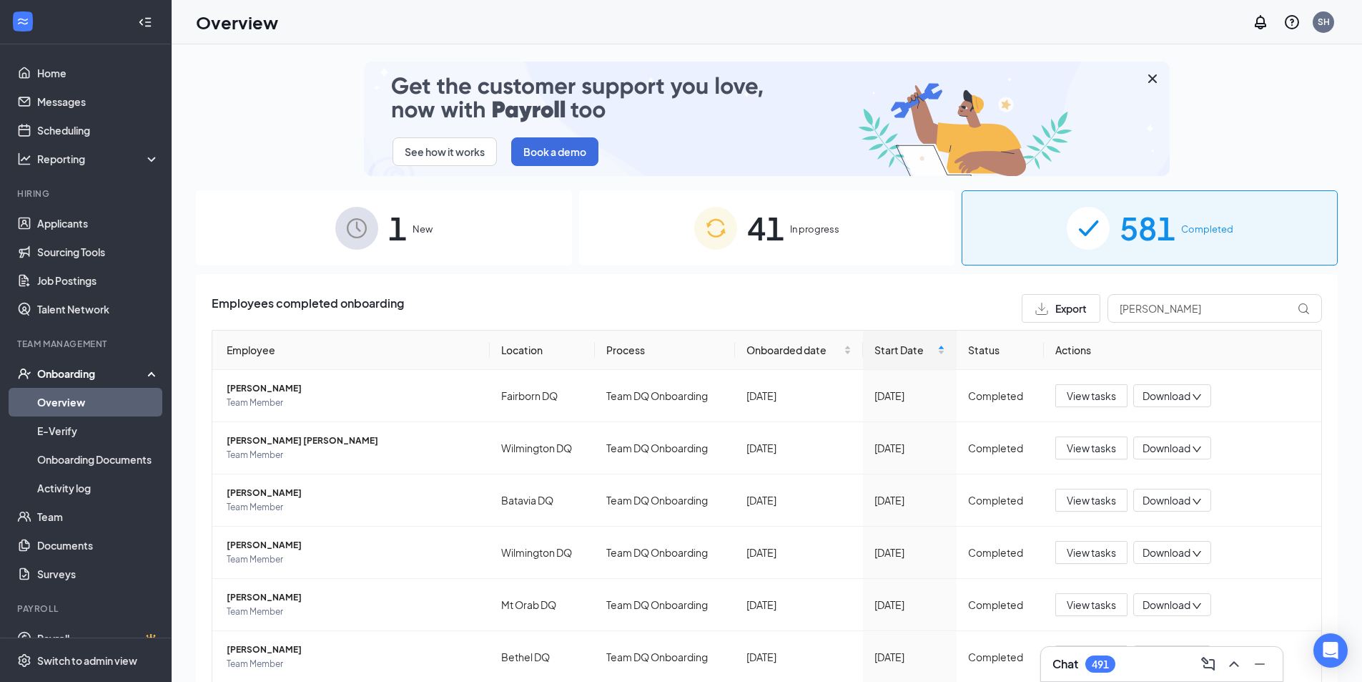
click at [778, 228] on span "41" at bounding box center [765, 227] width 37 height 49
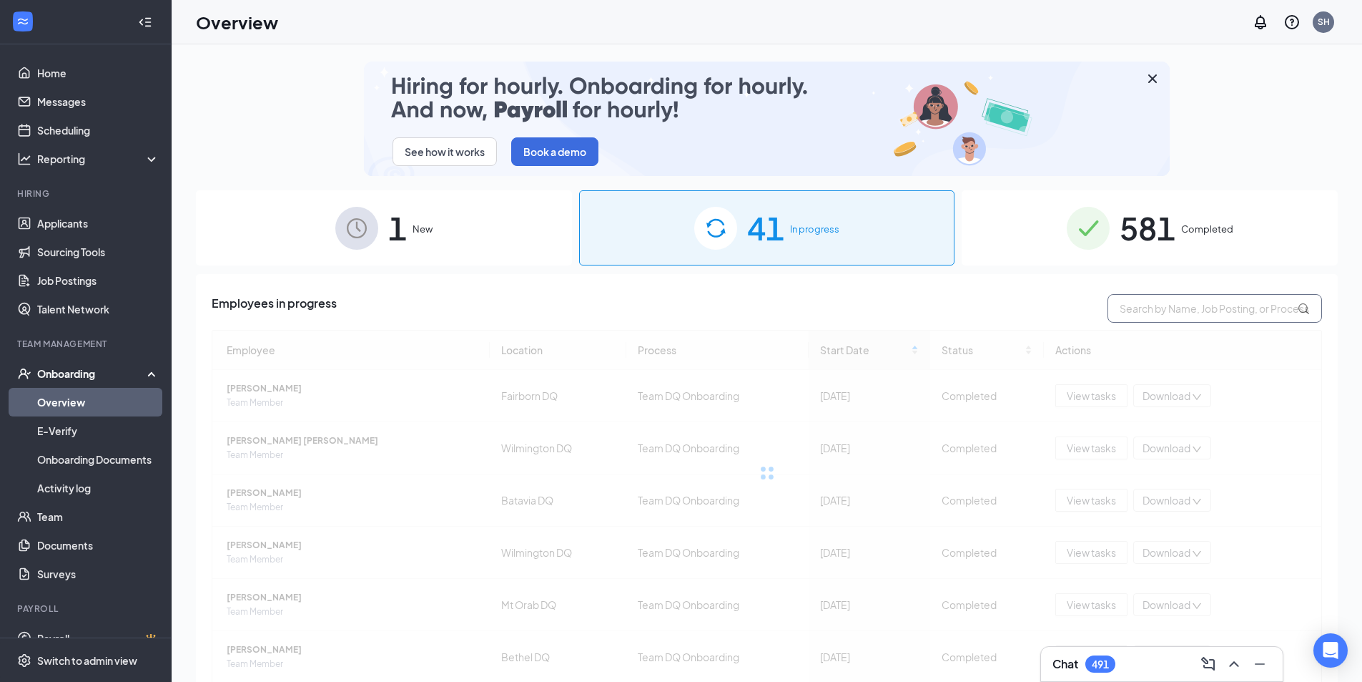
click at [1167, 310] on input "text" at bounding box center [1215, 308] width 215 height 29
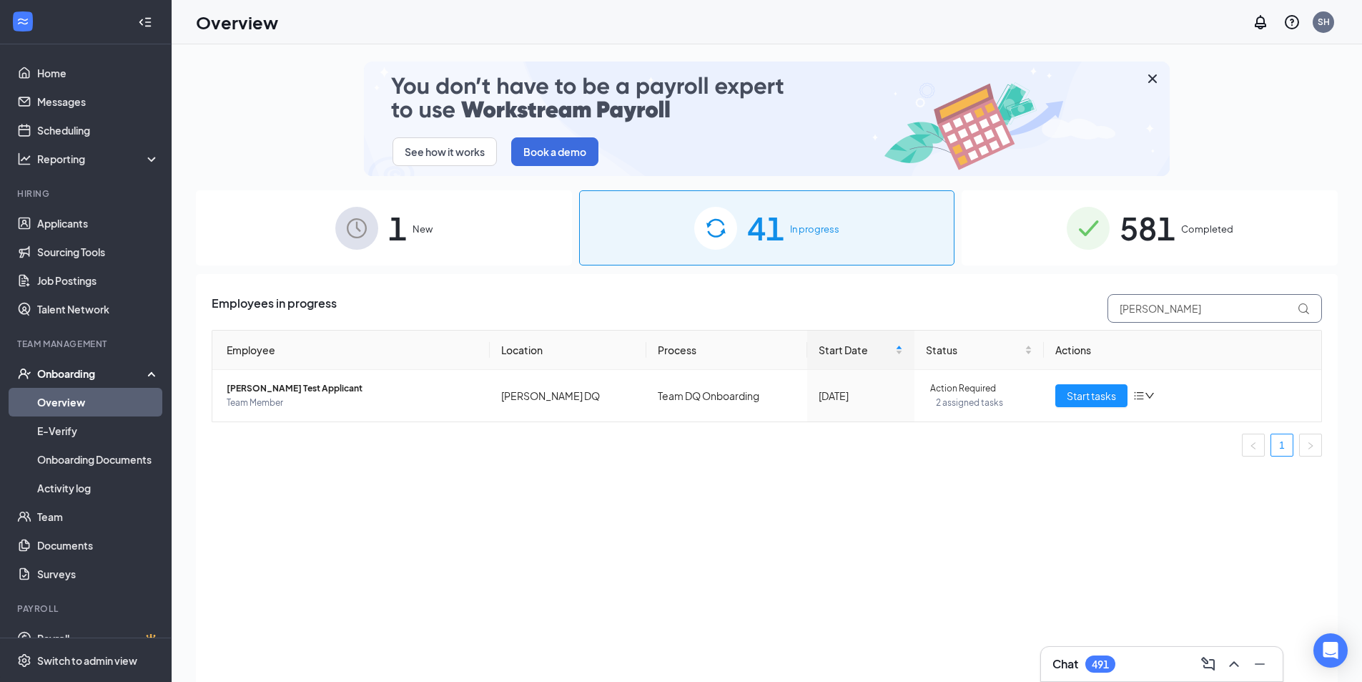
type input "[PERSON_NAME]"
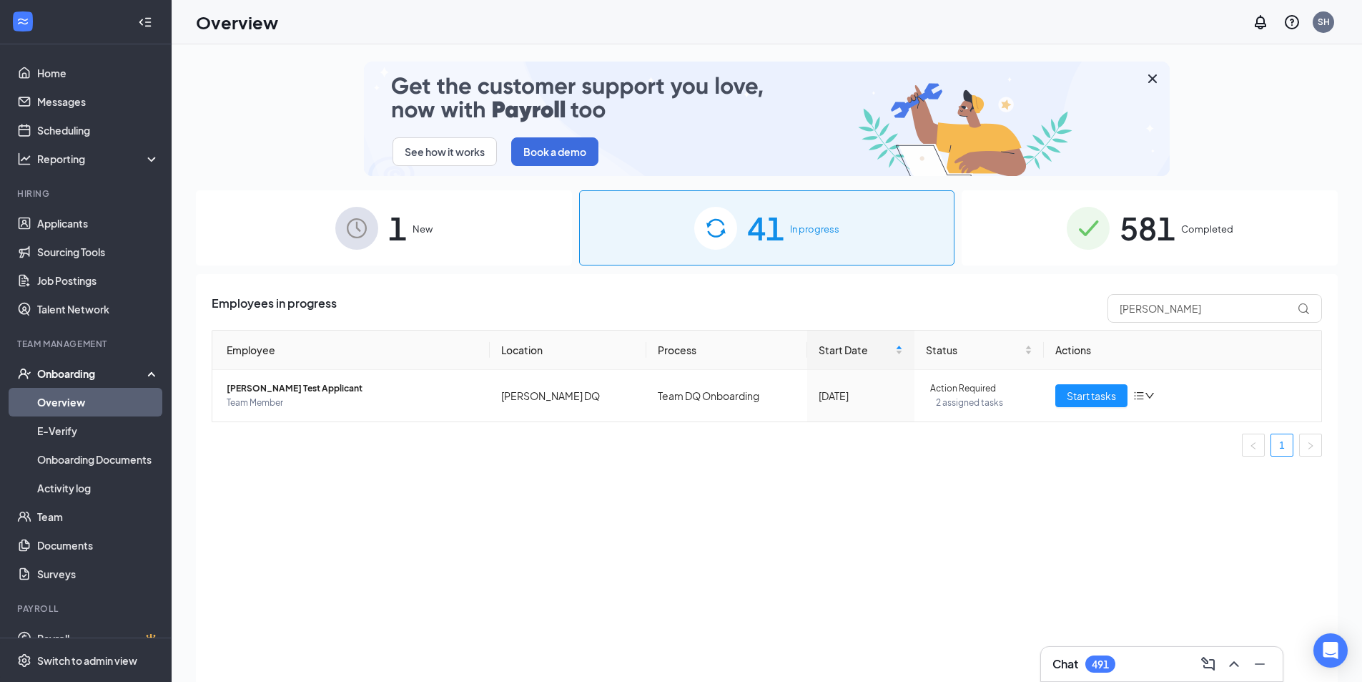
click at [1111, 231] on div "581 Completed" at bounding box center [1150, 227] width 376 height 75
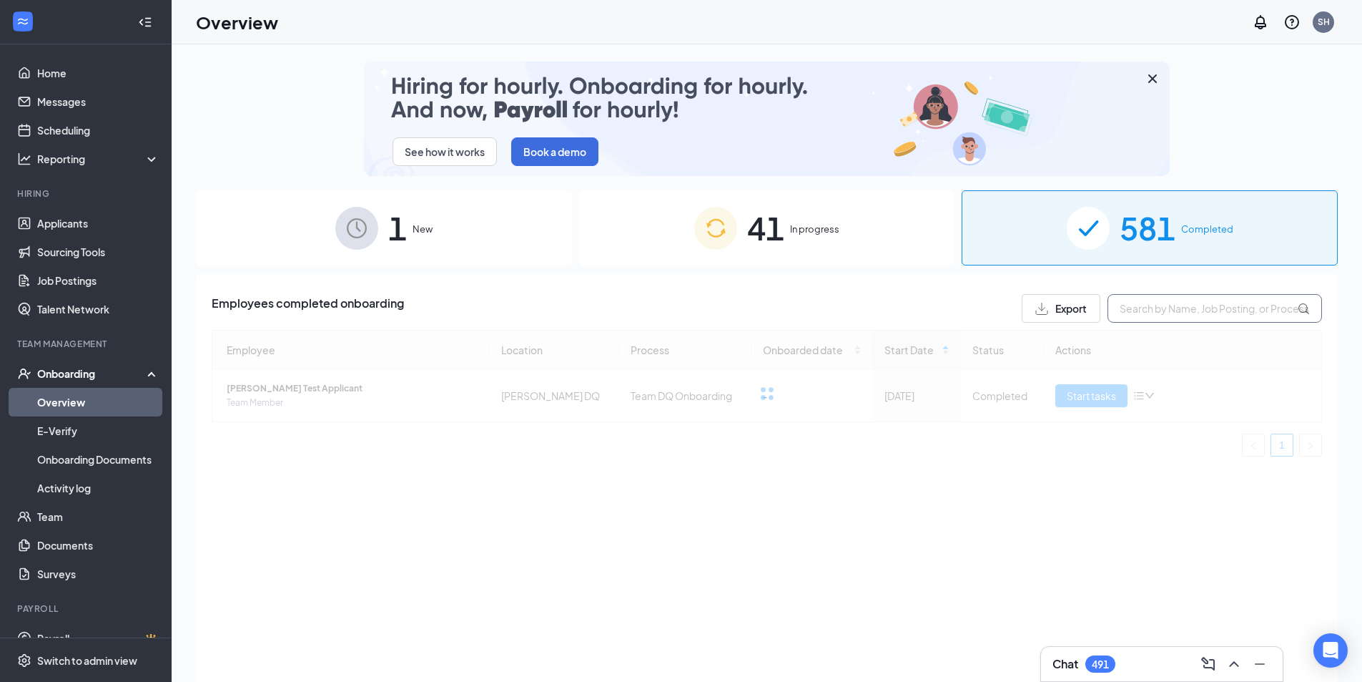
click at [1141, 312] on input "text" at bounding box center [1215, 308] width 215 height 29
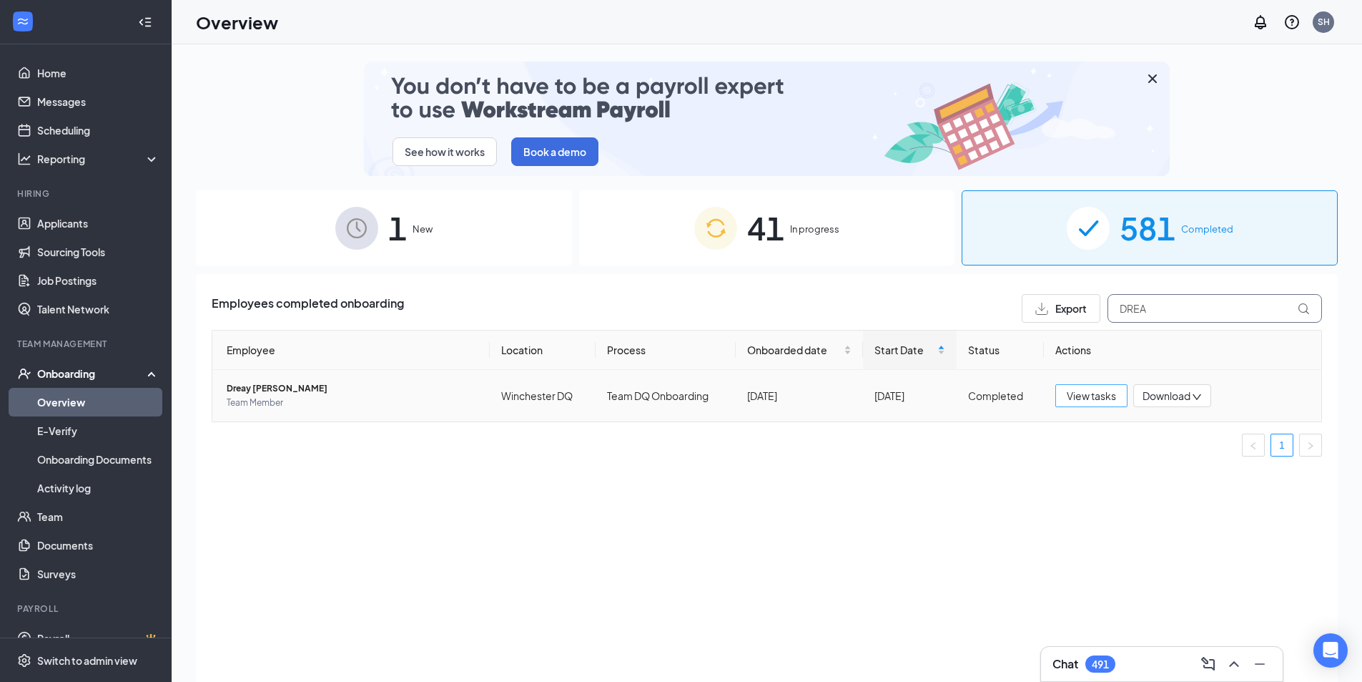
type input "DREA"
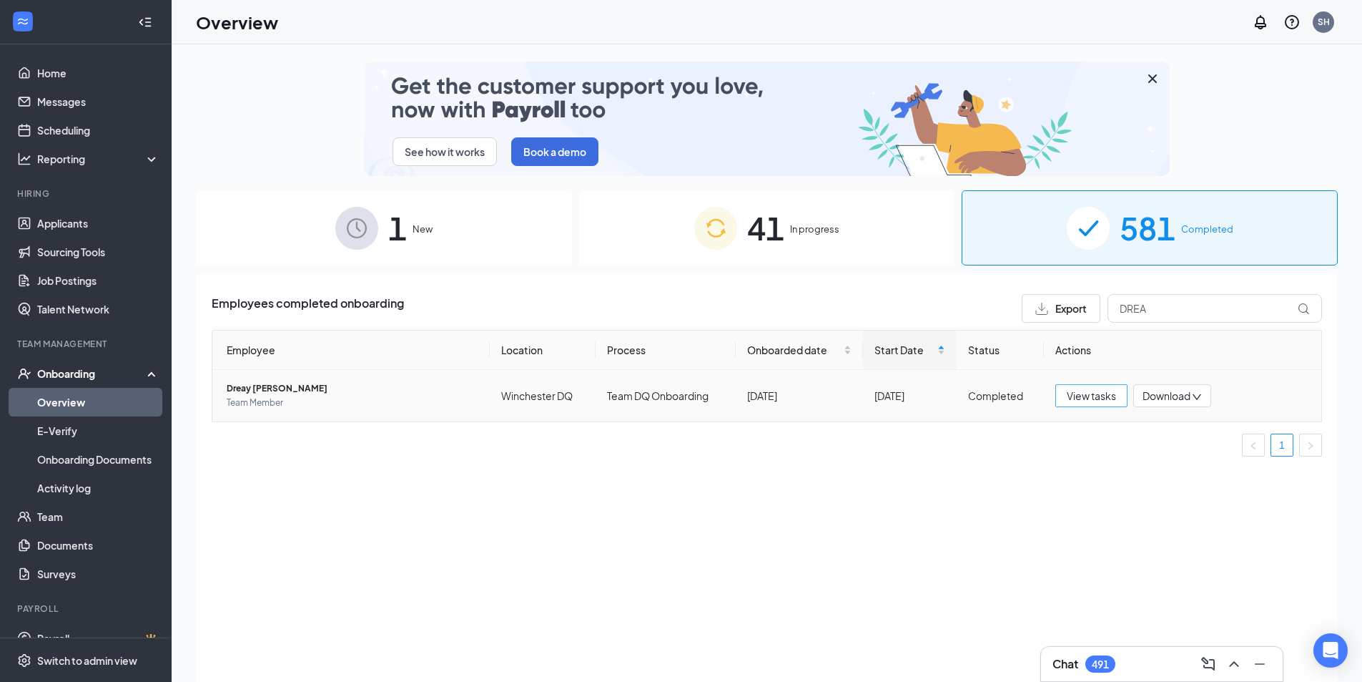
click at [1097, 394] on span "View tasks" at bounding box center [1091, 396] width 49 height 16
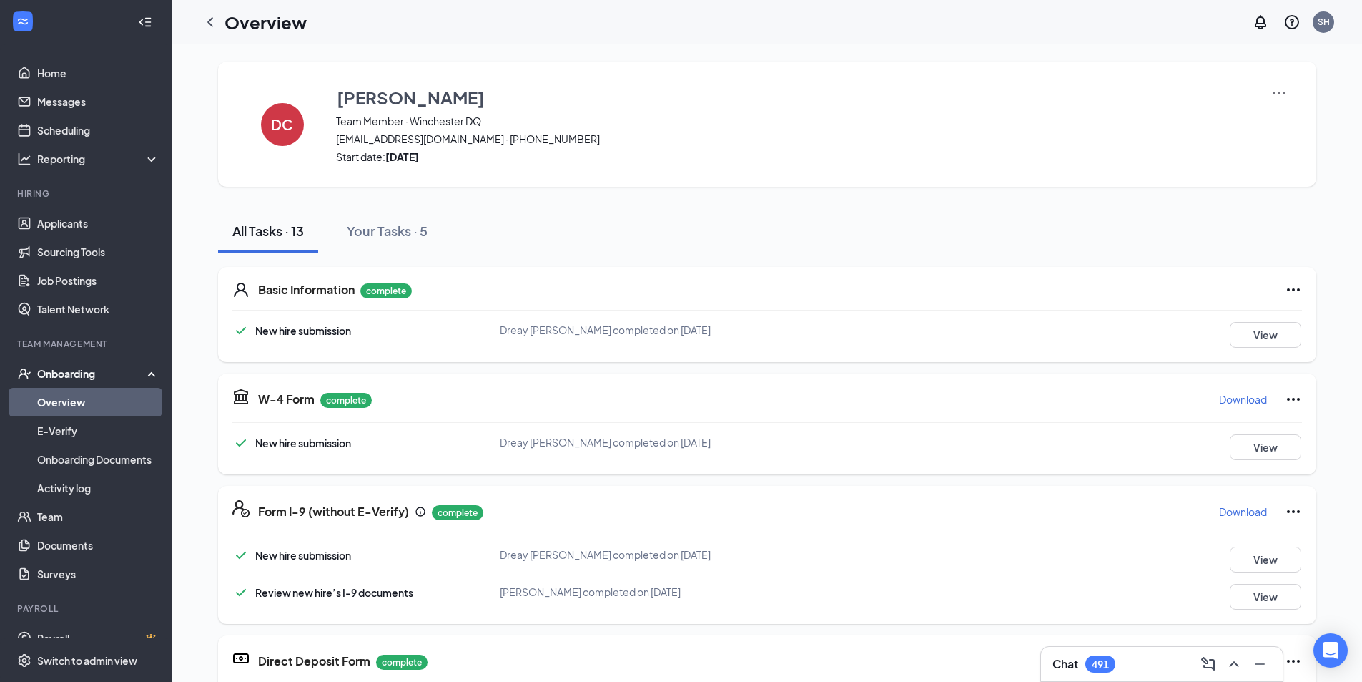
click at [1276, 92] on img at bounding box center [1279, 92] width 17 height 17
click at [1264, 122] on span "View details" at bounding box center [1274, 119] width 56 height 16
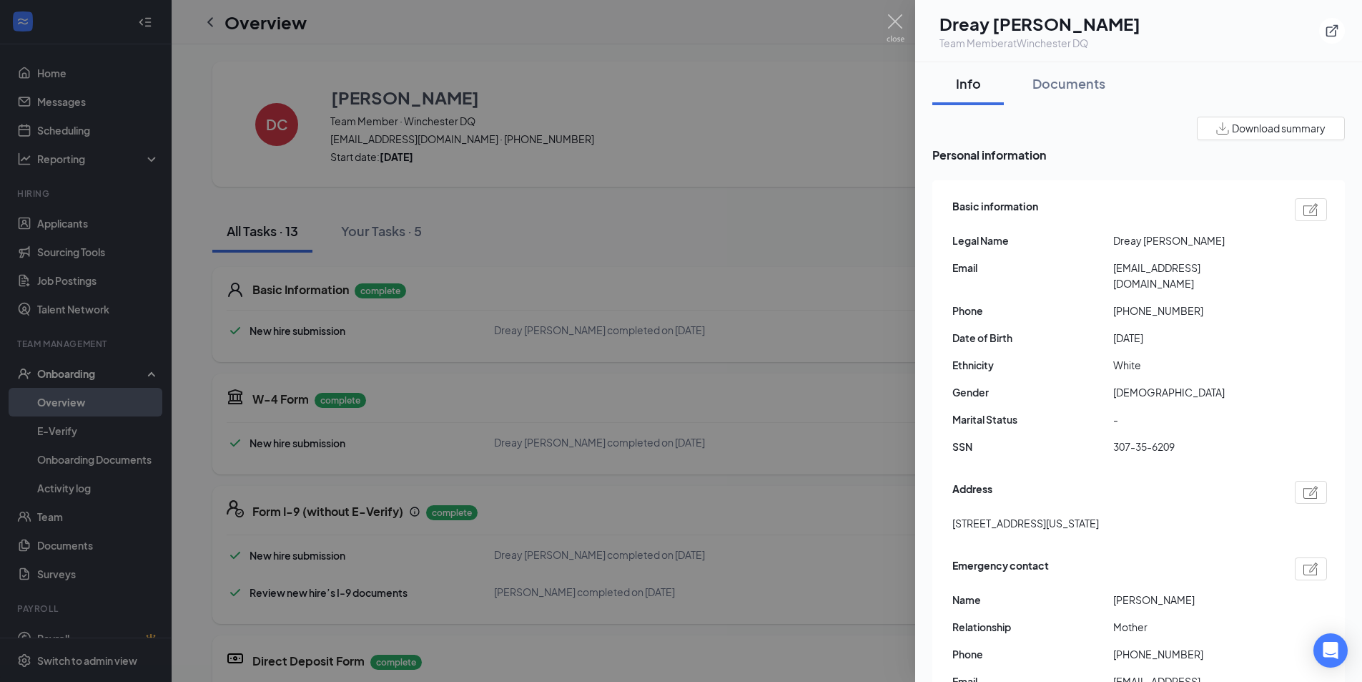
click at [1264, 122] on span "Download summary" at bounding box center [1279, 128] width 94 height 15
click at [808, 121] on div at bounding box center [681, 341] width 1362 height 682
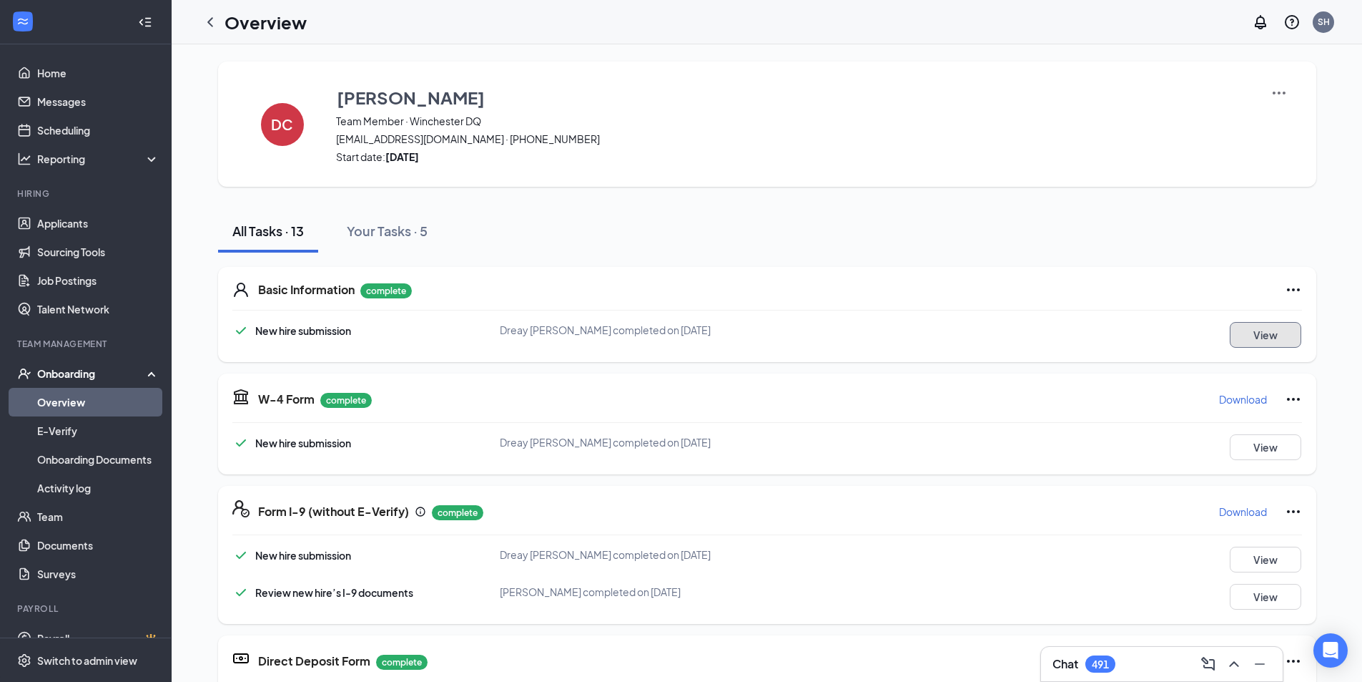
click at [1257, 338] on button "View" at bounding box center [1266, 335] width 72 height 26
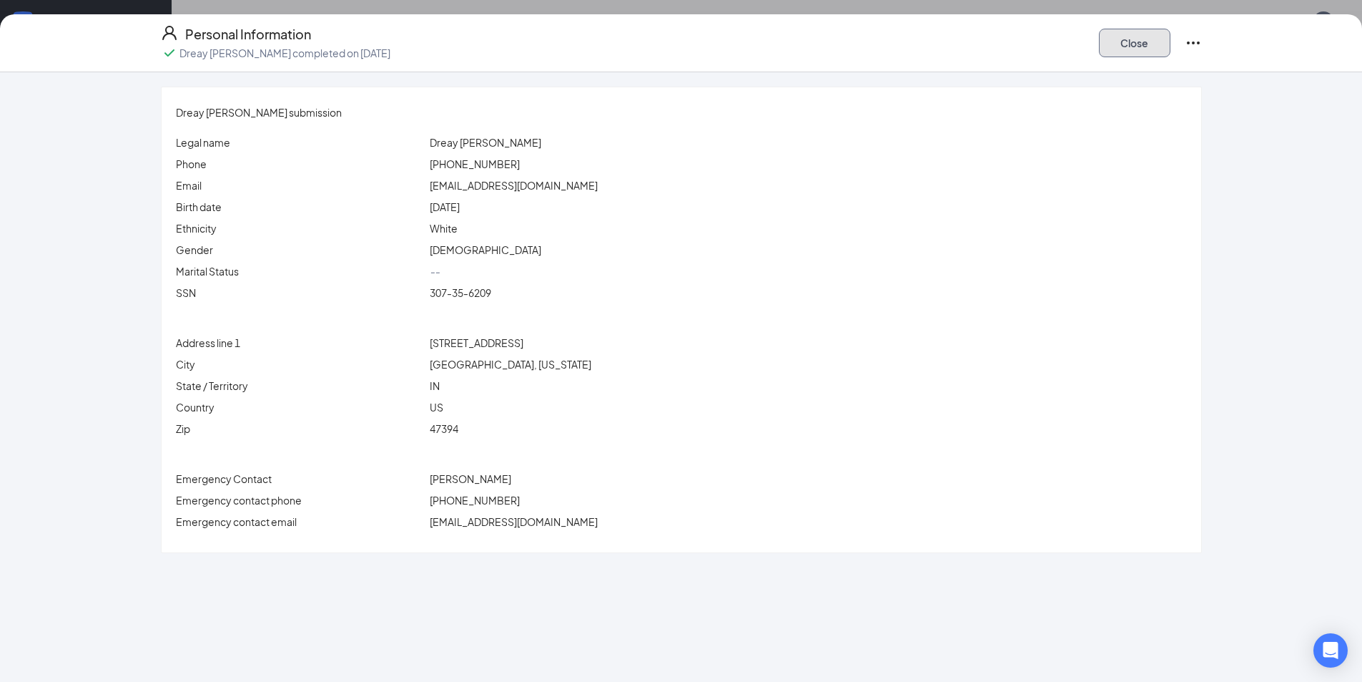
click at [1136, 36] on button "Close" at bounding box center [1135, 43] width 72 height 29
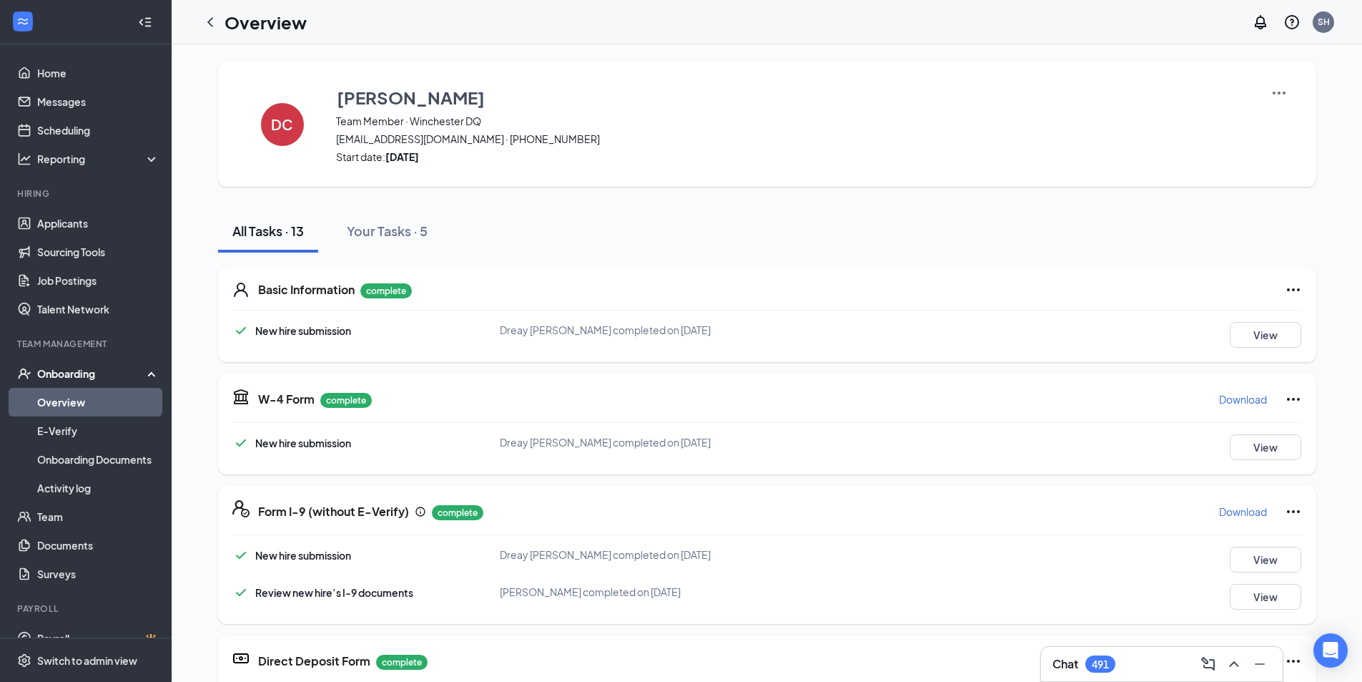
click at [1250, 398] on p "Download" at bounding box center [1243, 399] width 48 height 14
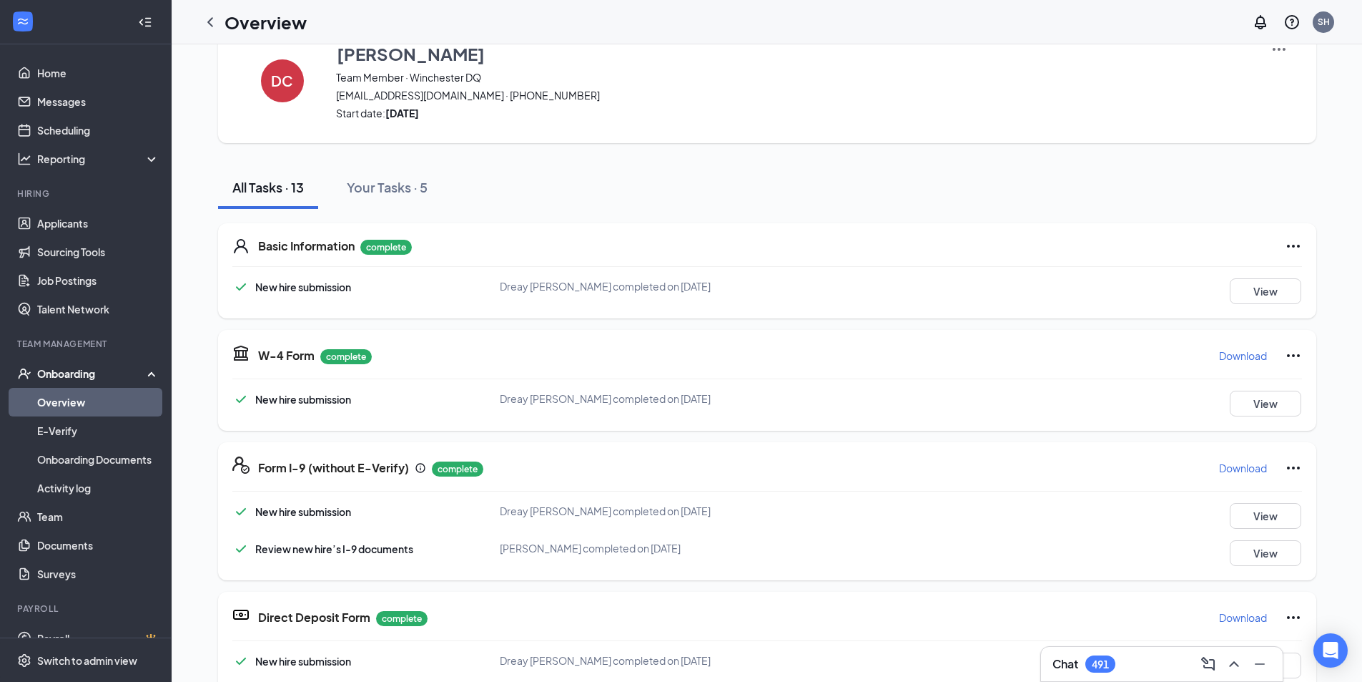
scroll to position [143, 0]
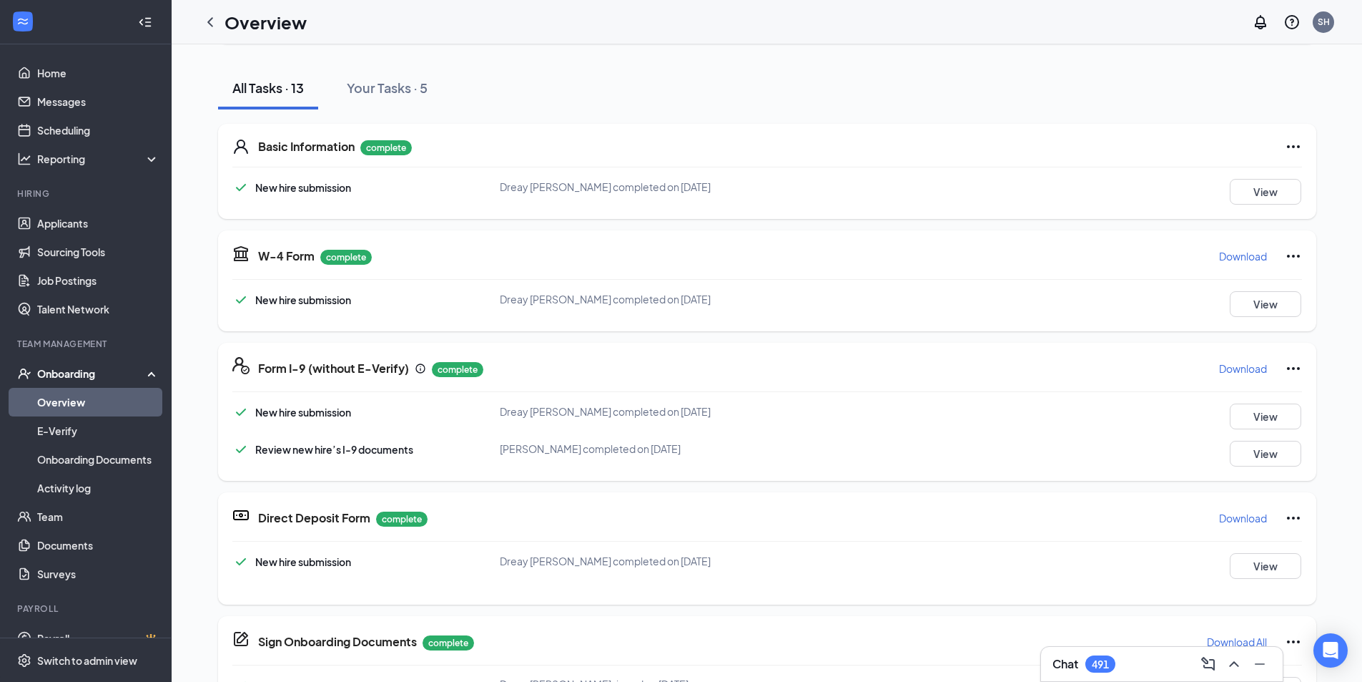
click at [1236, 365] on p "Download" at bounding box center [1243, 368] width 48 height 14
click at [1242, 518] on p "Download" at bounding box center [1243, 518] width 48 height 14
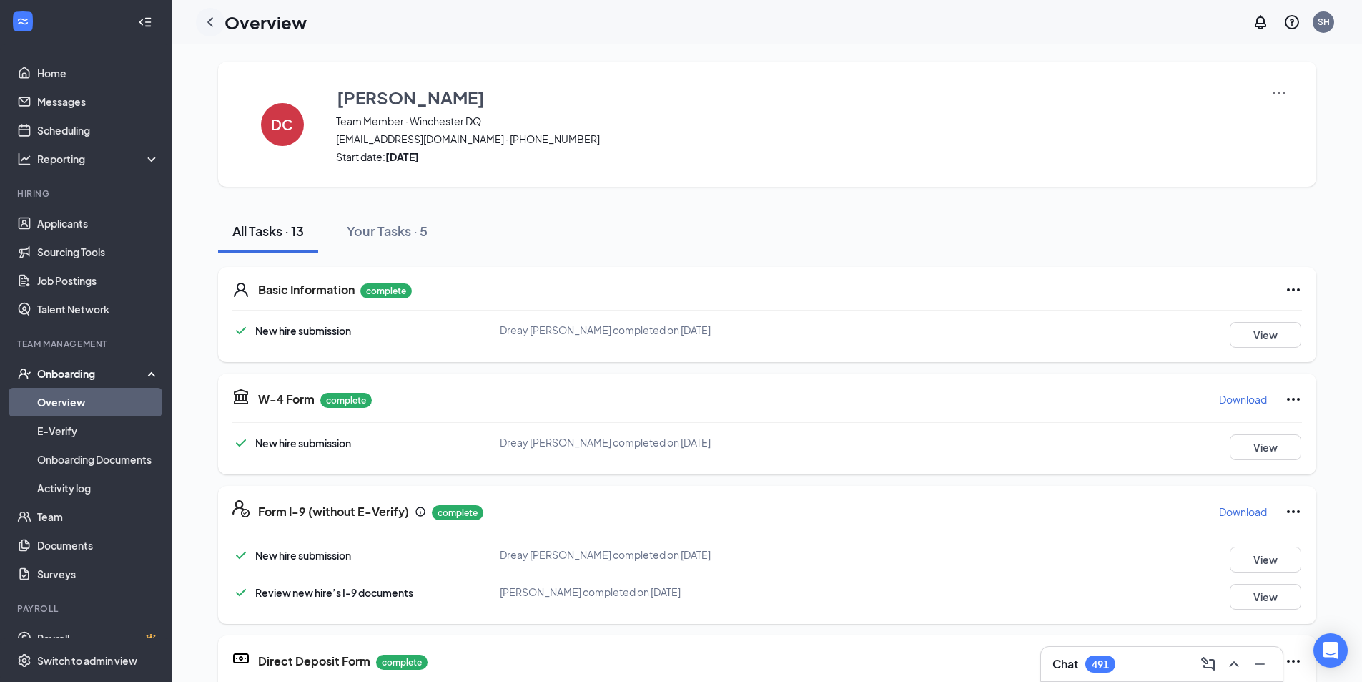
click at [216, 20] on icon "ChevronLeft" at bounding box center [210, 22] width 17 height 17
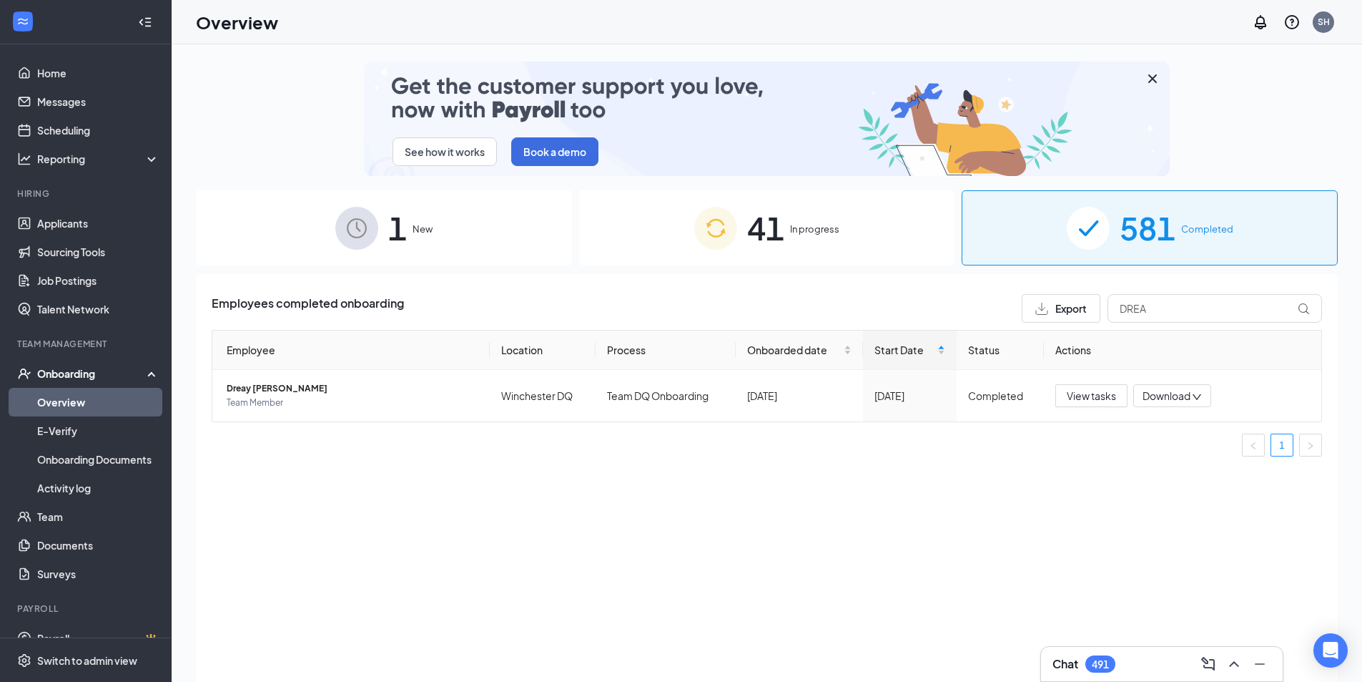
click at [1154, 323] on div "Employees completed onboarding Export DREA Employee Location Process Onboarded …" at bounding box center [767, 381] width 1111 height 174
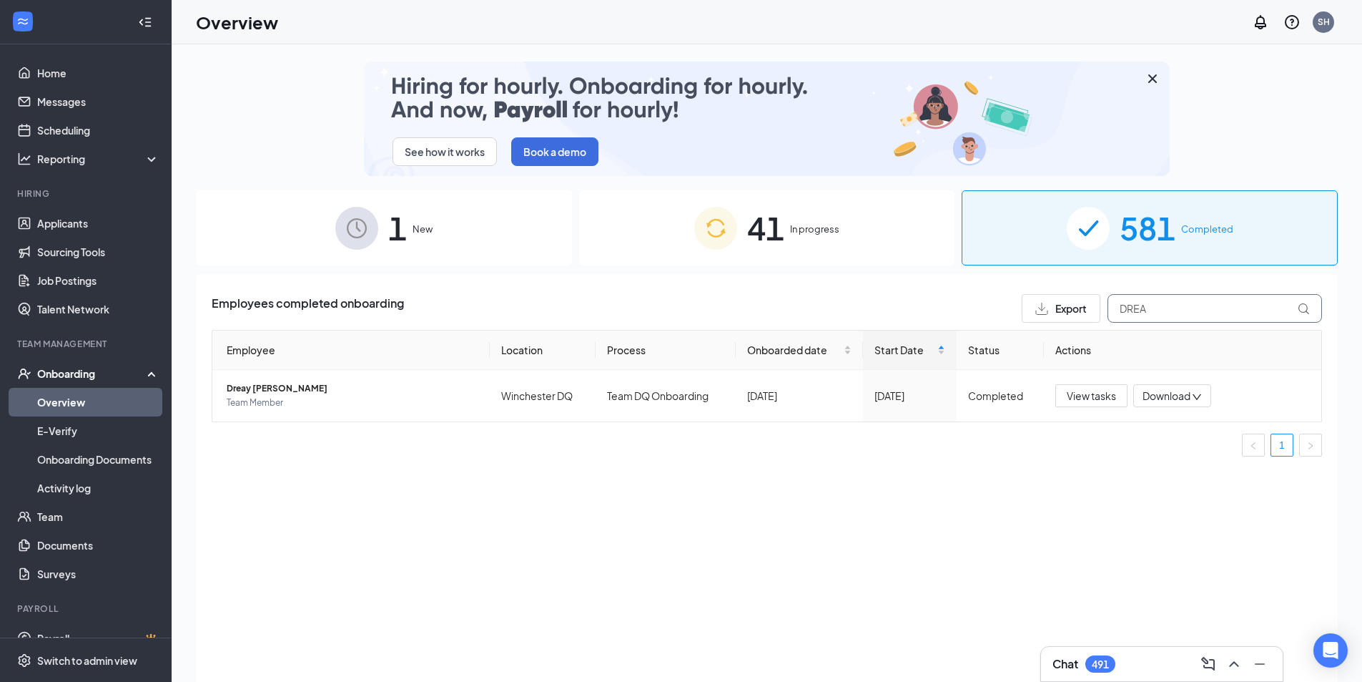
drag, startPoint x: 1176, startPoint y: 304, endPoint x: 809, endPoint y: 308, distance: 367.6
click at [816, 307] on div "Employees completed onboarding Export DREA" at bounding box center [767, 308] width 1111 height 29
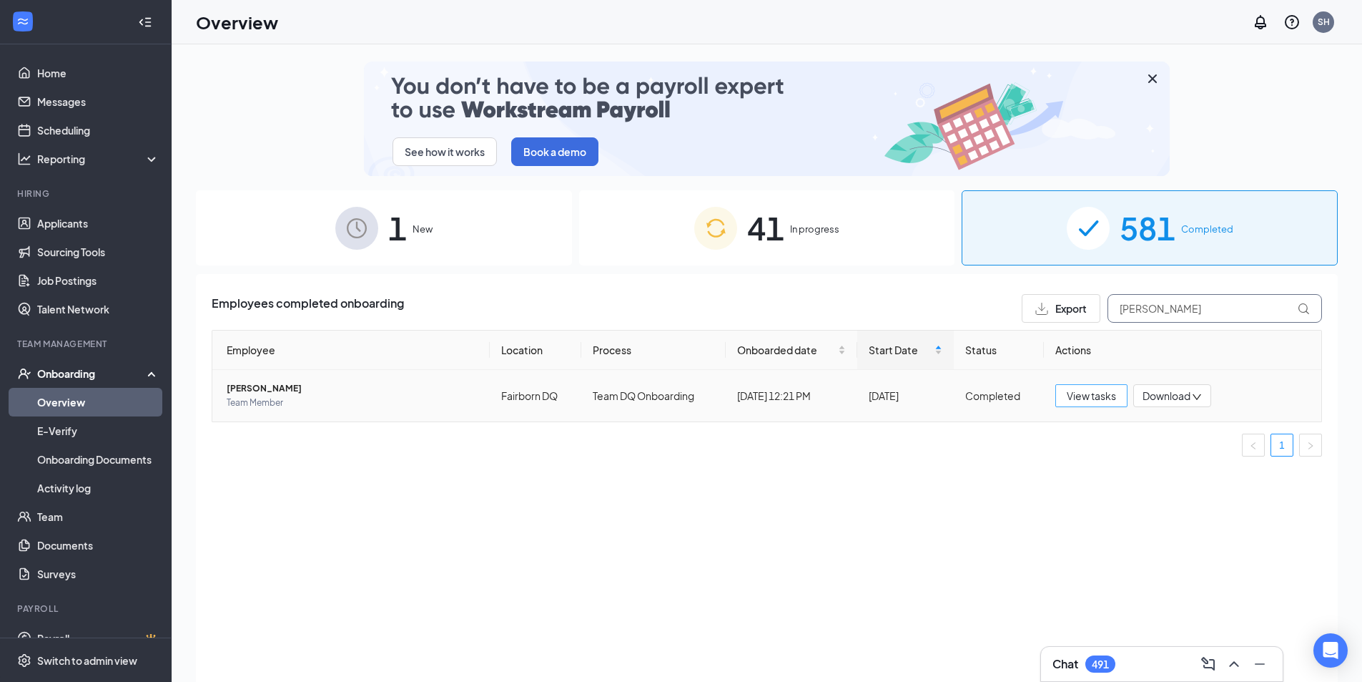
type input "[PERSON_NAME]"
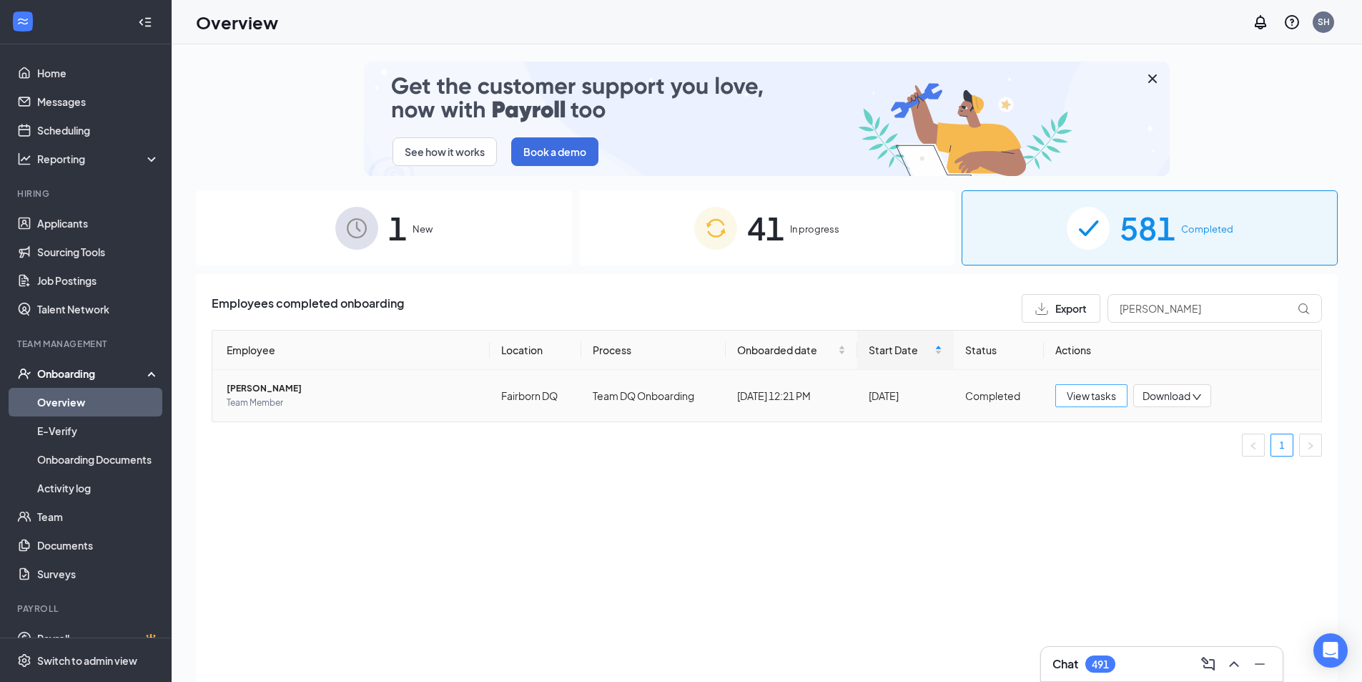
click at [1085, 396] on span "View tasks" at bounding box center [1091, 396] width 49 height 16
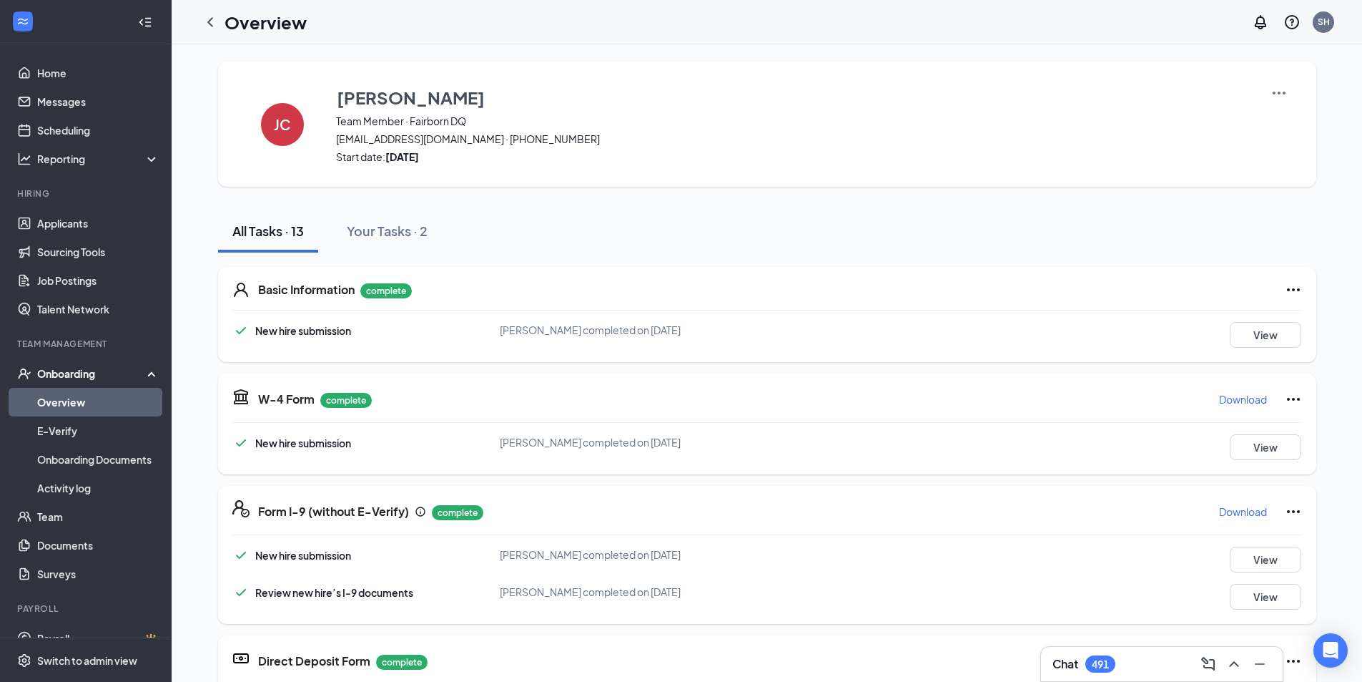
click at [1272, 92] on img at bounding box center [1279, 92] width 17 height 17
click at [1265, 118] on span "View details" at bounding box center [1274, 119] width 56 height 16
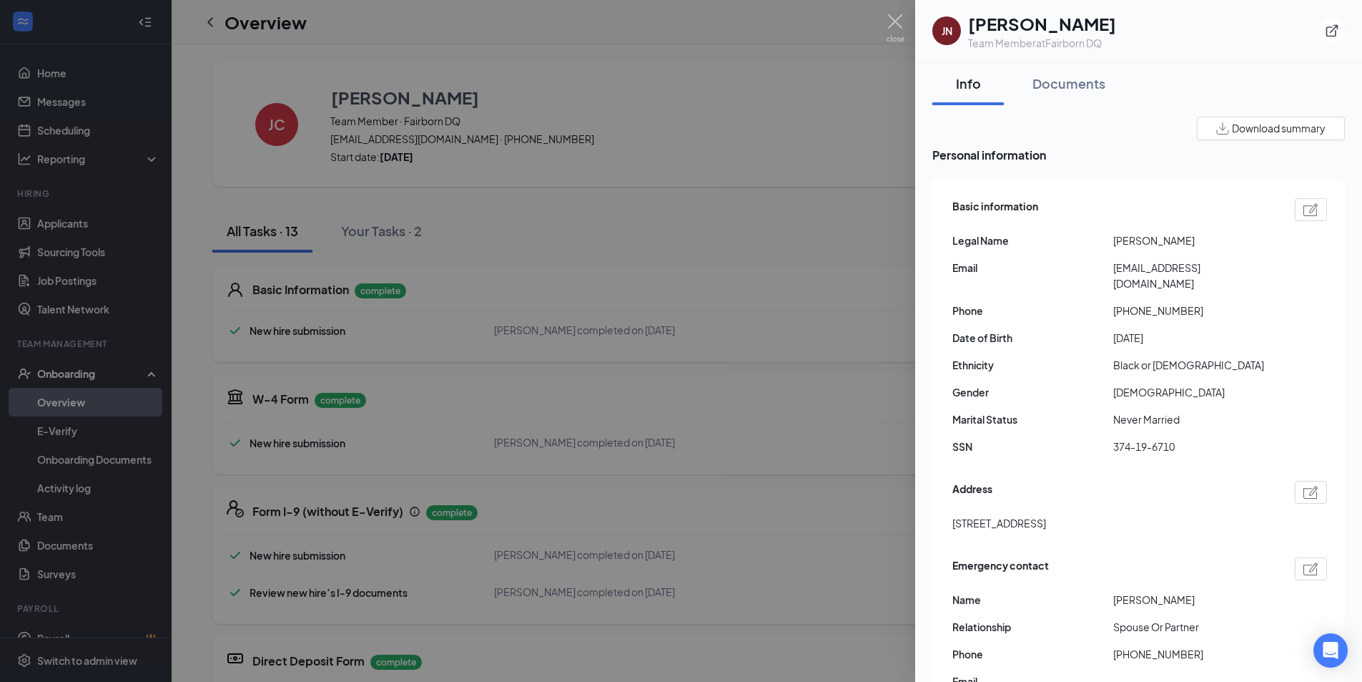
click at [1239, 130] on span "Download summary" at bounding box center [1279, 128] width 94 height 15
click at [740, 244] on div at bounding box center [681, 341] width 1362 height 682
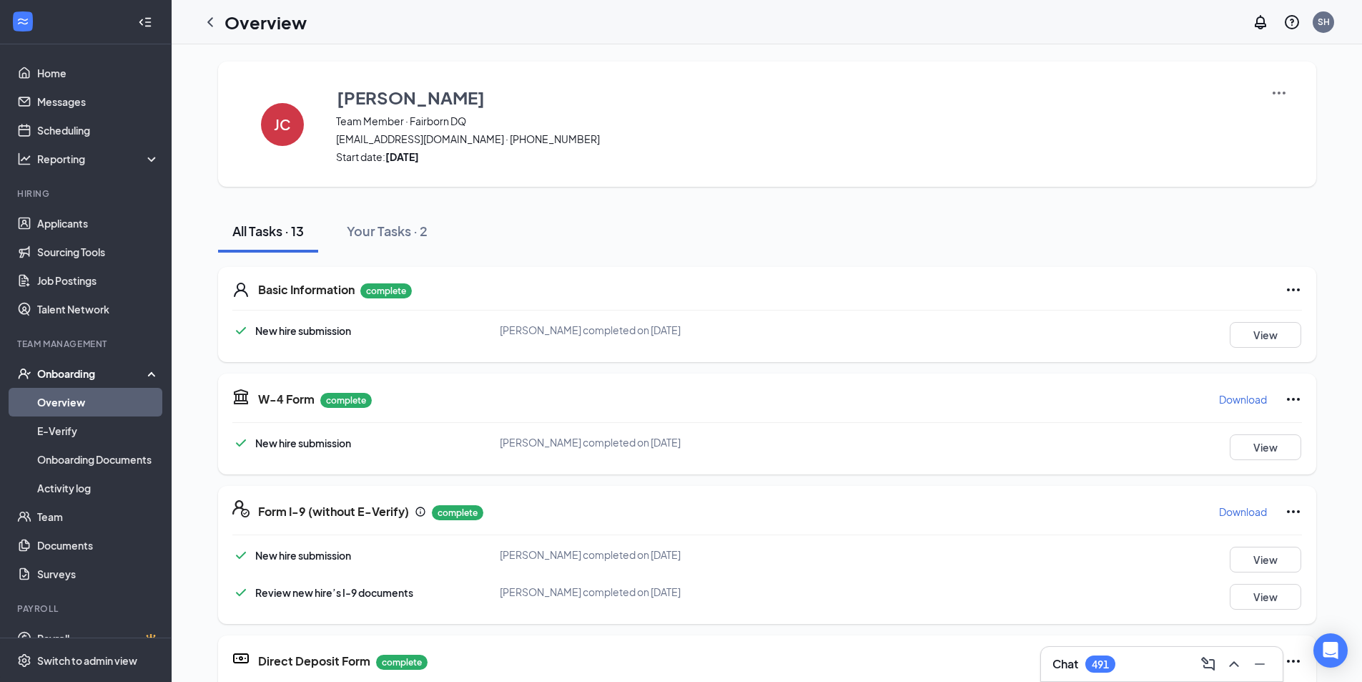
click at [1244, 400] on p "Download" at bounding box center [1243, 399] width 48 height 14
click at [1232, 505] on p "Download" at bounding box center [1243, 511] width 48 height 14
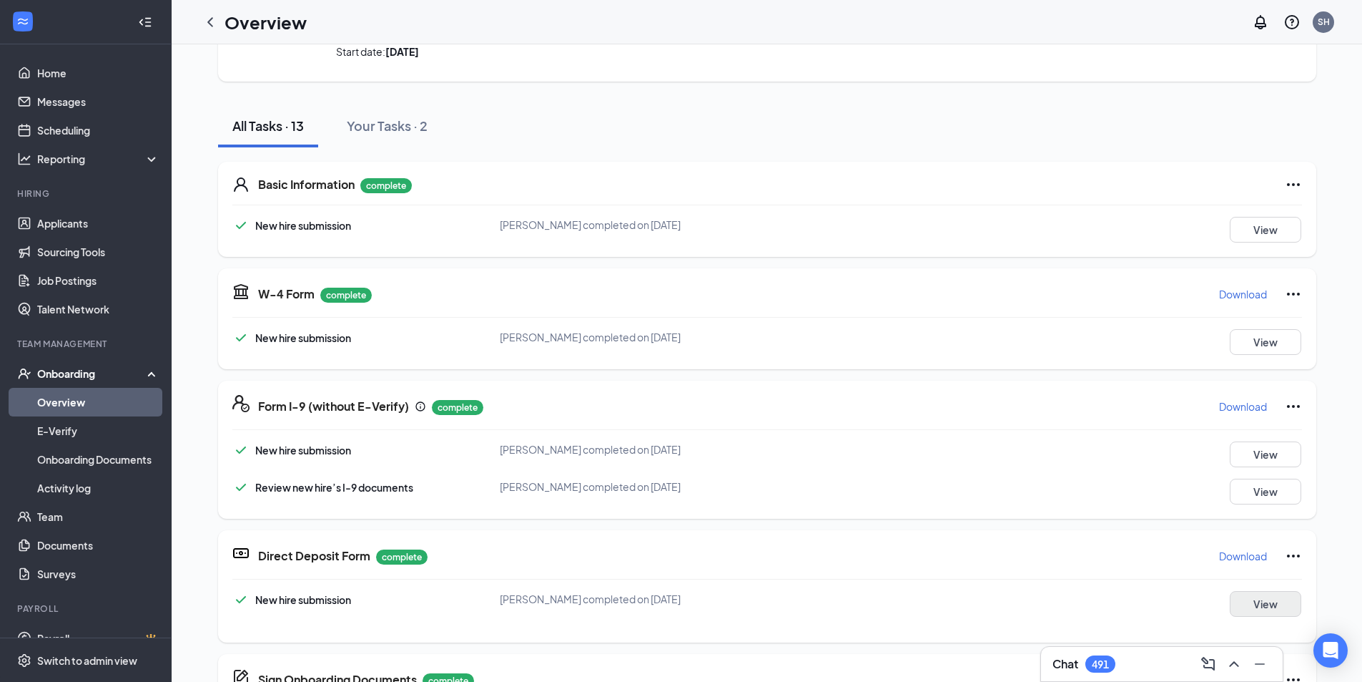
scroll to position [215, 0]
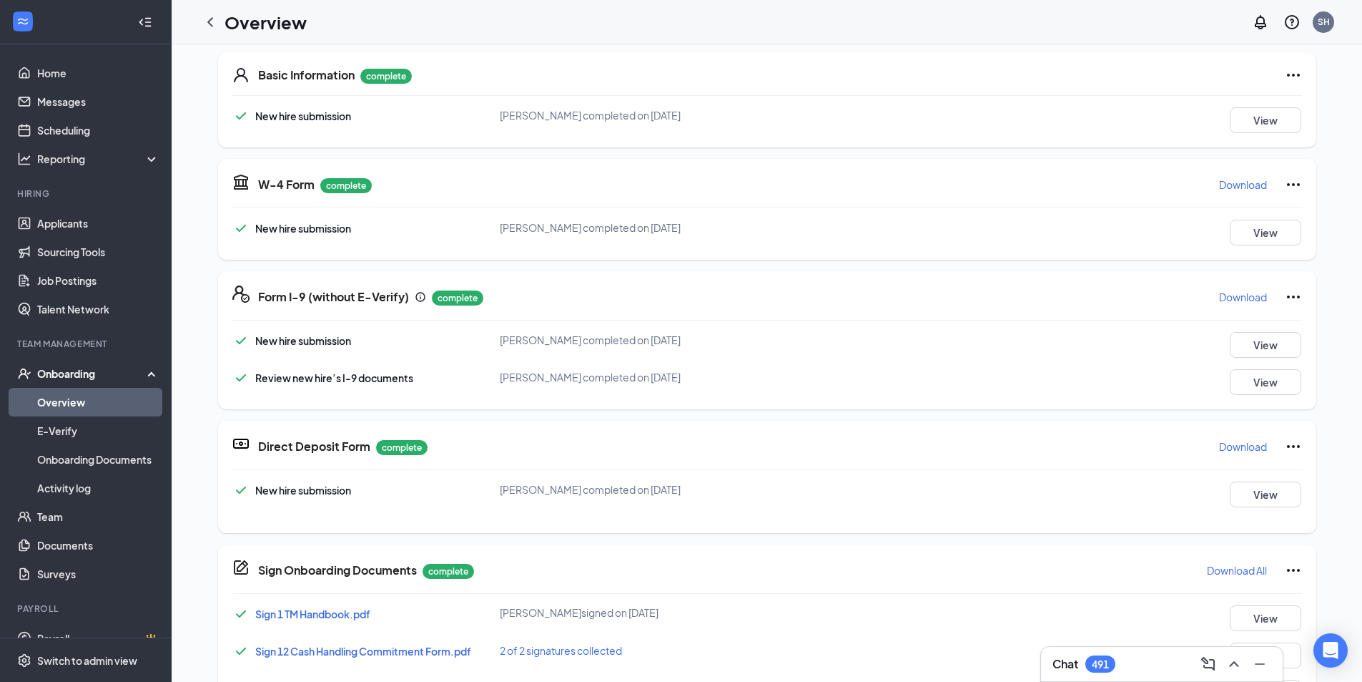
click at [1250, 445] on p "Download" at bounding box center [1243, 446] width 48 height 14
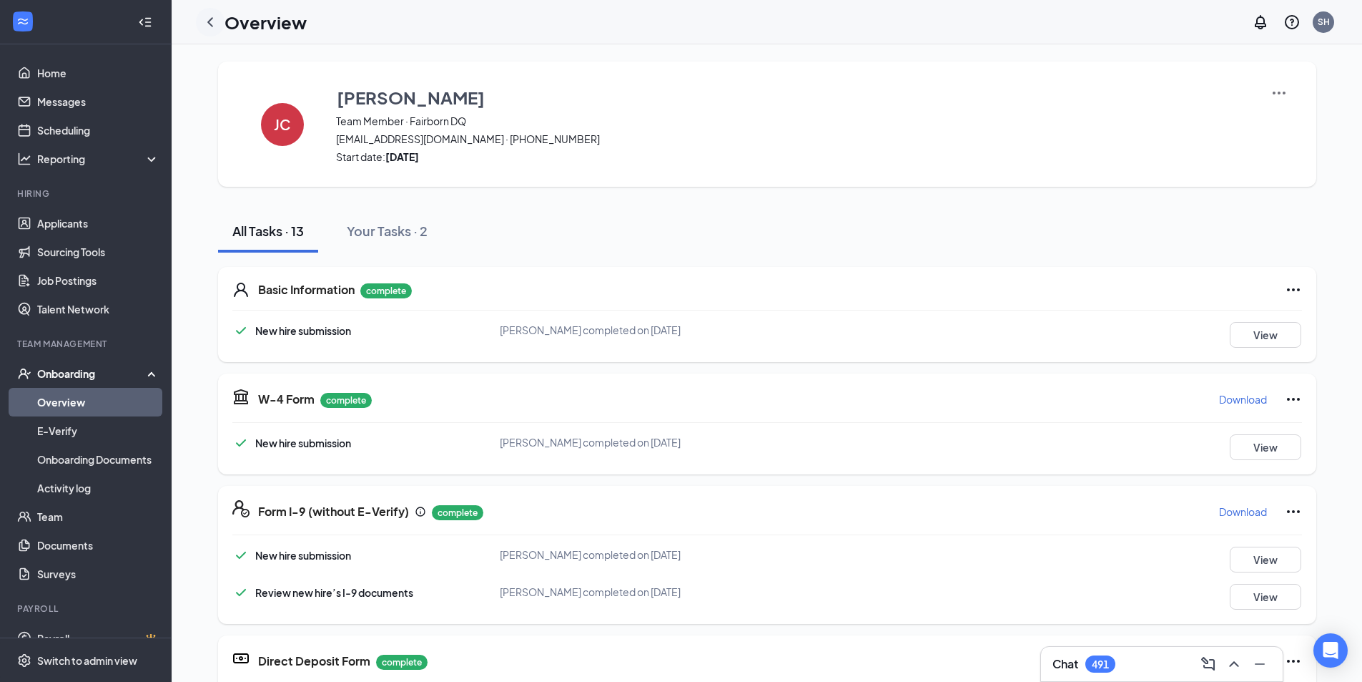
click at [210, 16] on icon "ChevronLeft" at bounding box center [210, 22] width 17 height 17
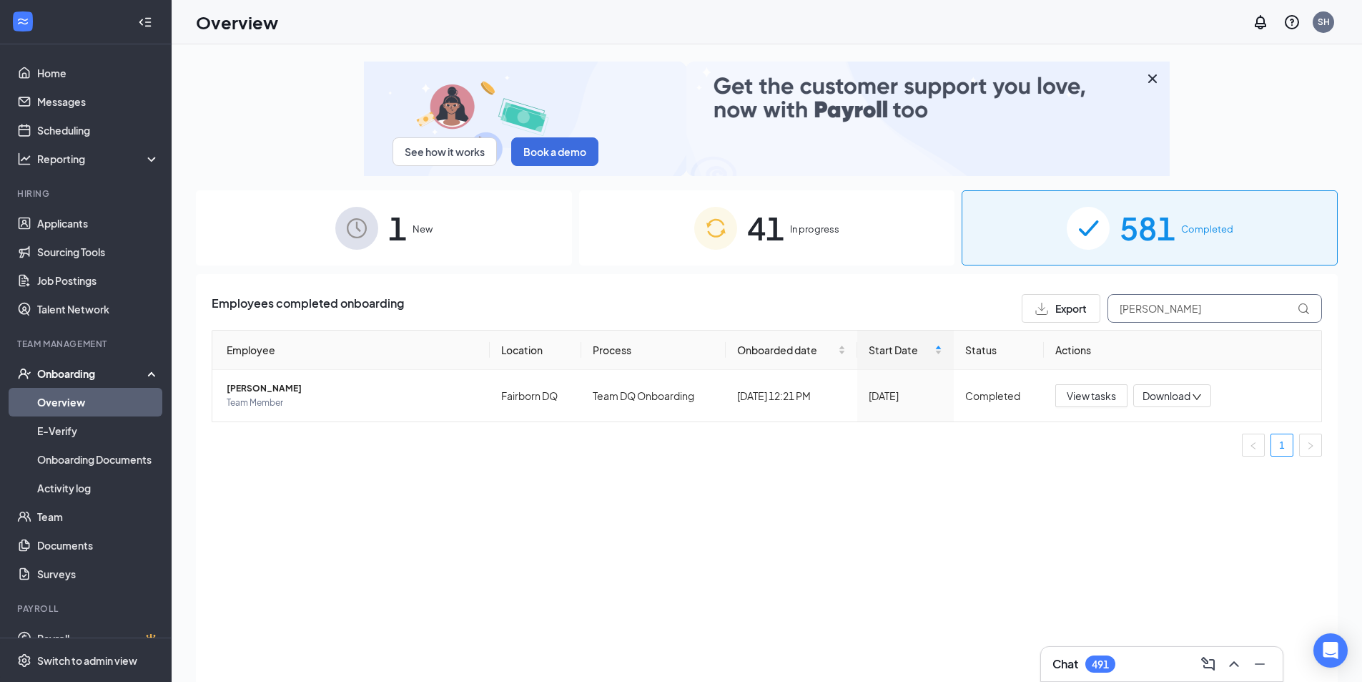
drag, startPoint x: 1191, startPoint y: 303, endPoint x: 983, endPoint y: 308, distance: 207.5
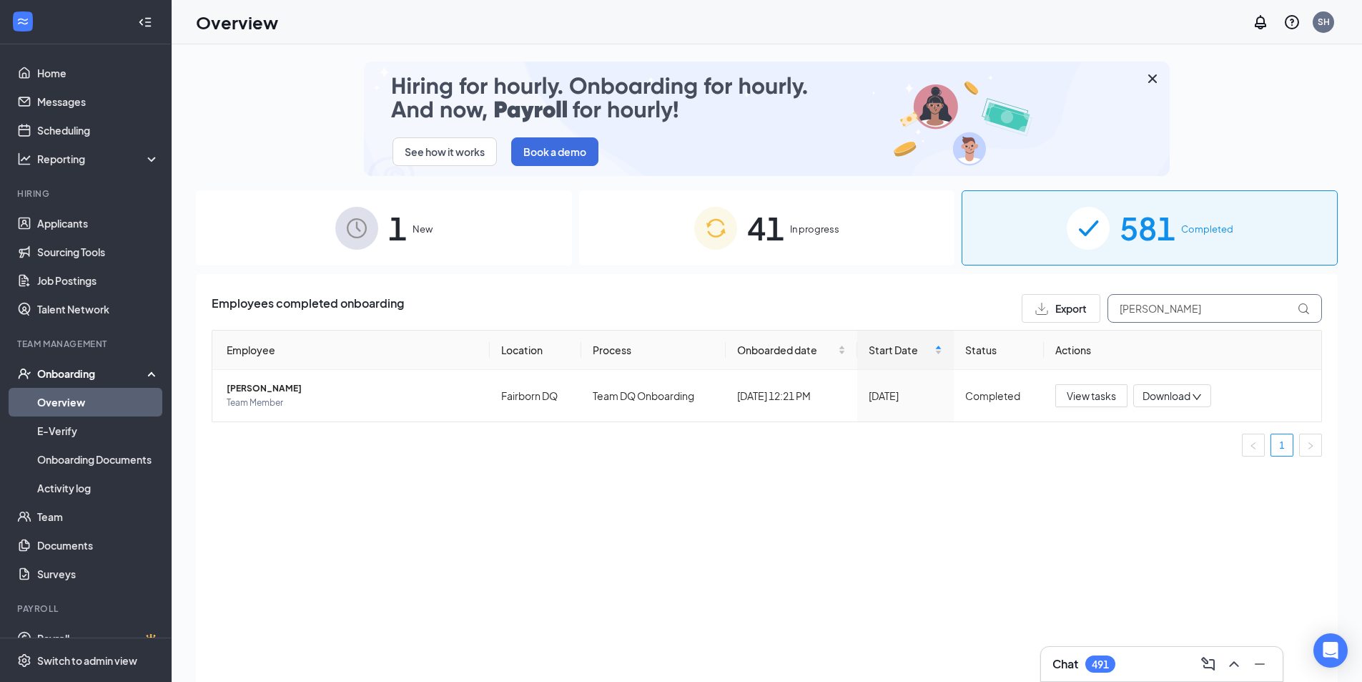
click at [994, 306] on div "Employees completed onboarding Export JAYTIANA" at bounding box center [767, 308] width 1111 height 29
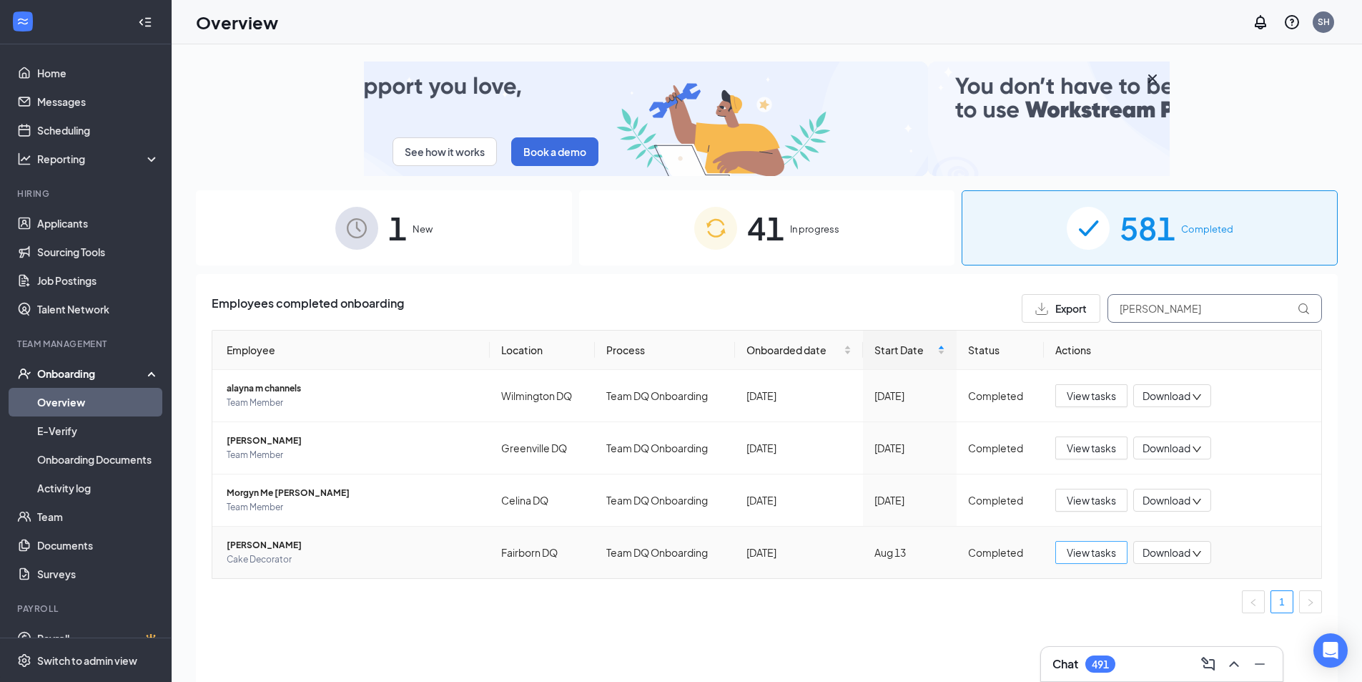
type input "[PERSON_NAME]"
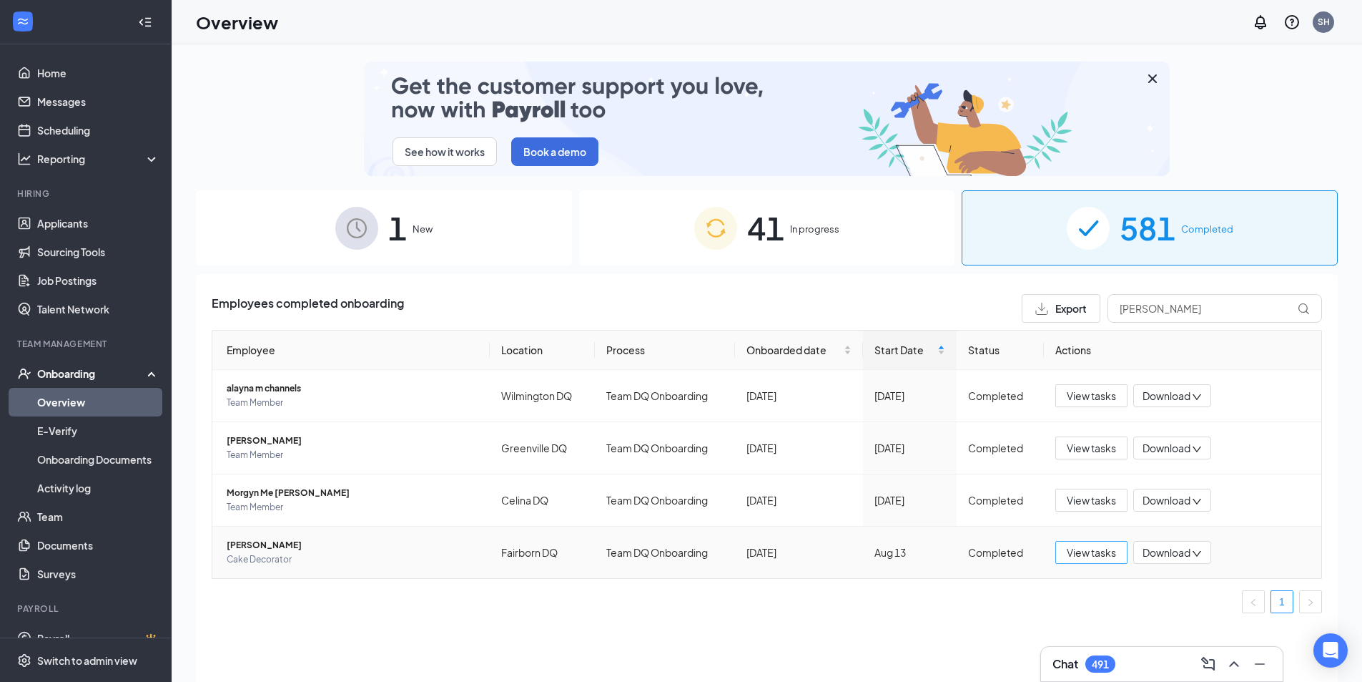
click at [1097, 551] on span "View tasks" at bounding box center [1091, 552] width 49 height 16
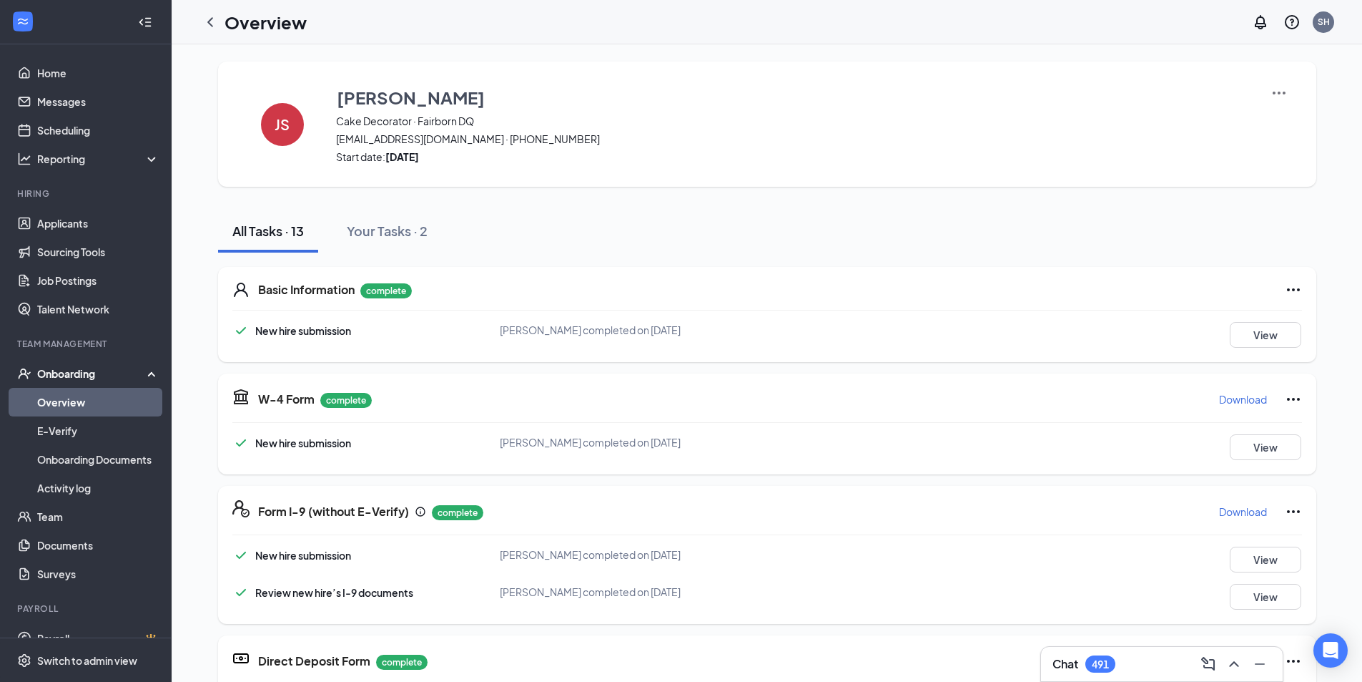
click at [1271, 91] on img at bounding box center [1279, 92] width 17 height 17
click at [1259, 119] on span "View details" at bounding box center [1274, 119] width 56 height 16
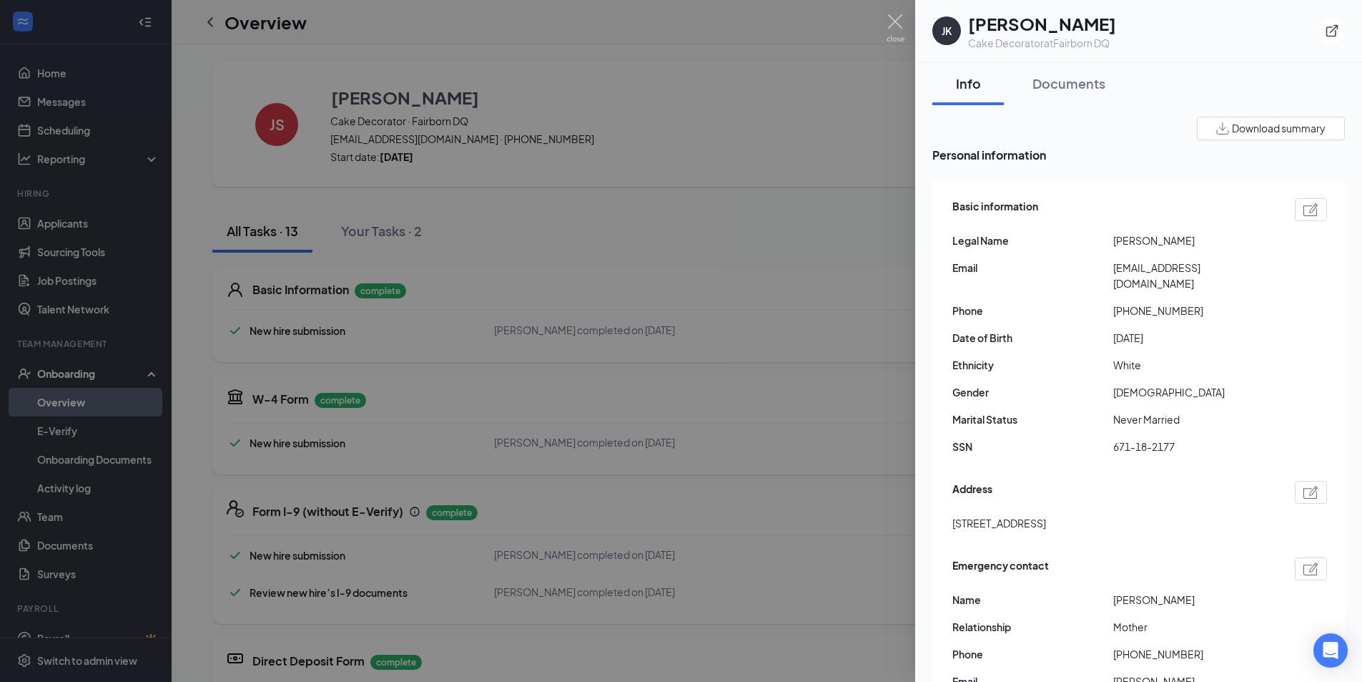
click at [1244, 126] on span "Download summary" at bounding box center [1279, 128] width 94 height 15
click at [765, 230] on div at bounding box center [681, 341] width 1362 height 682
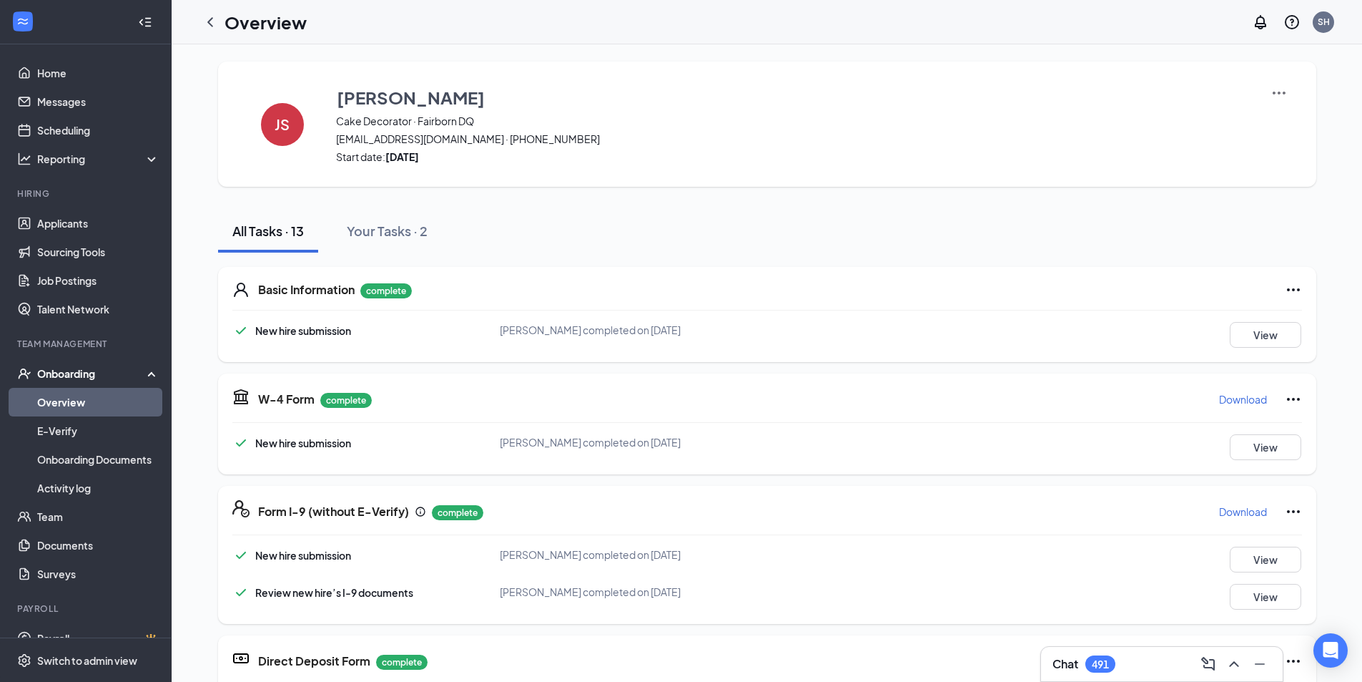
click at [1227, 406] on button "Download" at bounding box center [1243, 399] width 49 height 23
click at [1229, 507] on p "Download" at bounding box center [1243, 511] width 48 height 14
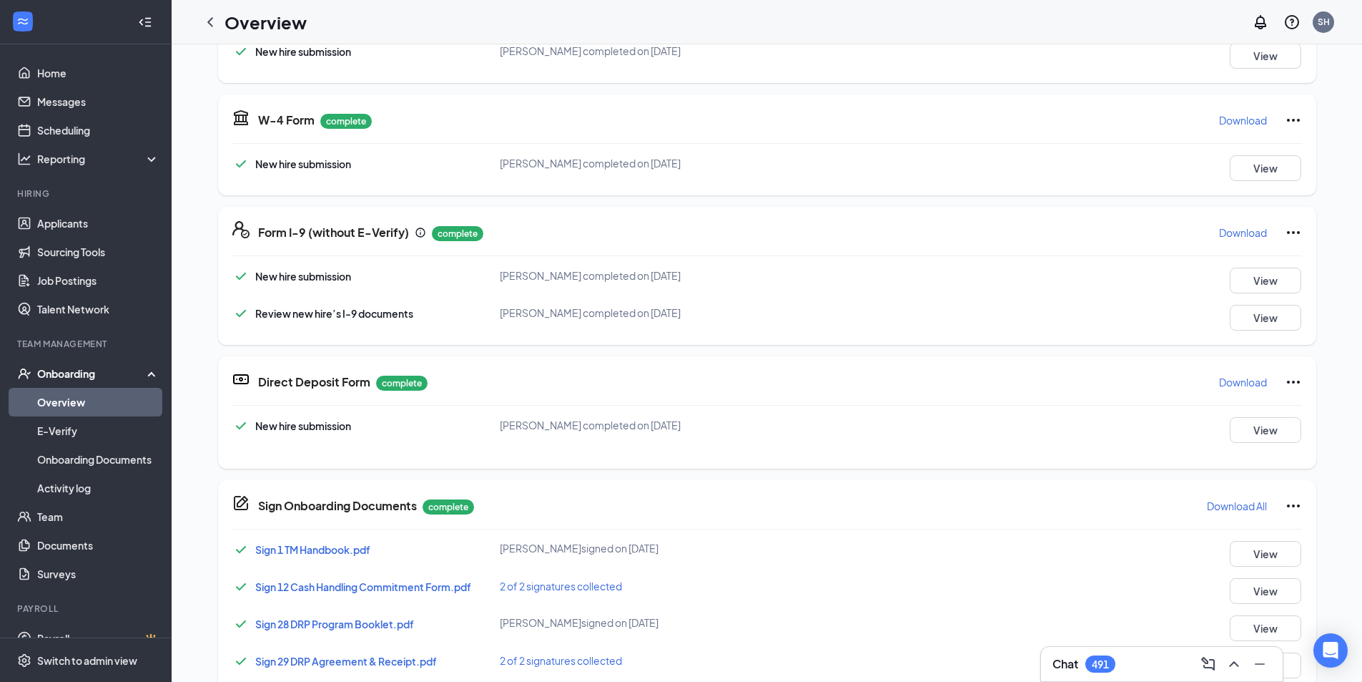
scroll to position [286, 0]
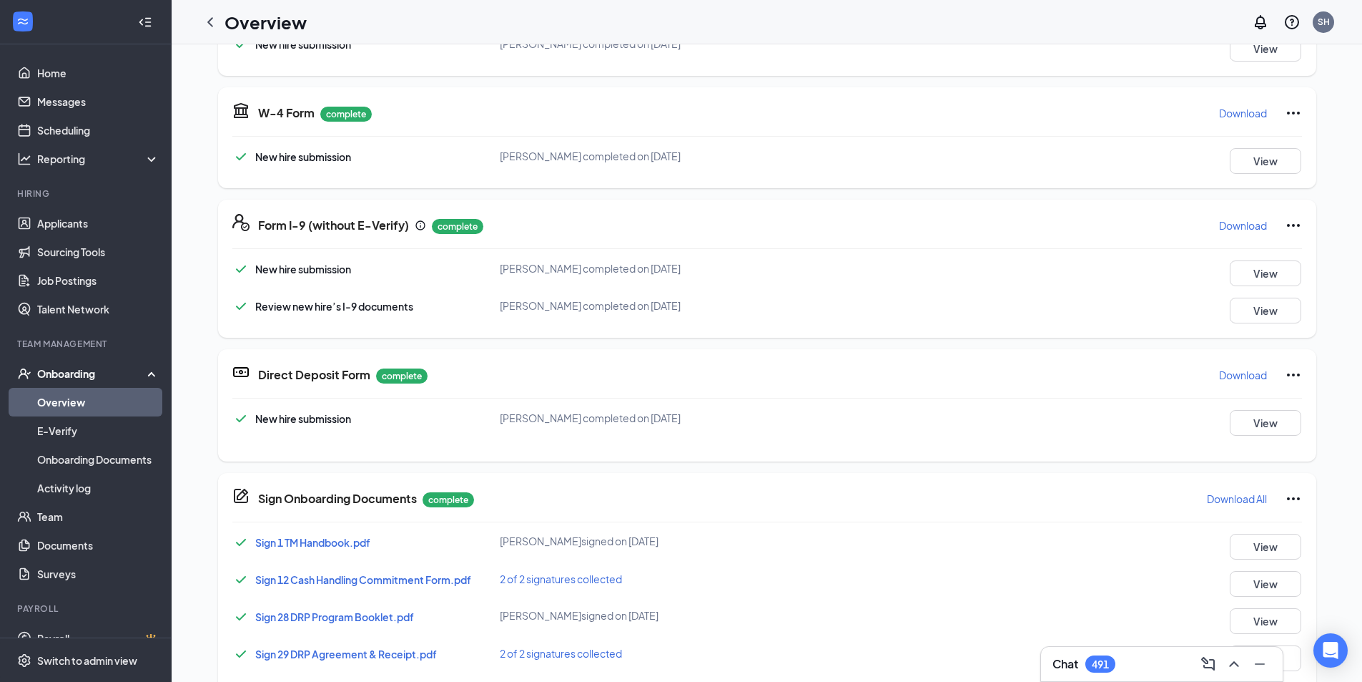
click at [1219, 371] on p "Download" at bounding box center [1243, 375] width 48 height 14
click at [212, 26] on icon "ChevronLeft" at bounding box center [210, 21] width 6 height 9
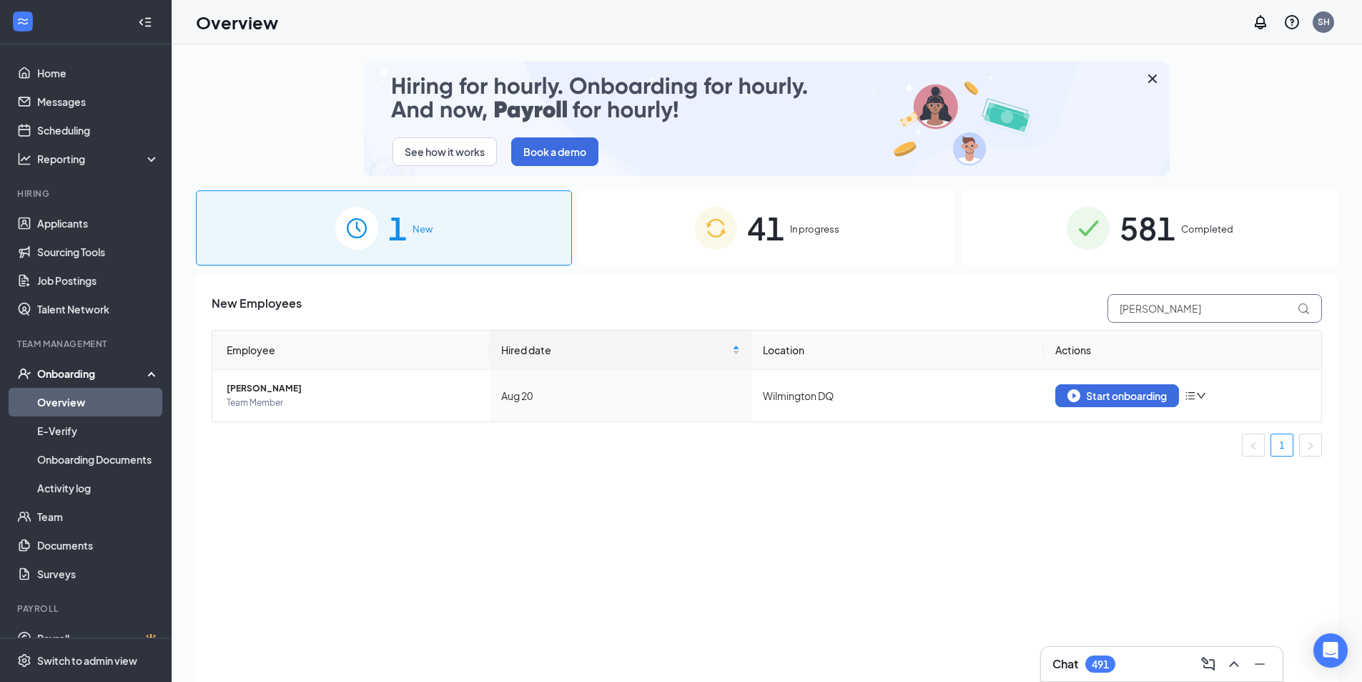
click at [1161, 306] on input "[PERSON_NAME]" at bounding box center [1215, 308] width 215 height 29
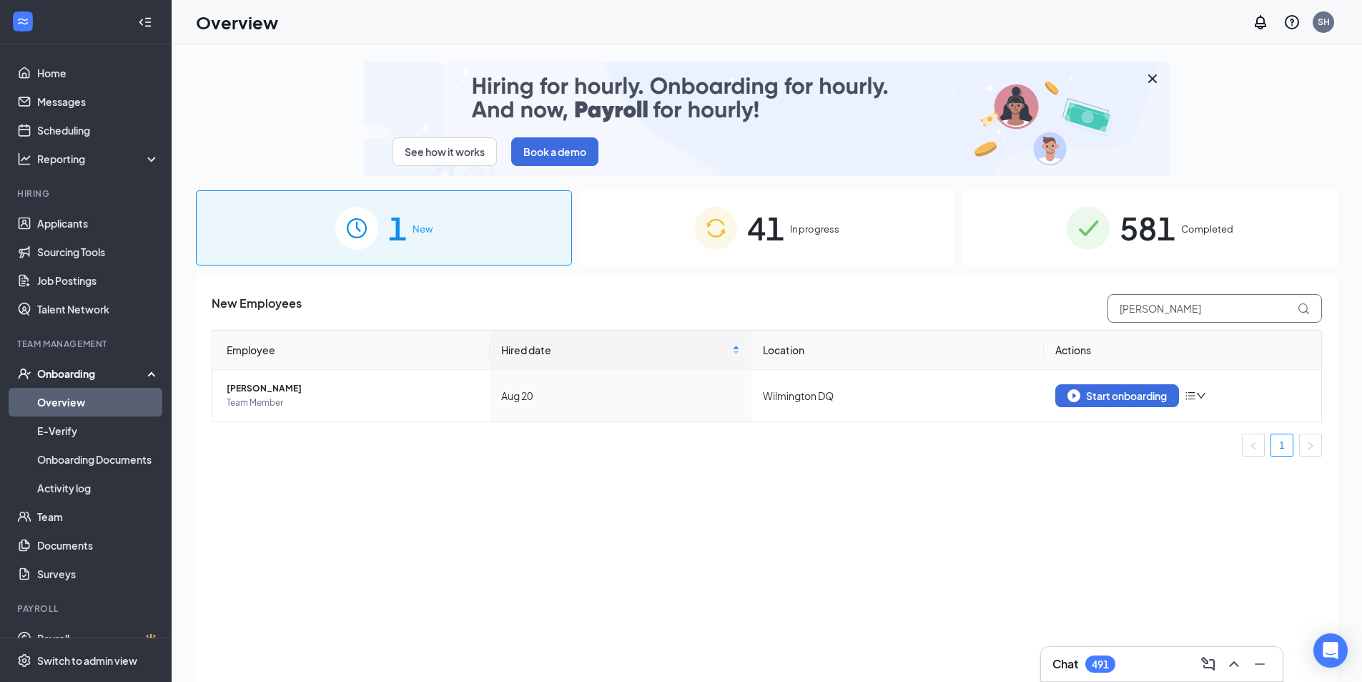
drag, startPoint x: 1026, startPoint y: 305, endPoint x: 983, endPoint y: 305, distance: 42.9
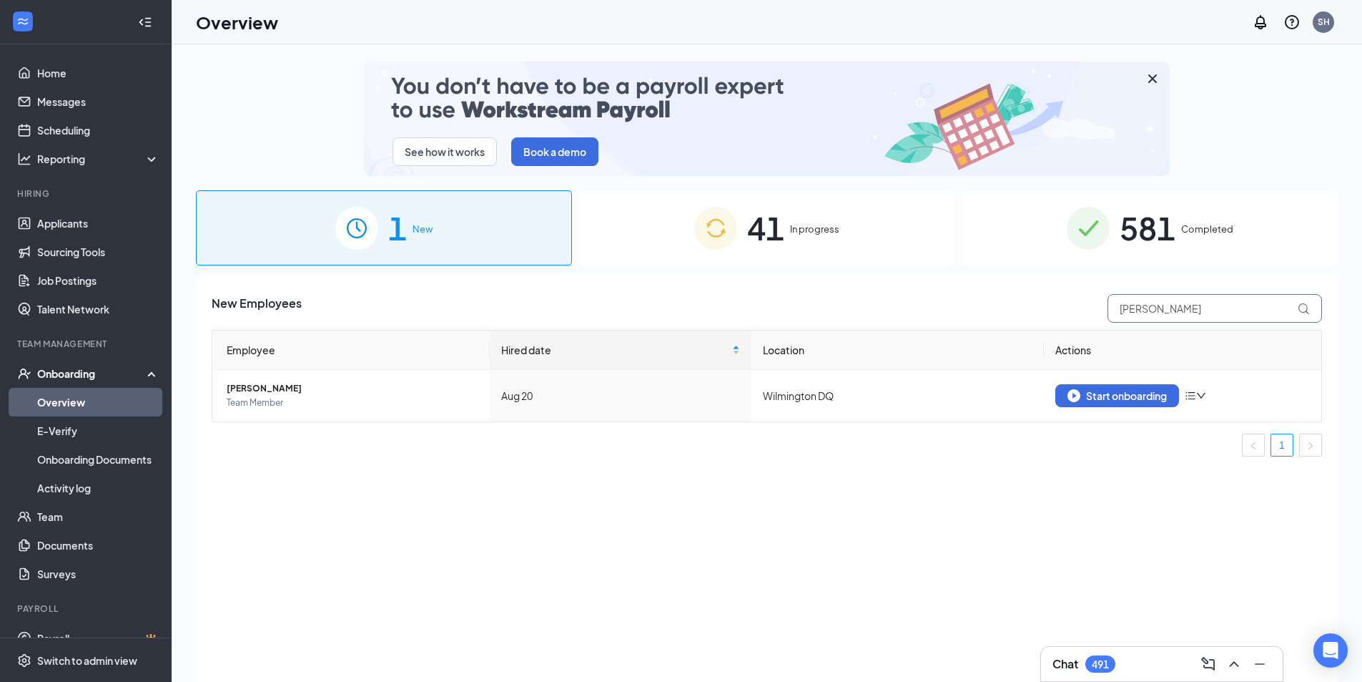
click at [1003, 305] on div "New Employees [PERSON_NAME]" at bounding box center [767, 308] width 1111 height 29
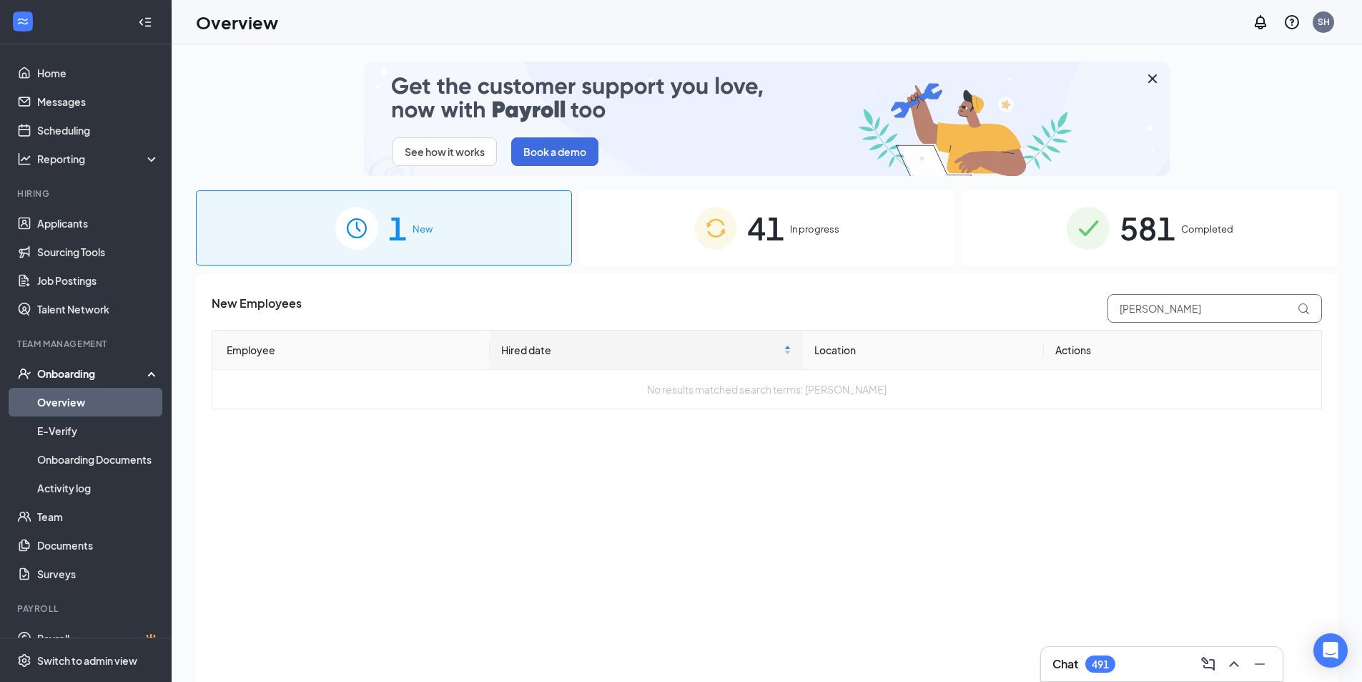
type input "[PERSON_NAME]"
click at [1126, 252] on span "581" at bounding box center [1148, 227] width 56 height 49
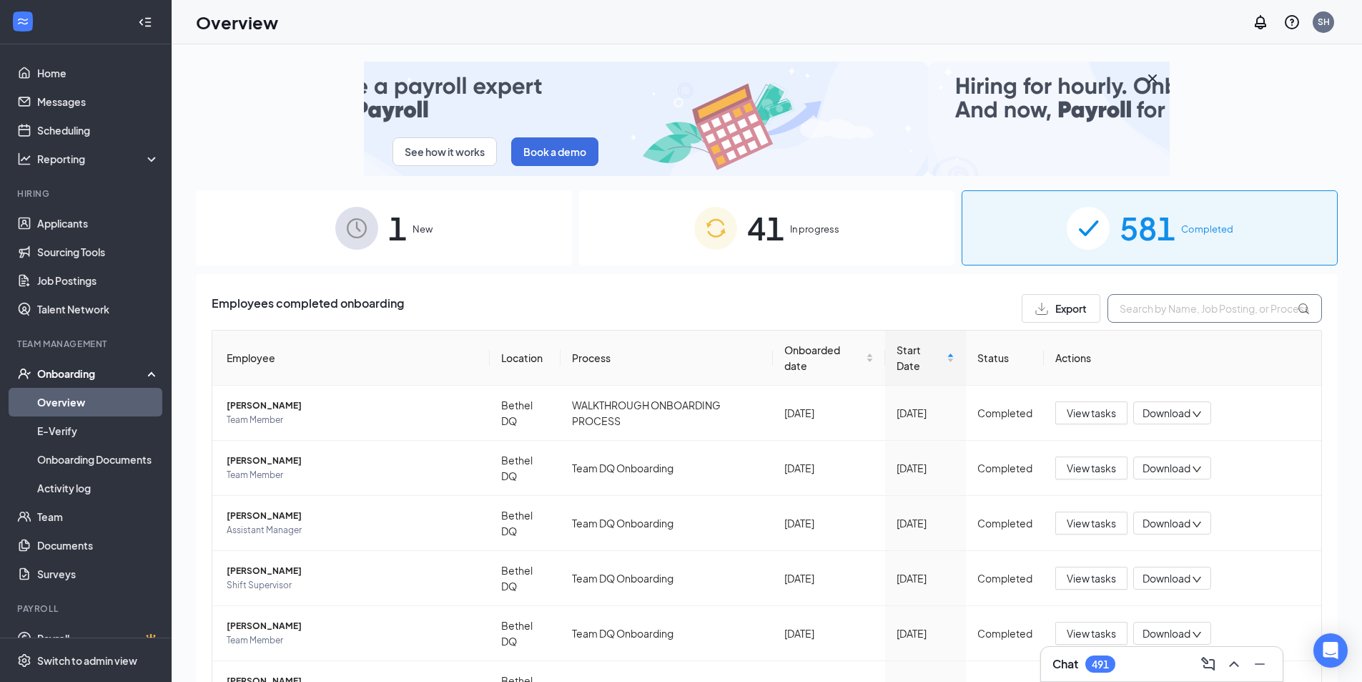
click at [1144, 305] on input "text" at bounding box center [1215, 308] width 215 height 29
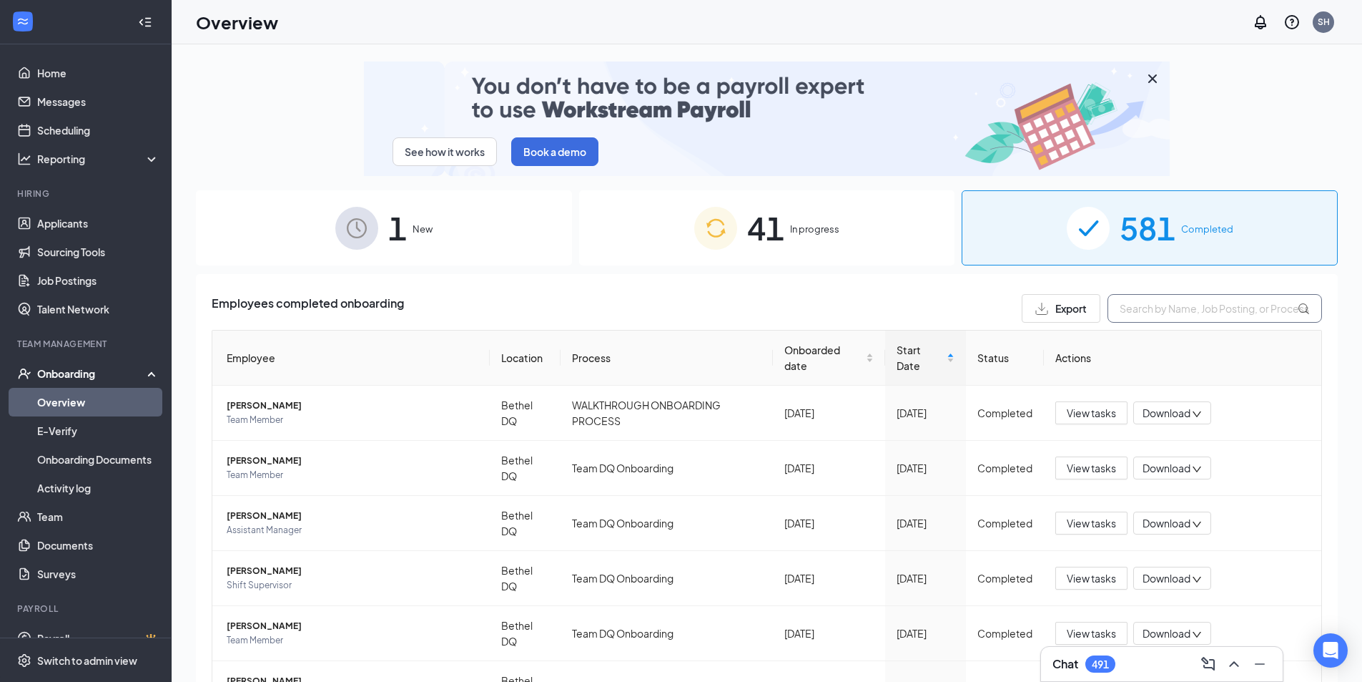
click at [1169, 316] on input "text" at bounding box center [1215, 308] width 215 height 29
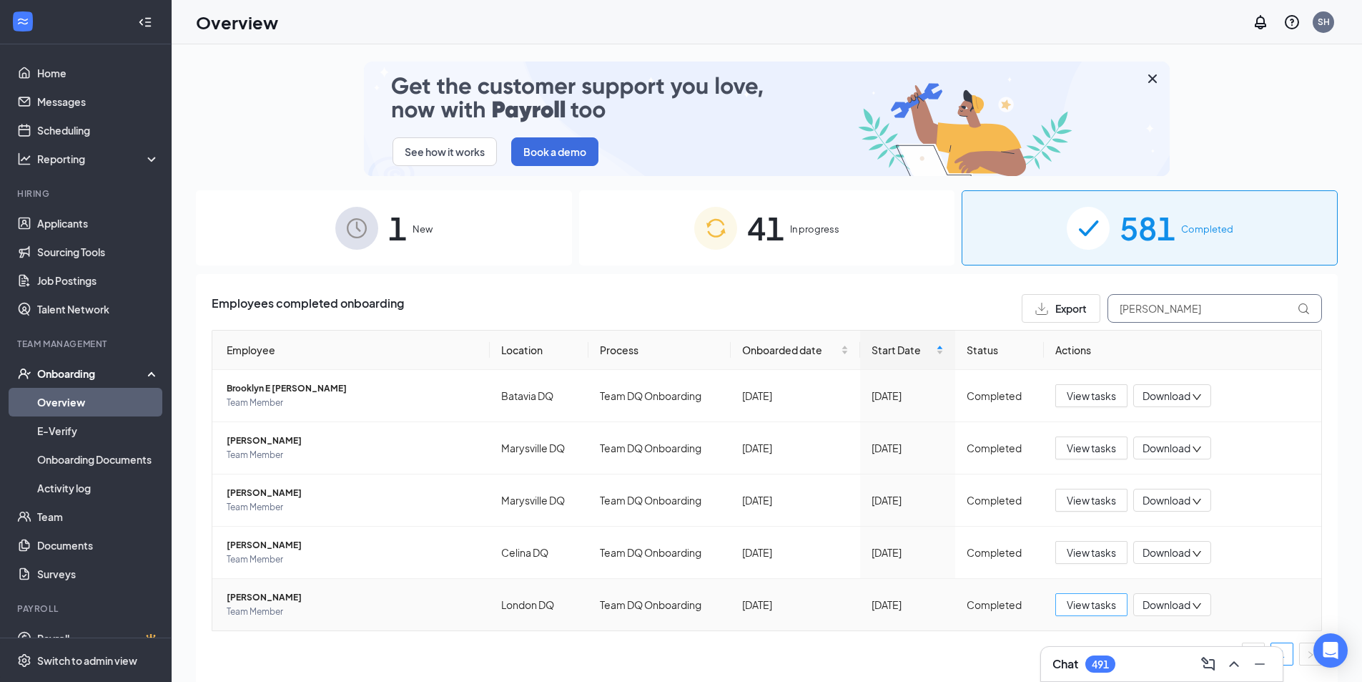
type input "[PERSON_NAME]"
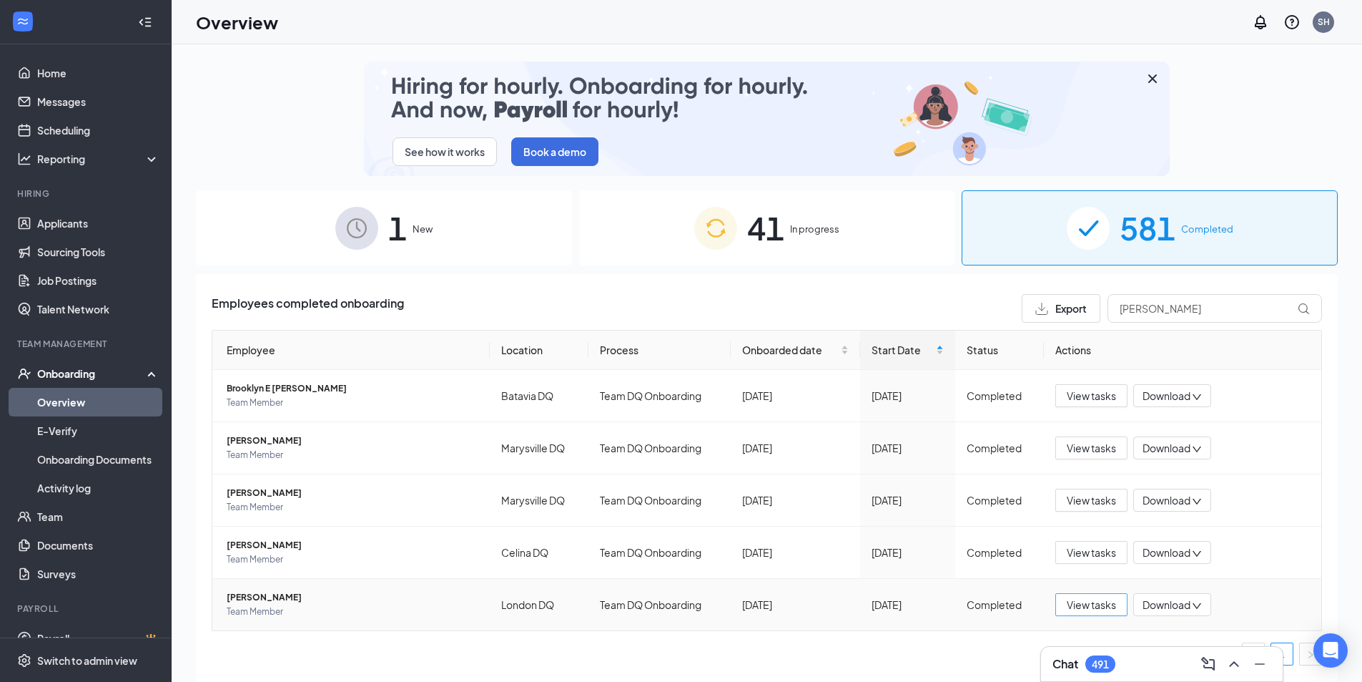
click at [1106, 603] on span "View tasks" at bounding box center [1091, 604] width 49 height 16
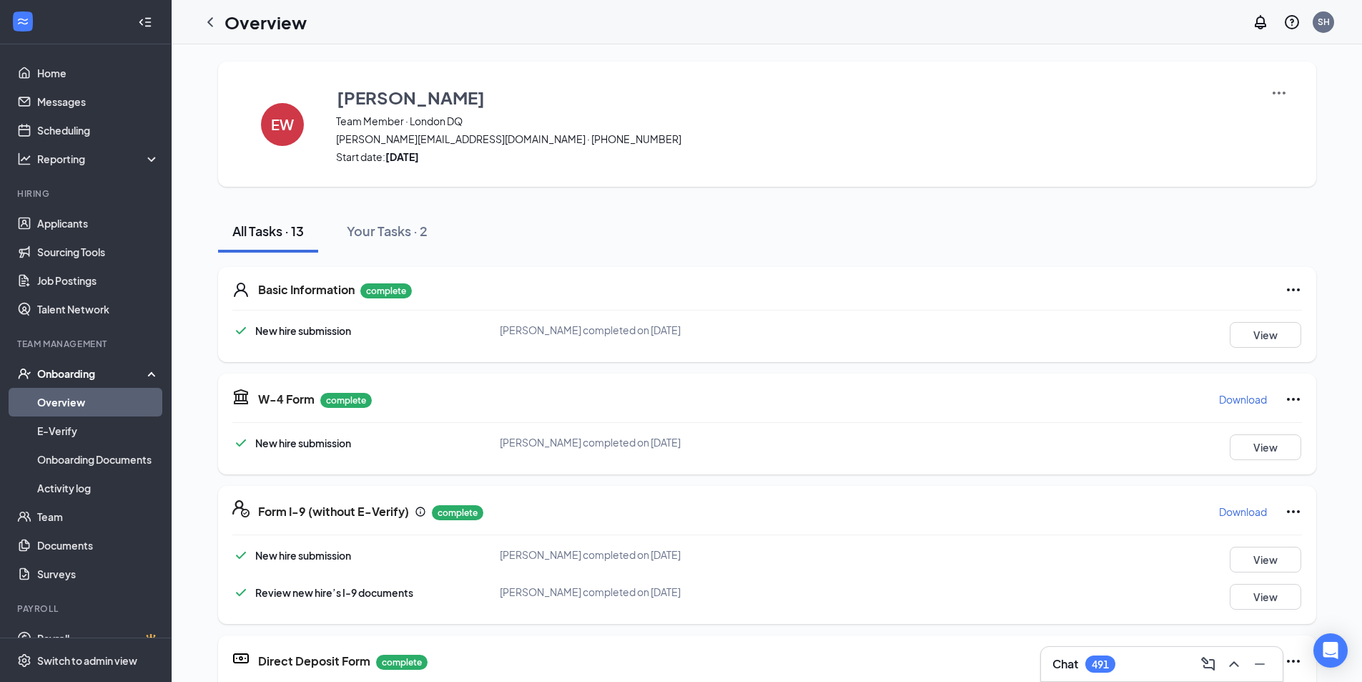
click at [1272, 89] on img at bounding box center [1279, 92] width 17 height 17
click at [1276, 120] on span "View details" at bounding box center [1274, 119] width 56 height 16
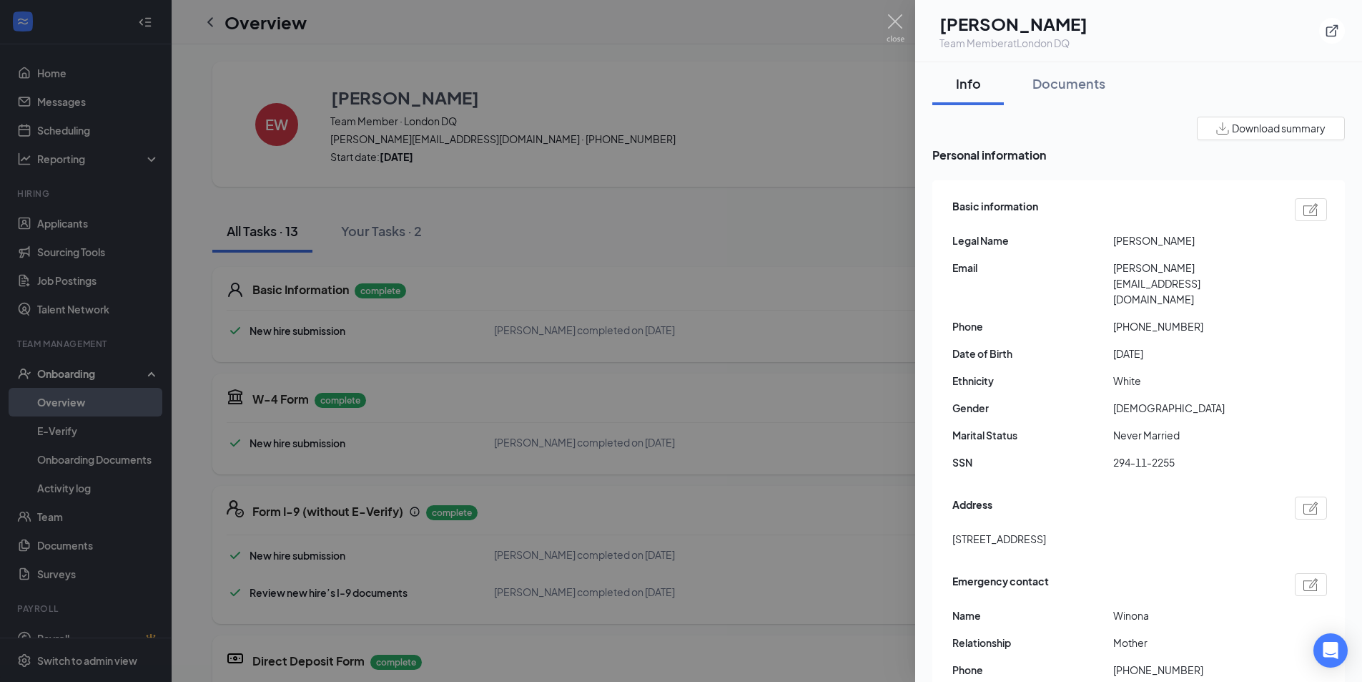
click at [1265, 128] on span "Download summary" at bounding box center [1279, 128] width 94 height 15
click at [815, 235] on div at bounding box center [681, 341] width 1362 height 682
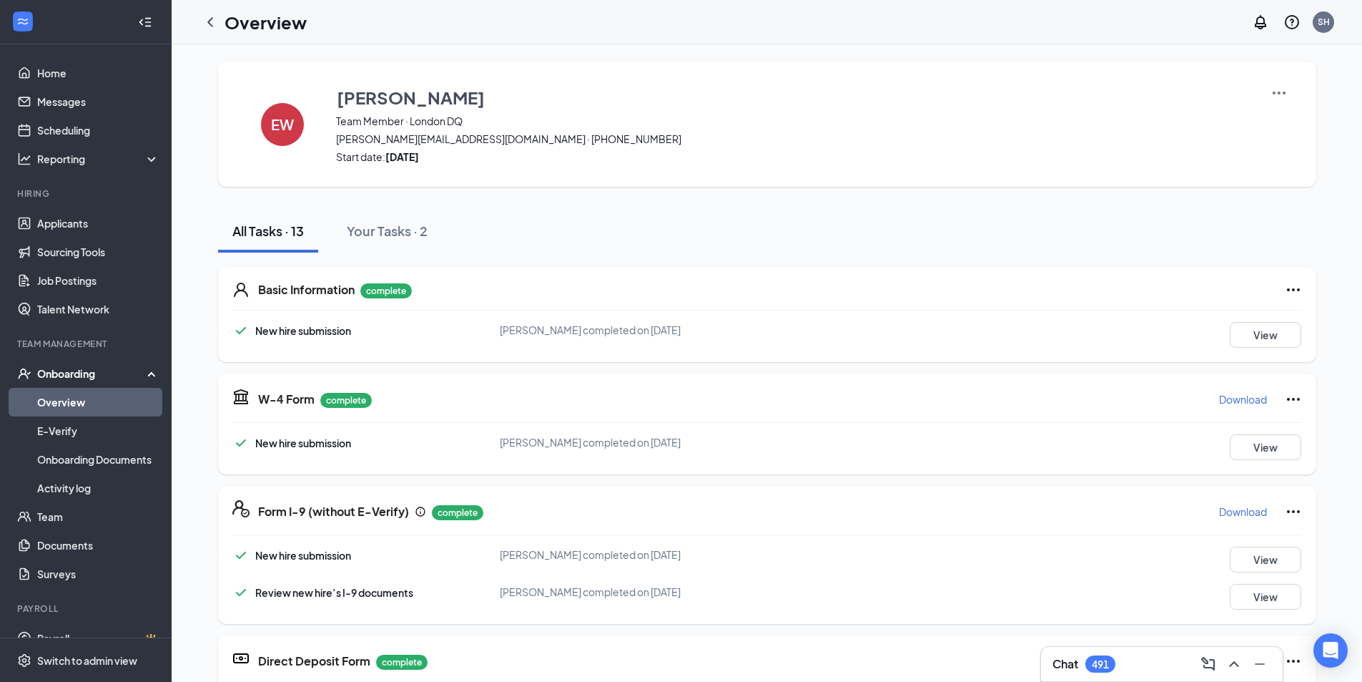
click at [1240, 401] on p "Download" at bounding box center [1243, 399] width 48 height 14
click at [1247, 512] on p "Download" at bounding box center [1243, 511] width 48 height 14
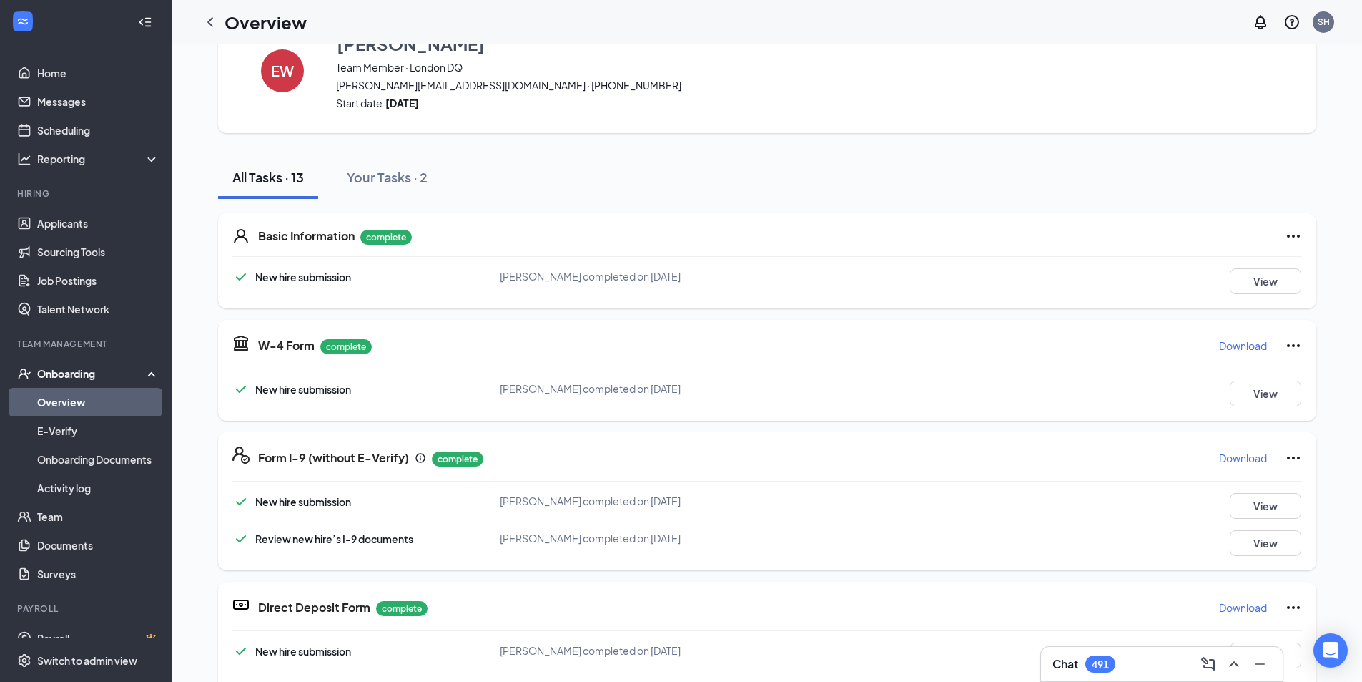
scroll to position [215, 0]
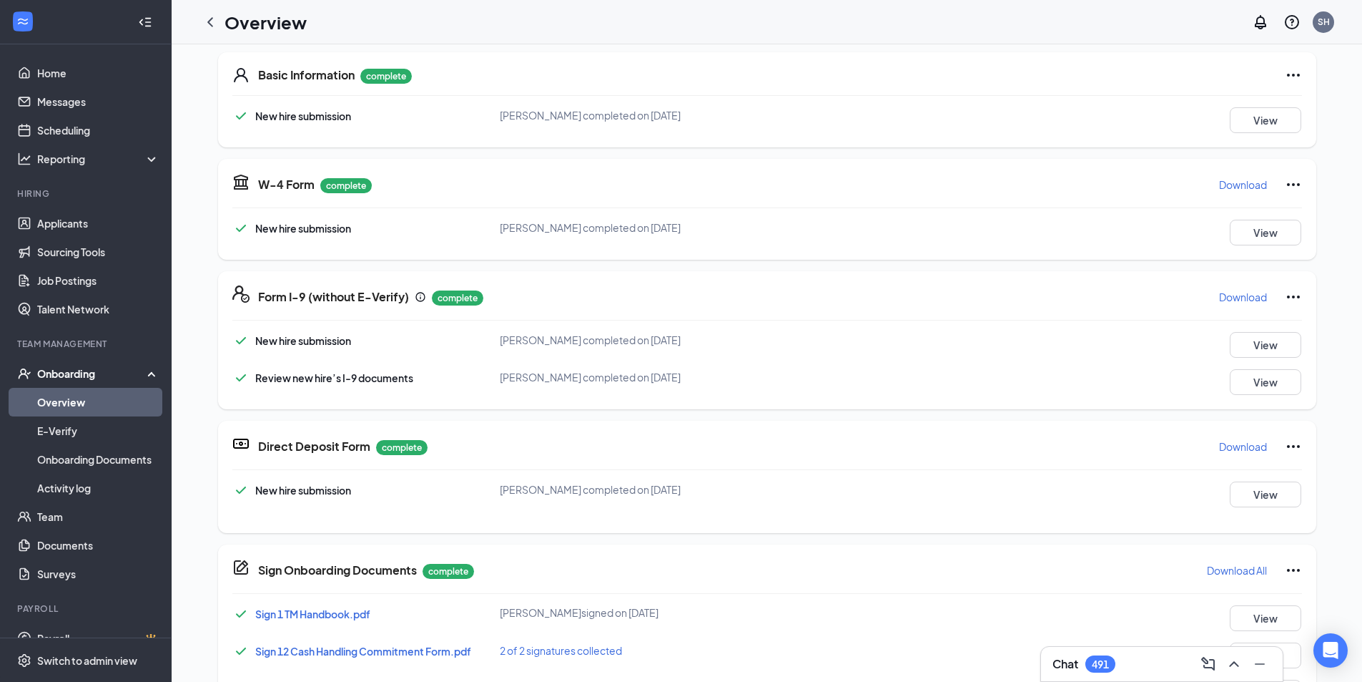
click at [1239, 447] on p "Download" at bounding box center [1243, 446] width 48 height 14
